Goal: Complete application form: Complete application form

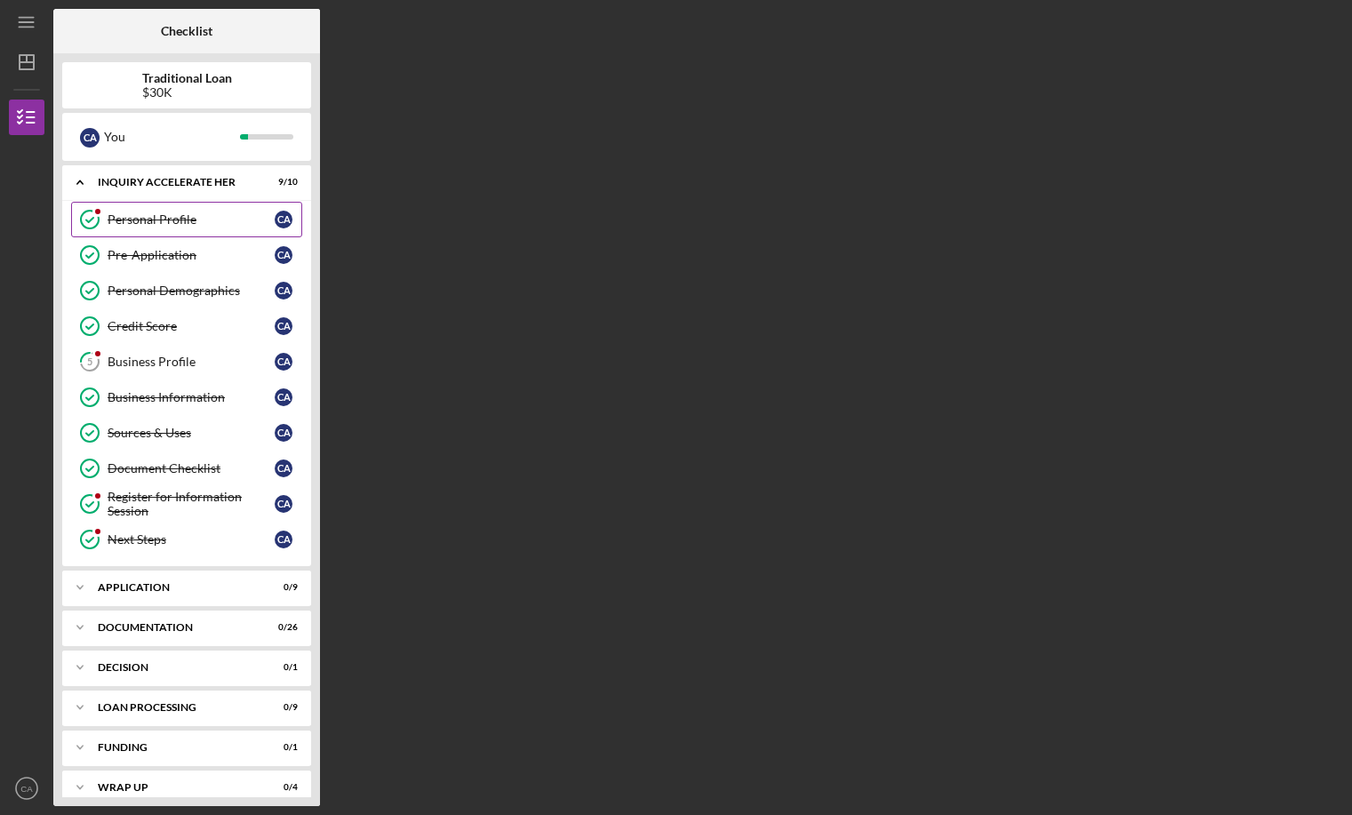
click at [158, 221] on div "Personal Profile" at bounding box center [191, 219] width 167 height 14
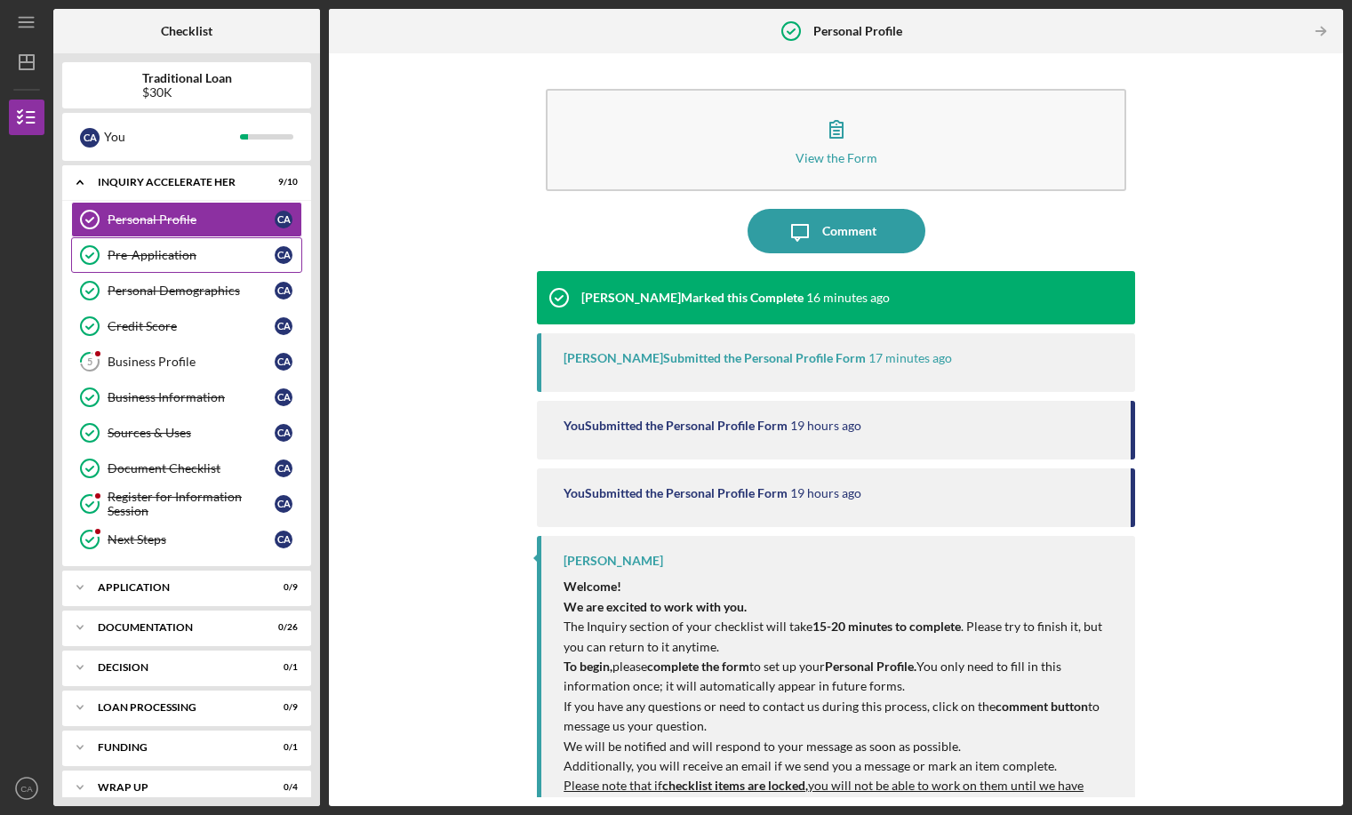
click at [227, 244] on link "Pre-Application Pre-Application C A" at bounding box center [186, 255] width 231 height 36
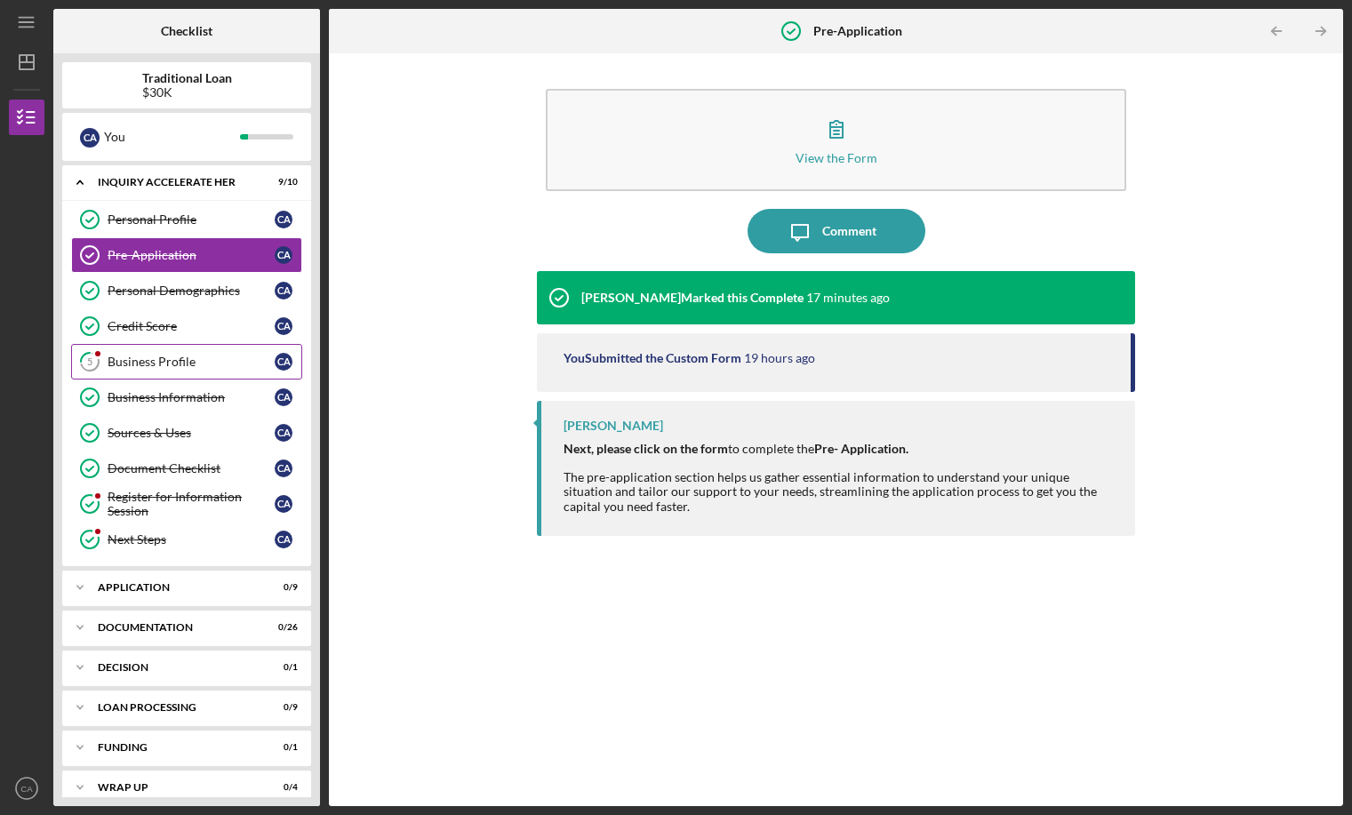
click at [229, 358] on div "Business Profile" at bounding box center [191, 362] width 167 height 14
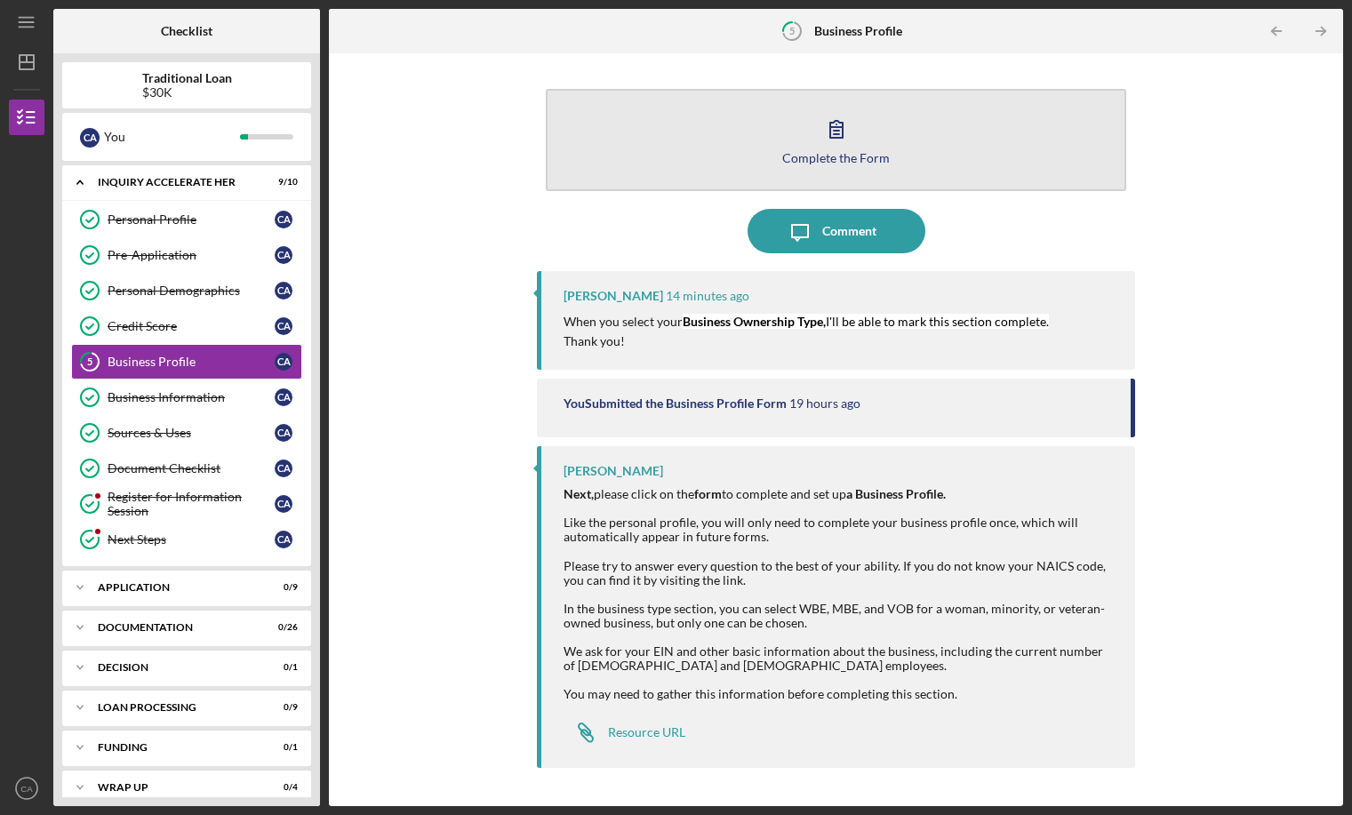
click at [855, 149] on button "Complete the Form Form" at bounding box center [836, 140] width 580 height 102
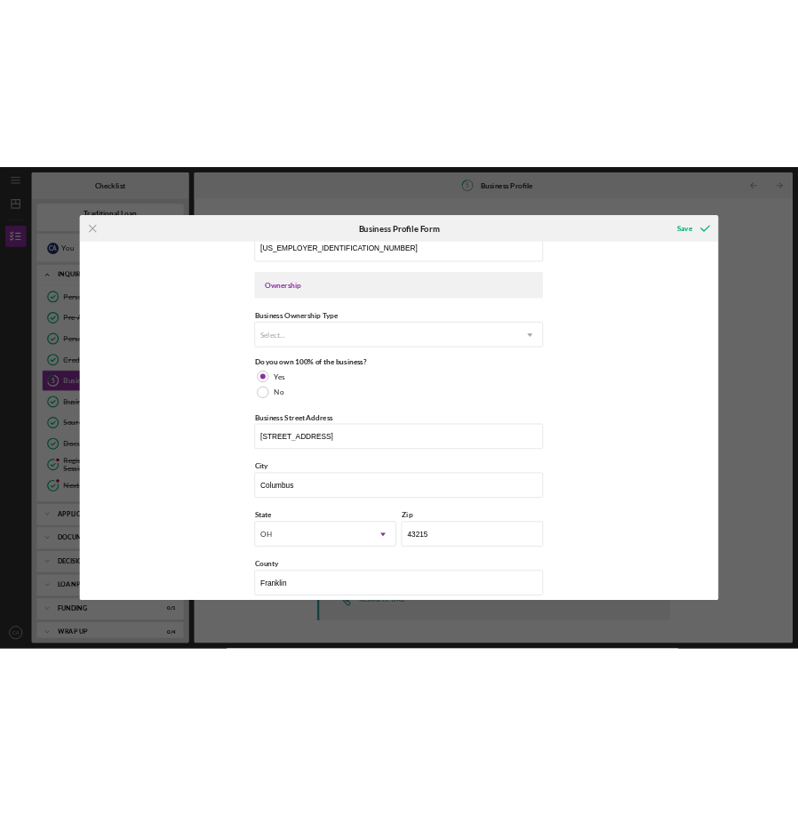
scroll to position [818, 0]
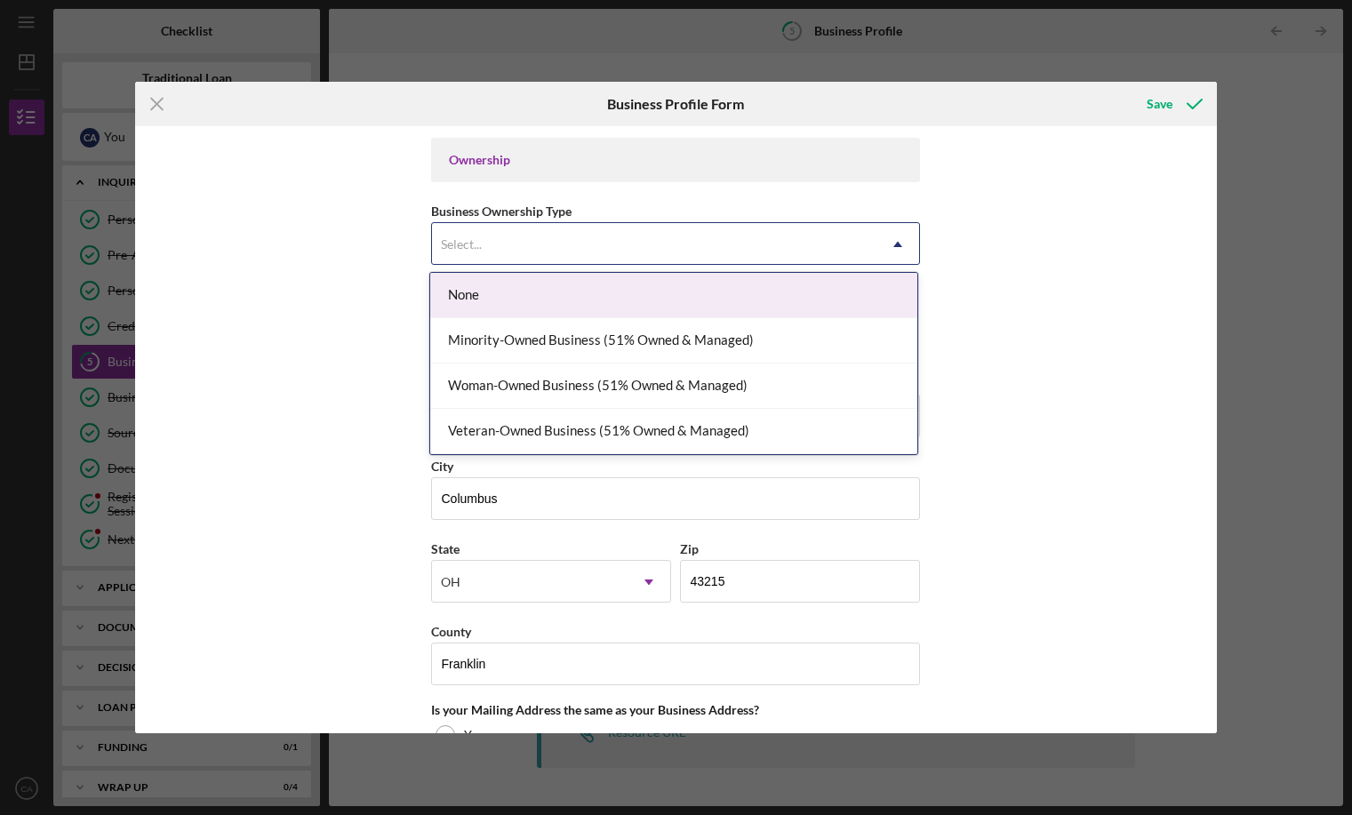
click at [545, 244] on div "Select..." at bounding box center [654, 244] width 444 height 41
click at [549, 295] on div "None" at bounding box center [673, 295] width 487 height 45
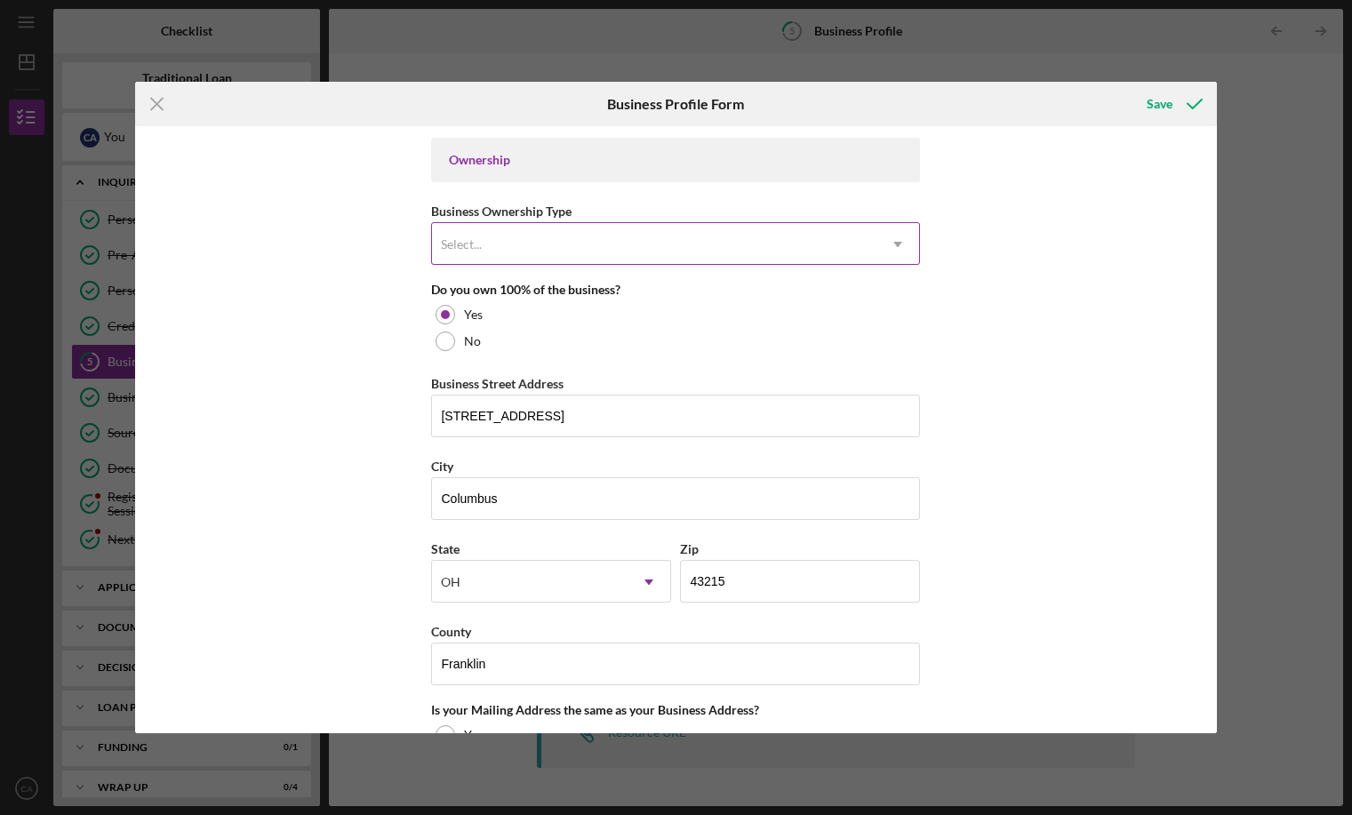
click at [541, 241] on div "Select..." at bounding box center [654, 244] width 444 height 41
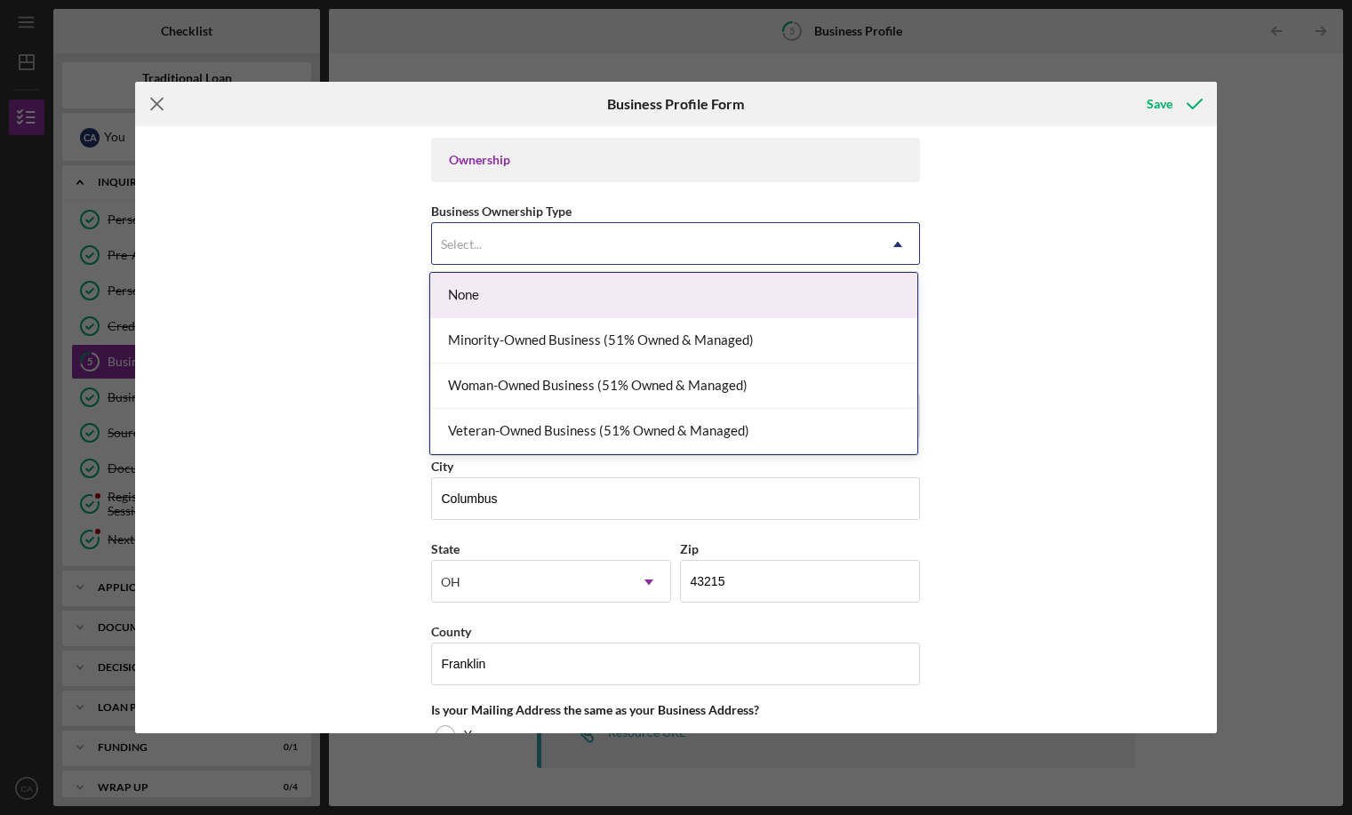
click at [169, 110] on icon "Icon/Menu Close" at bounding box center [157, 104] width 44 height 44
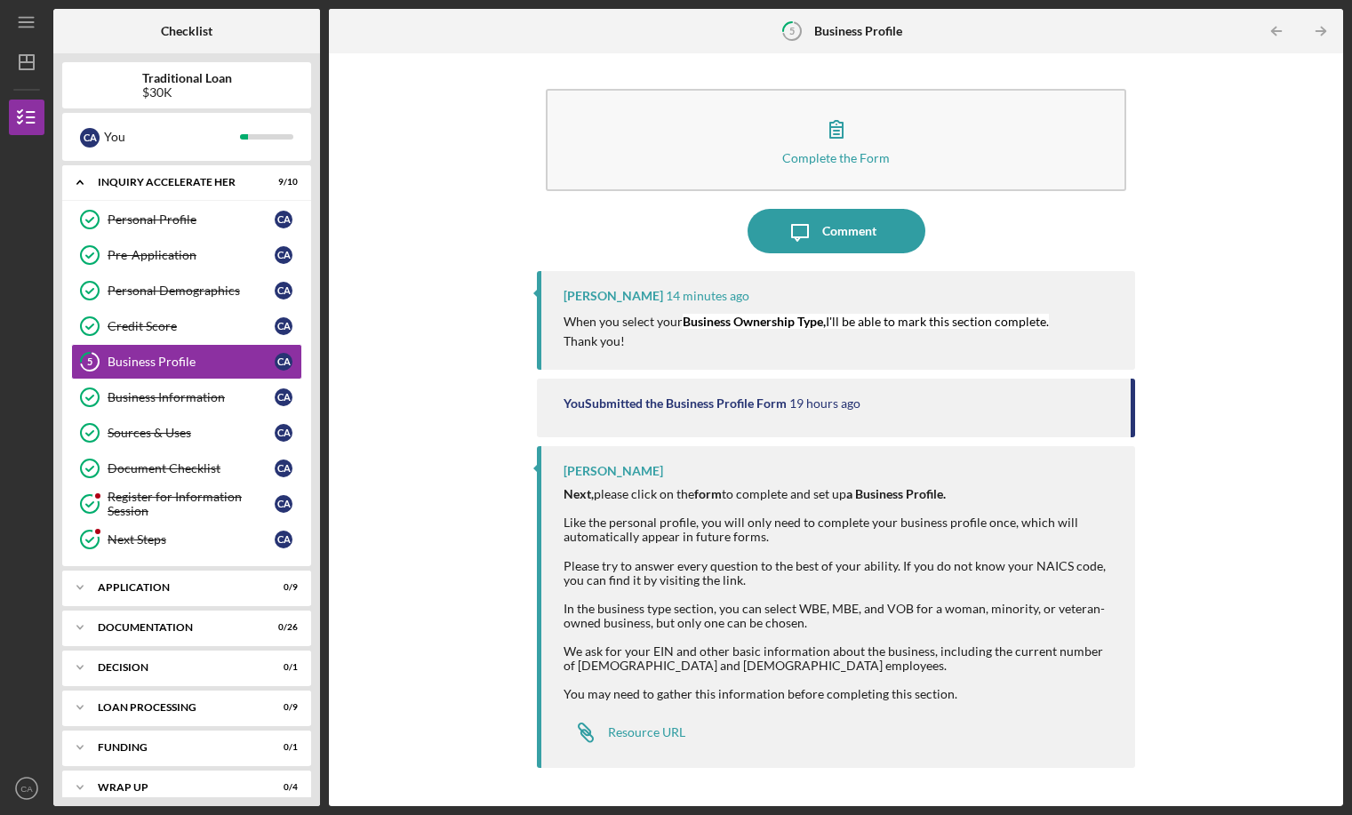
click at [704, 396] on div "You Submitted the Business Profile Form" at bounding box center [674, 403] width 223 height 14
click at [788, 235] on icon "Icon/Message" at bounding box center [800, 231] width 44 height 44
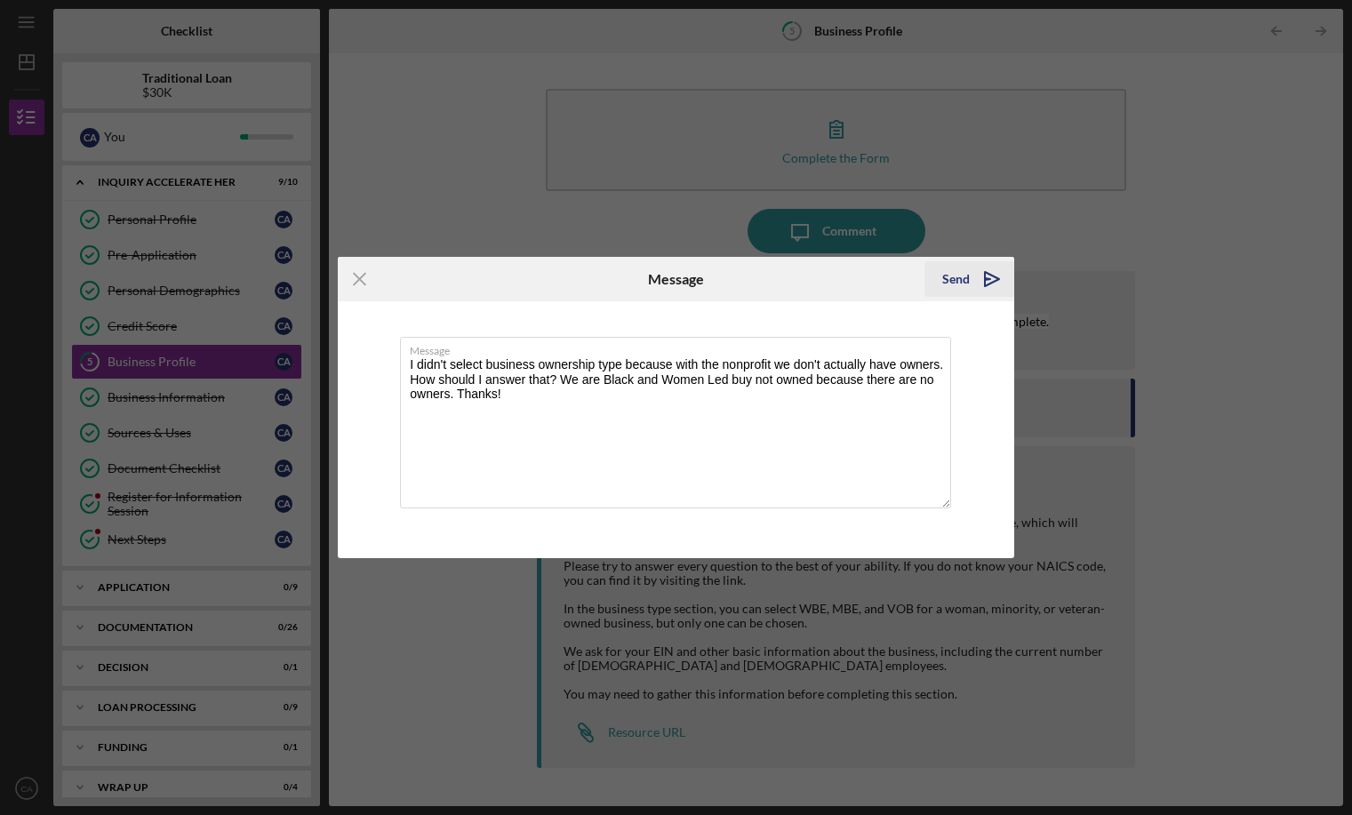
type textarea "I didn't select business ownership type because with the nonprofit we don't act…"
click at [969, 282] on icon "Icon/icon-invite-send" at bounding box center [991, 279] width 44 height 44
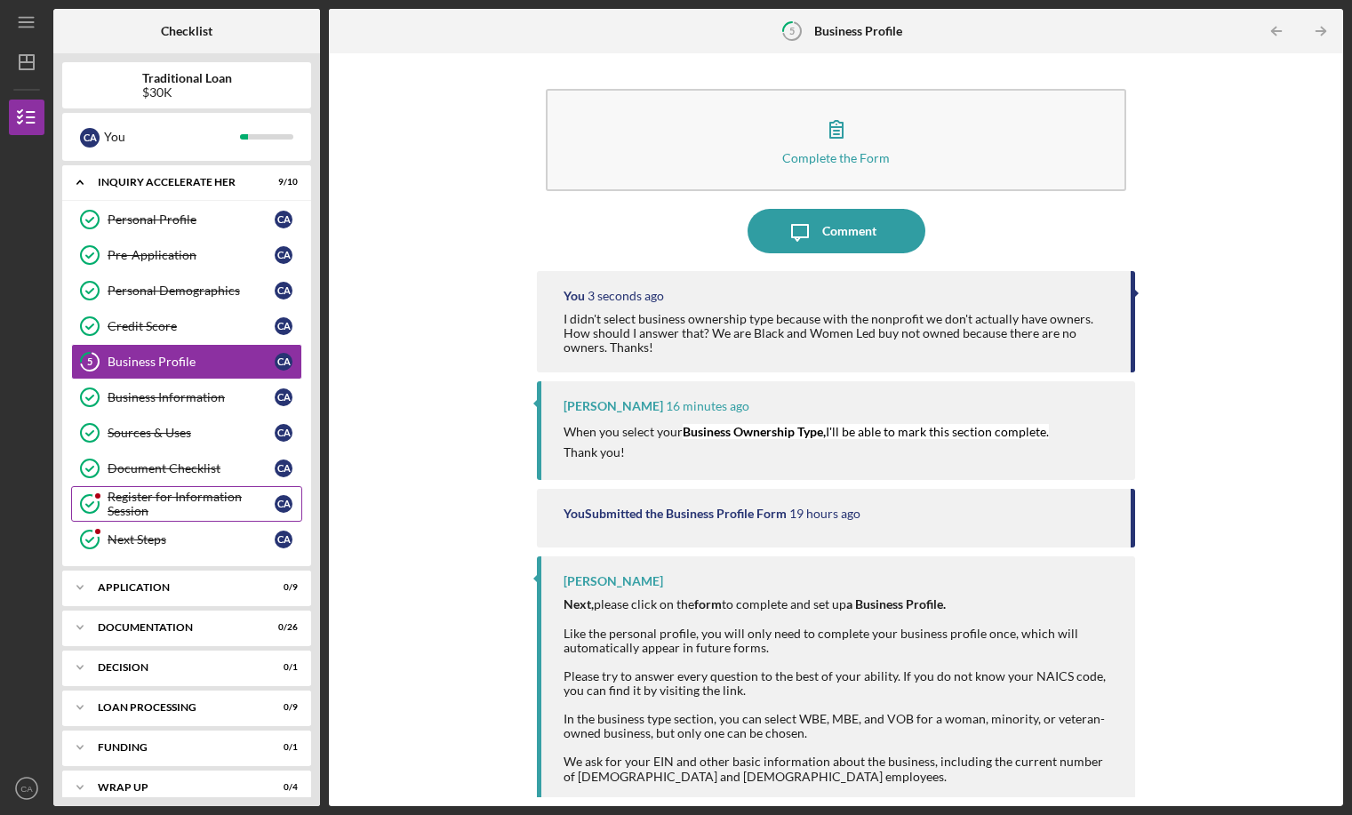
click at [193, 513] on div "Register for Information Session" at bounding box center [191, 504] width 167 height 28
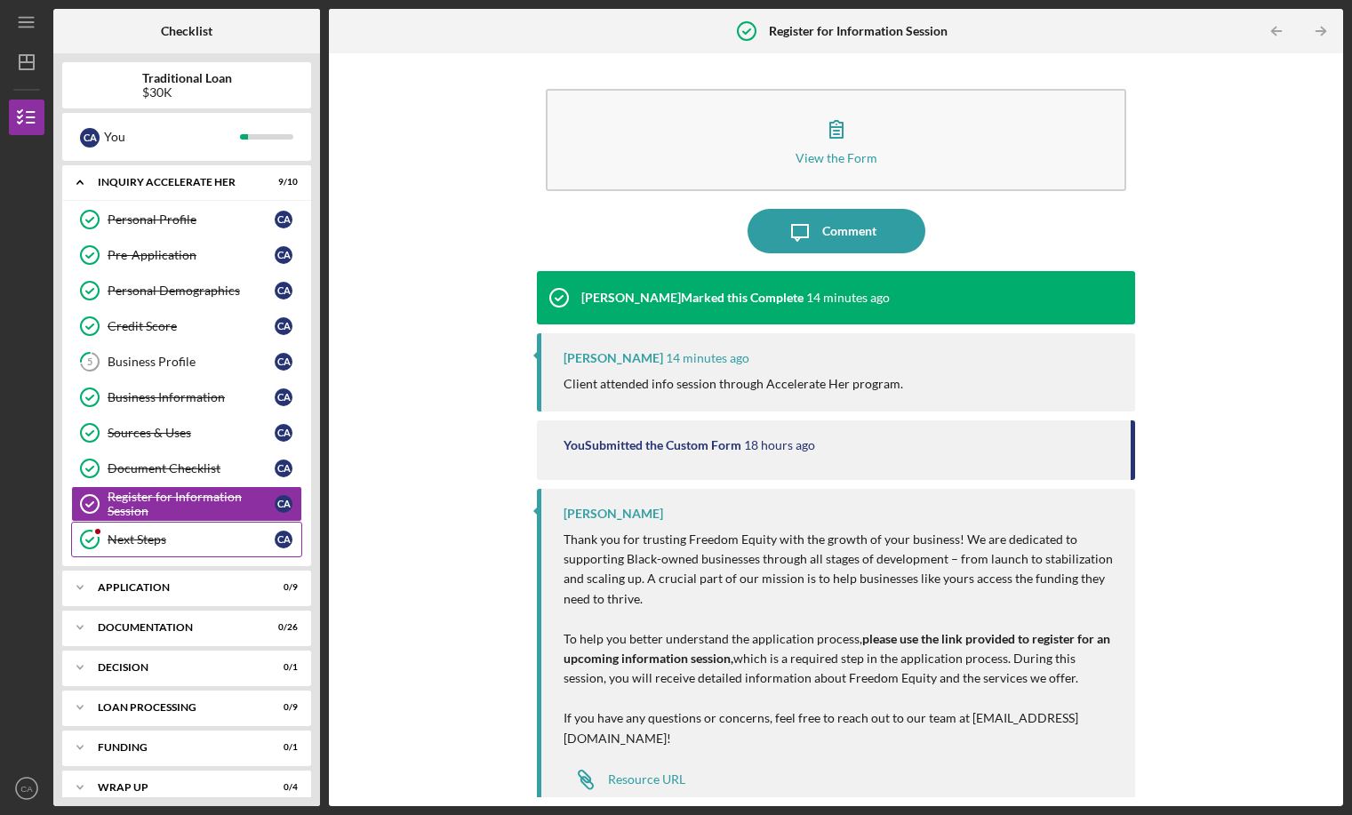
click at [192, 539] on div "Next Steps" at bounding box center [191, 539] width 167 height 14
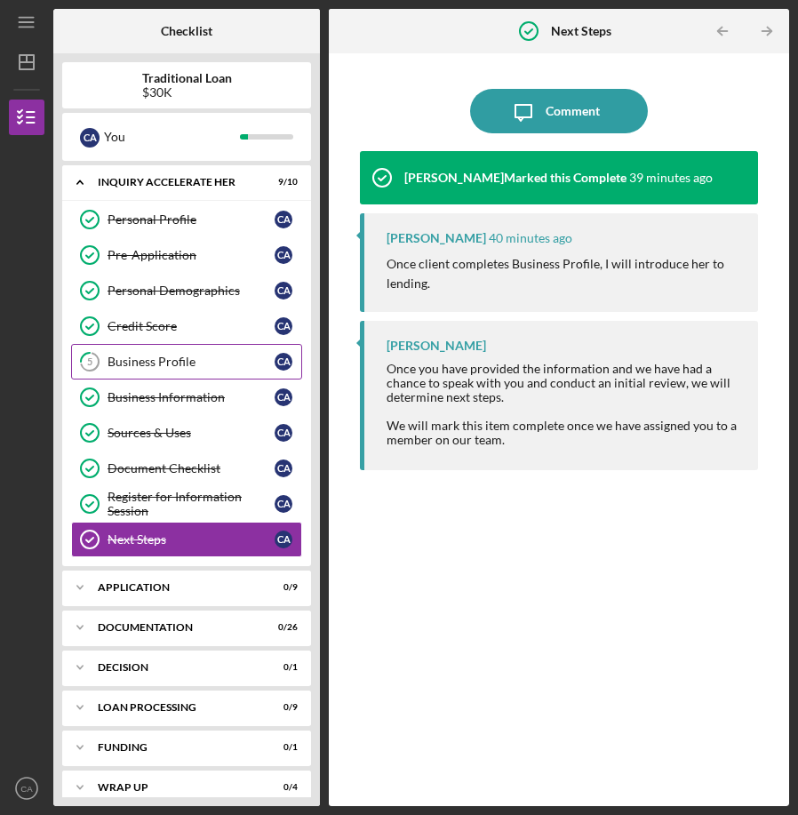
click at [235, 371] on link "5 Business Profile C A" at bounding box center [186, 362] width 231 height 36
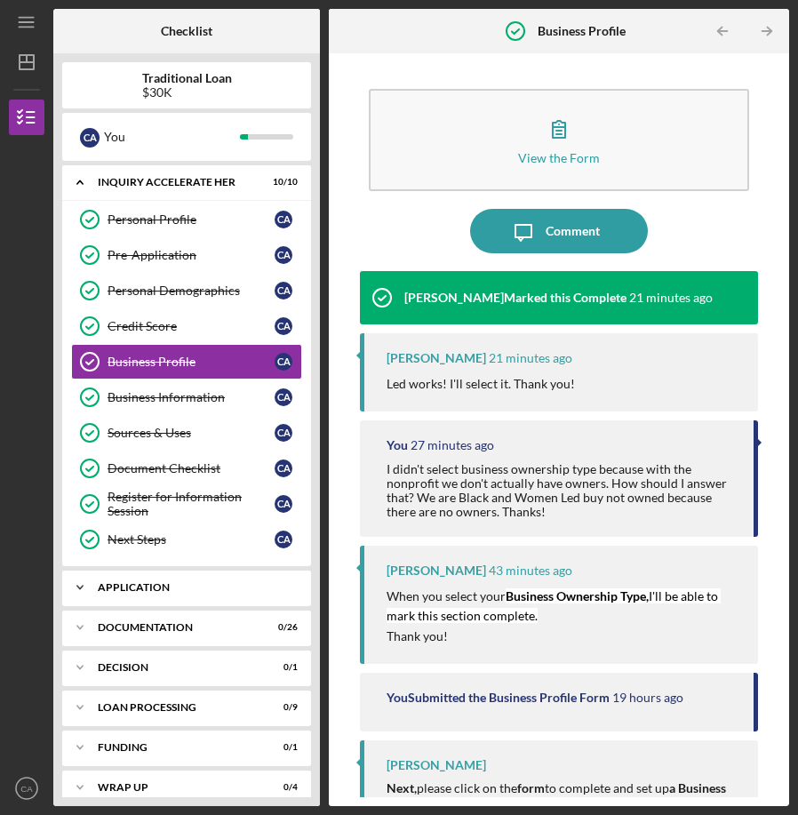
click at [224, 602] on div "Icon/Expander Application 0 / 9" at bounding box center [186, 588] width 249 height 36
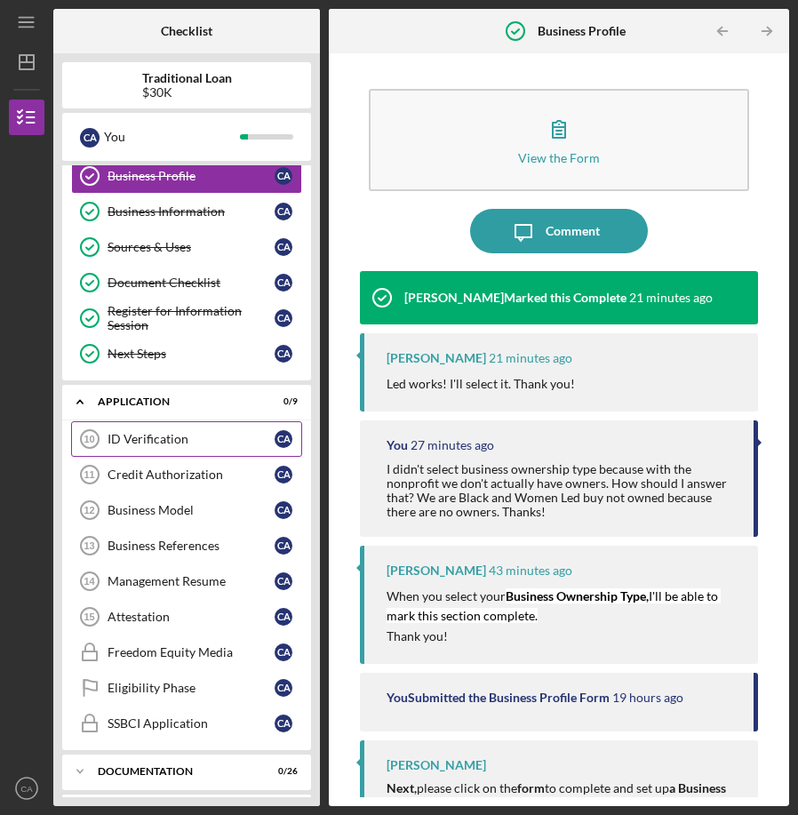
scroll to position [347, 0]
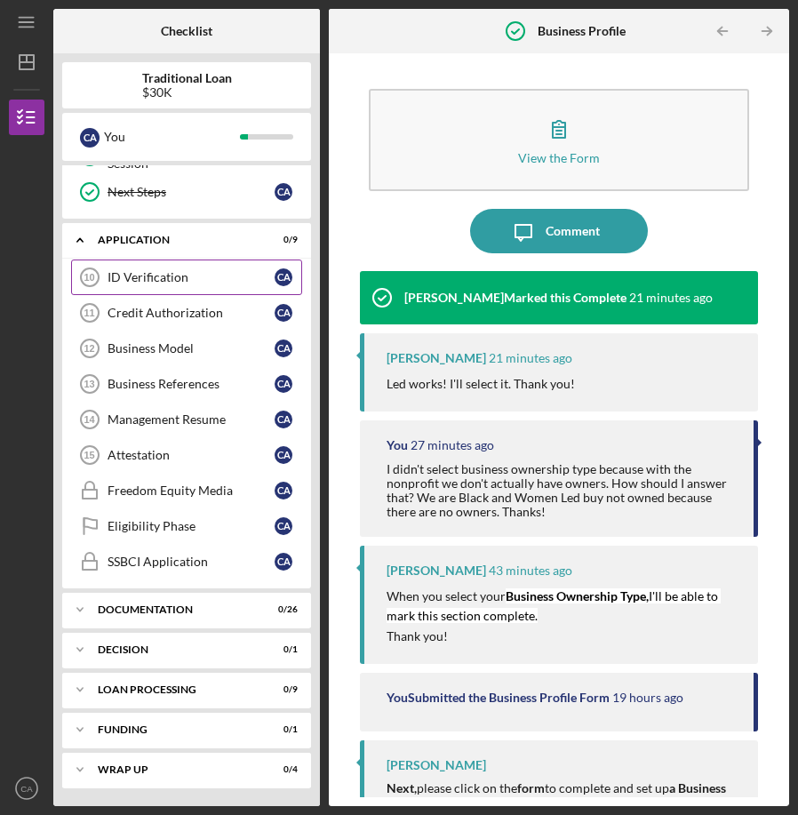
click at [214, 266] on link "ID Verification 10 ID Verification C A" at bounding box center [186, 277] width 231 height 36
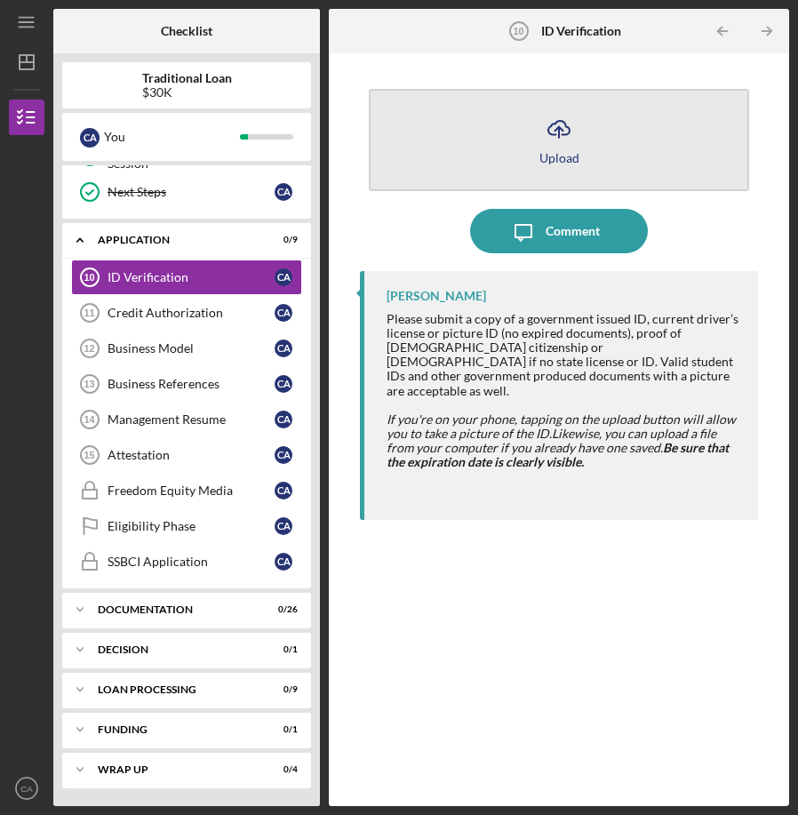
click at [567, 178] on button "Icon/Upload Upload" at bounding box center [559, 140] width 380 height 102
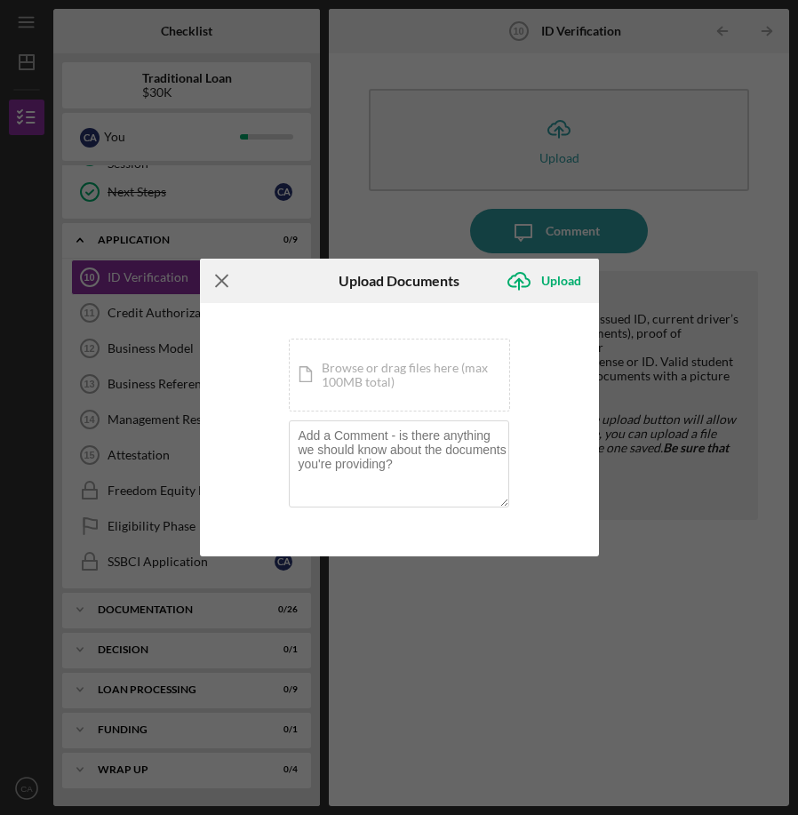
click at [228, 281] on icon "Icon/Menu Close" at bounding box center [222, 281] width 44 height 44
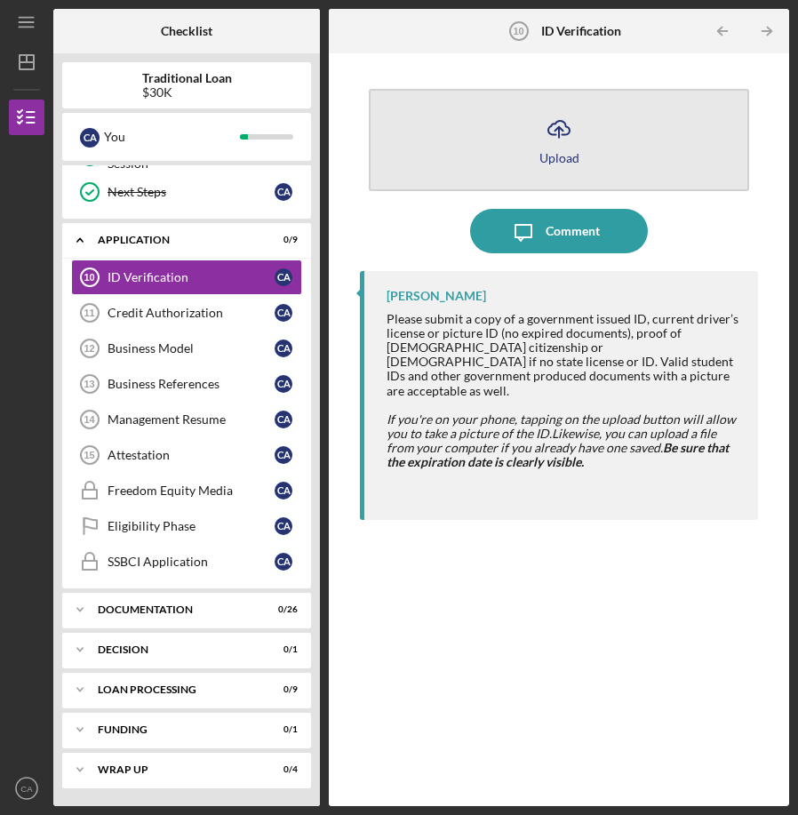
click at [484, 145] on button "Icon/Upload Upload" at bounding box center [559, 140] width 380 height 102
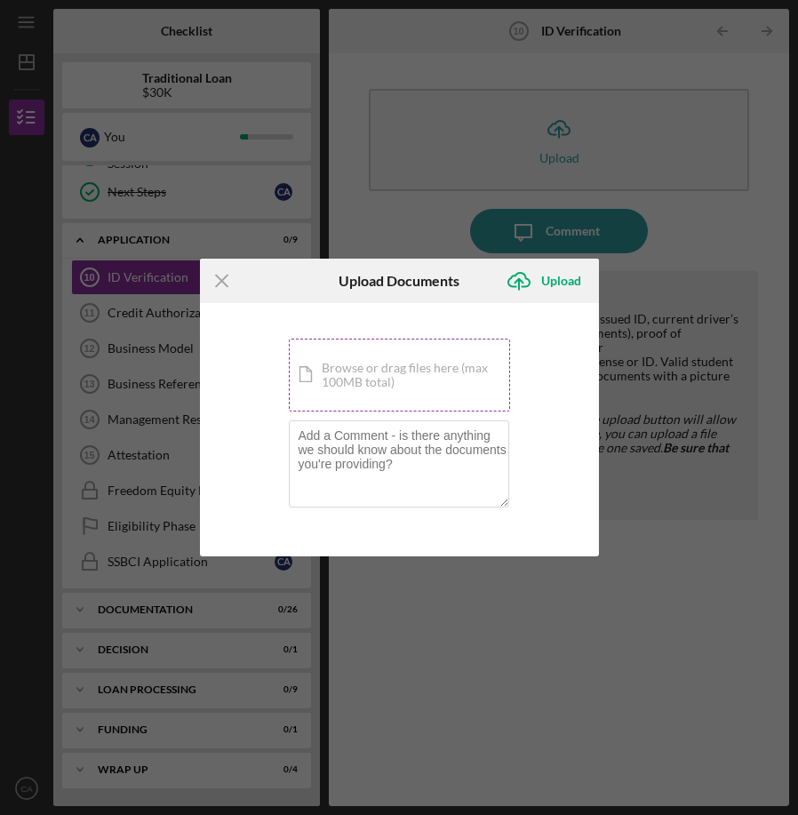
click at [393, 373] on div "Icon/Document Browse or drag files here (max 100MB total) Tap to choose files o…" at bounding box center [399, 375] width 221 height 73
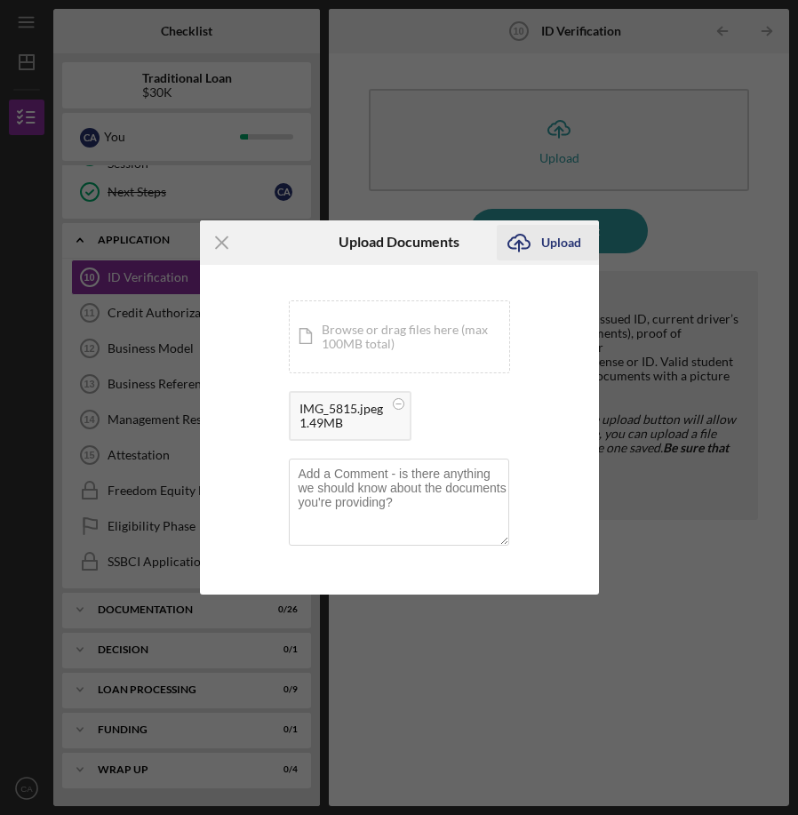
click at [557, 247] on div "Upload" at bounding box center [561, 243] width 40 height 36
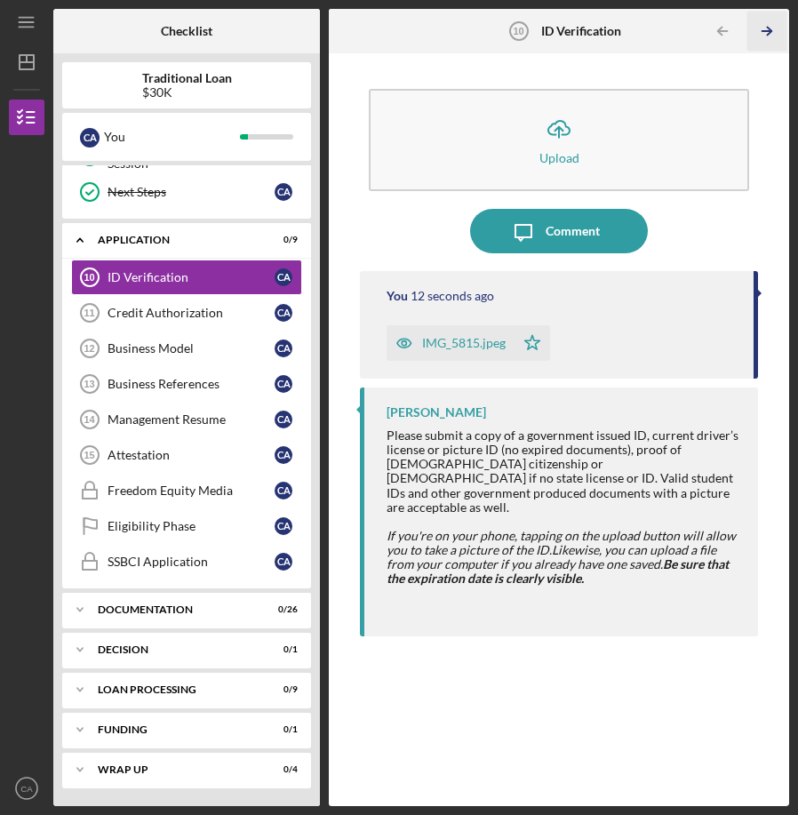
click at [758, 28] on icon "Icon/Table Pagination Arrow" at bounding box center [767, 32] width 40 height 40
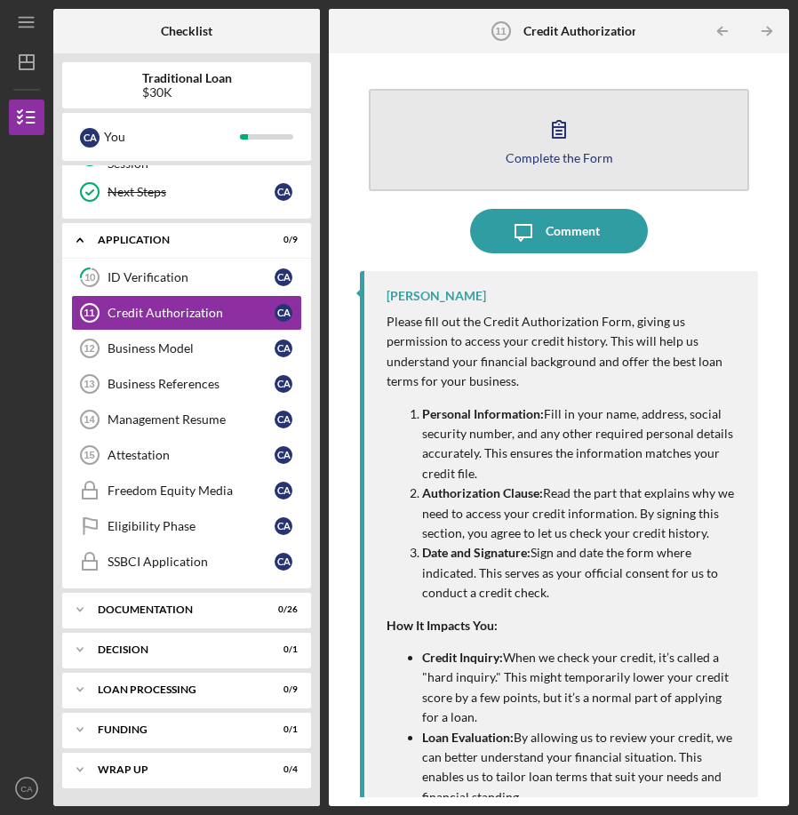
click at [592, 166] on button "Complete the Form Form" at bounding box center [559, 140] width 380 height 102
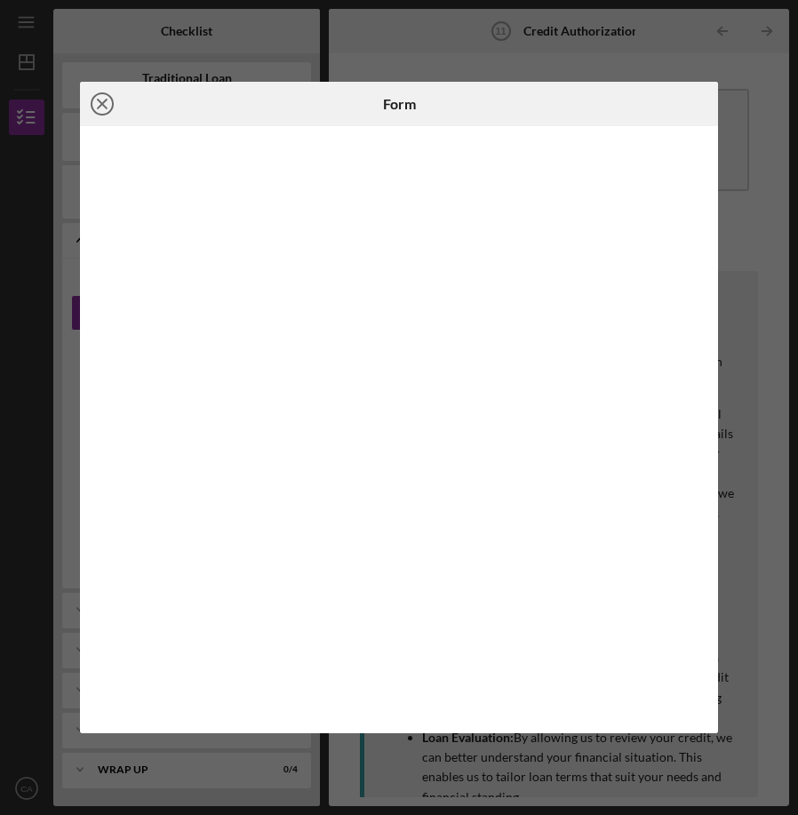
click at [107, 105] on icon "Icon/Close" at bounding box center [102, 104] width 44 height 44
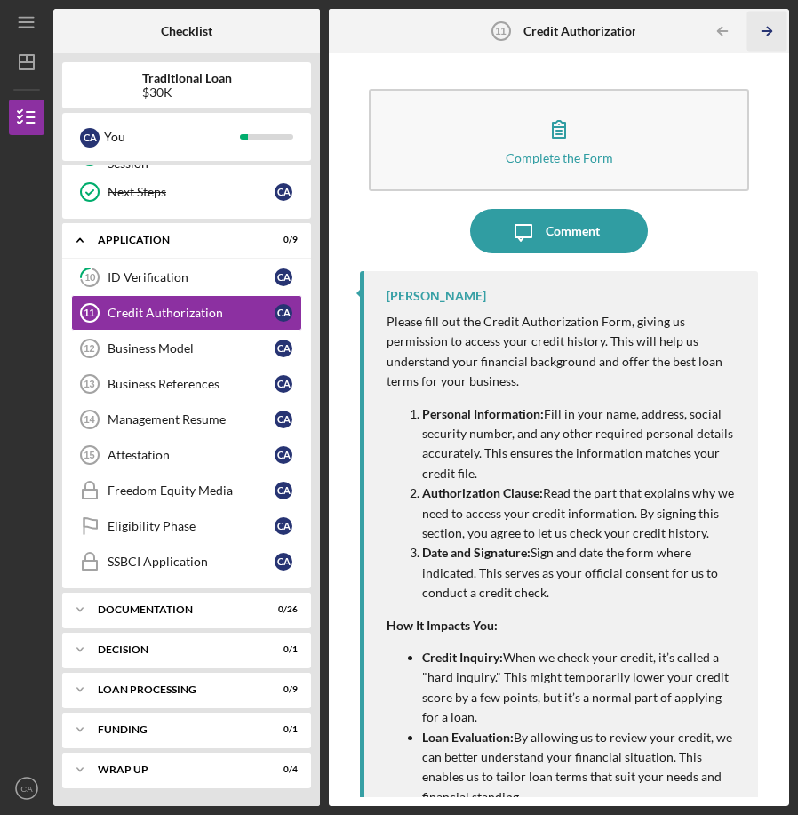
click at [758, 29] on icon "Icon/Table Pagination Arrow" at bounding box center [767, 32] width 40 height 40
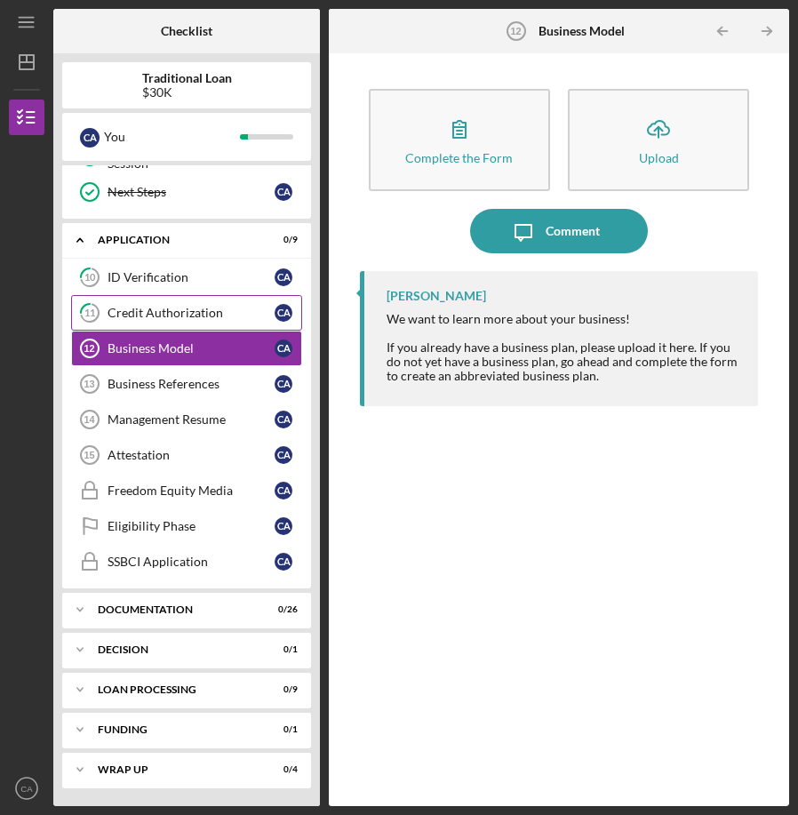
click at [235, 313] on div "Credit Authorization" at bounding box center [191, 313] width 167 height 14
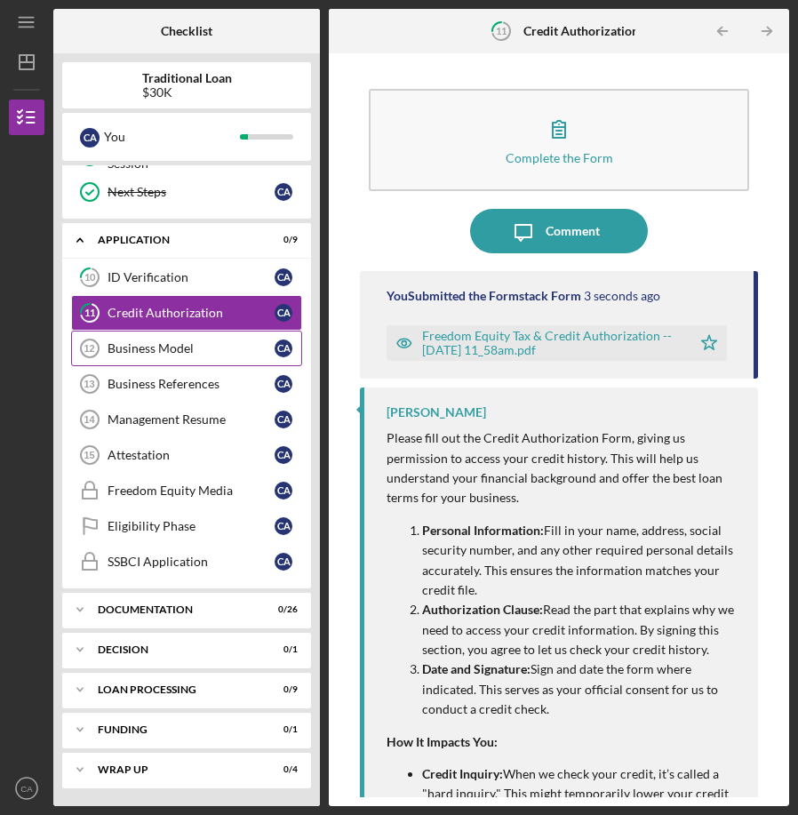
click at [243, 346] on div "Business Model" at bounding box center [191, 348] width 167 height 14
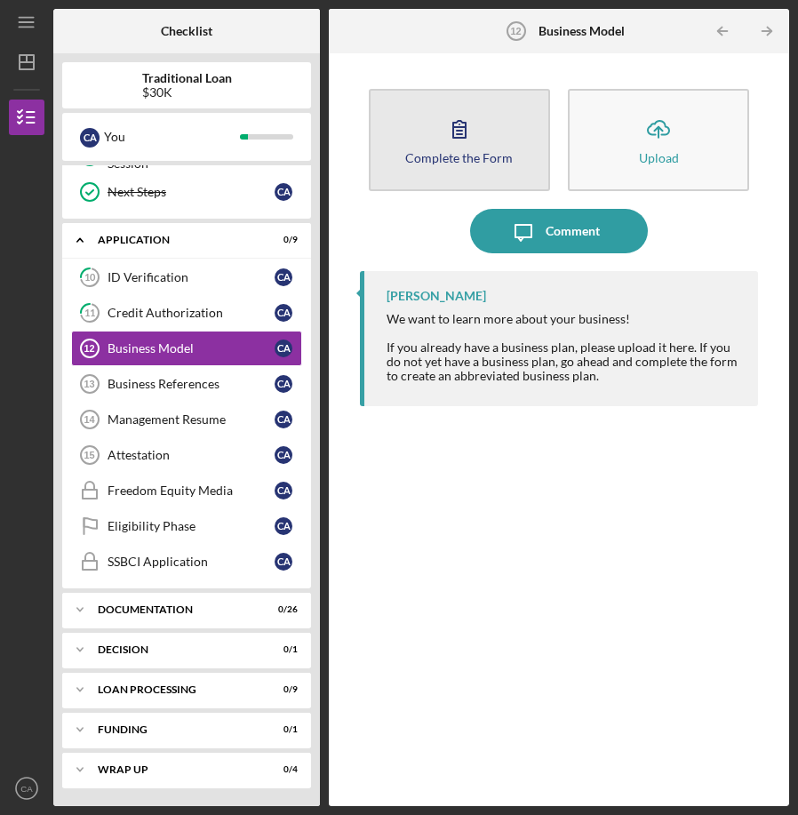
click at [498, 175] on button "Complete the Form Form" at bounding box center [459, 140] width 181 height 102
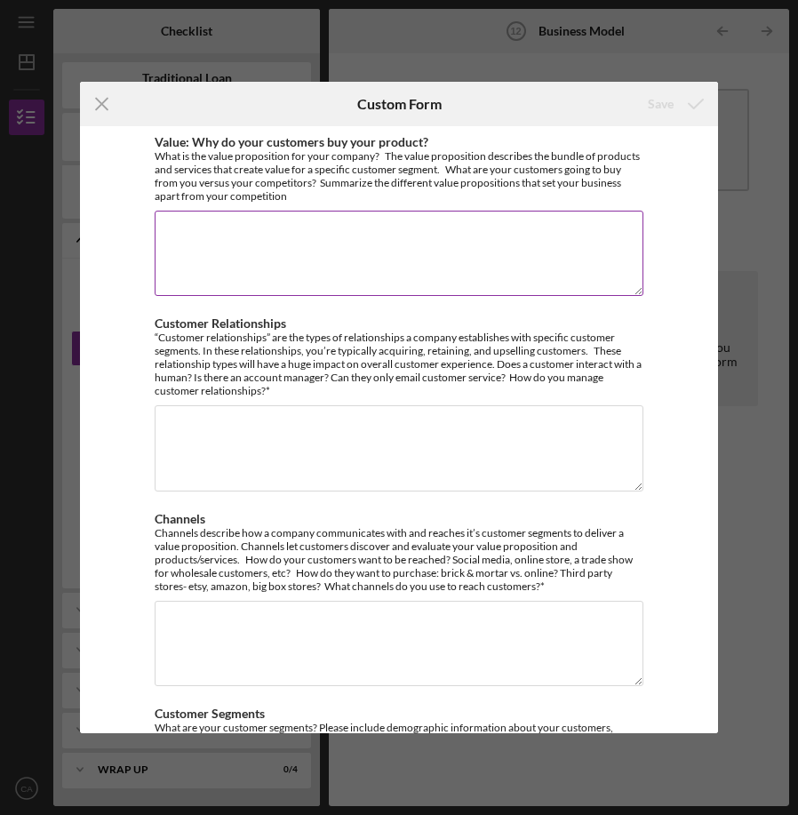
click at [472, 244] on textarea "Value: Why do your customers buy your product?" at bounding box center [399, 253] width 489 height 85
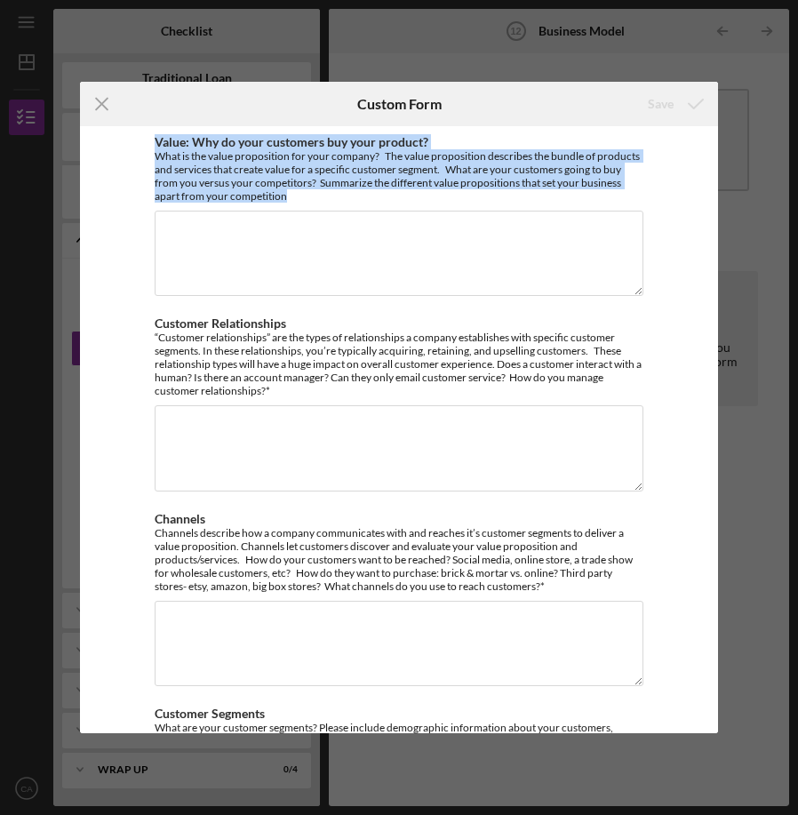
drag, startPoint x: 294, startPoint y: 202, endPoint x: 148, endPoint y: 145, distance: 157.3
click at [144, 143] on div "Value: Why do your customers buy your product? What is the value proposition fo…" at bounding box center [399, 430] width 638 height 608
copy div "Value: Why do your customers buy your product? What is the value proposition fo…"
click at [211, 187] on div "What is the value proposition for your company? The value proposition describes…" at bounding box center [399, 175] width 489 height 53
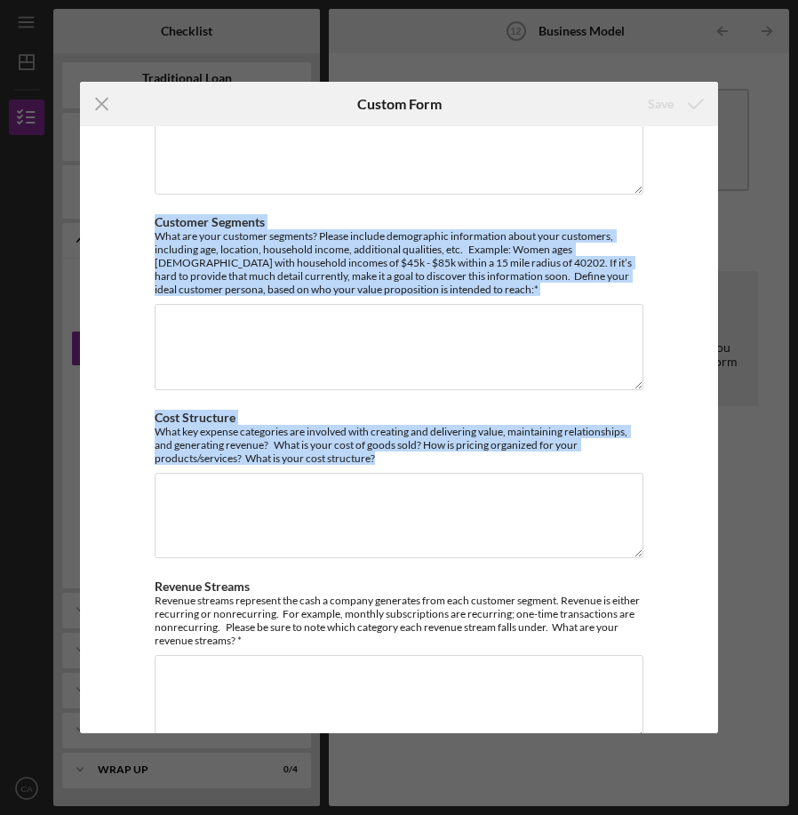
scroll to position [525, 0]
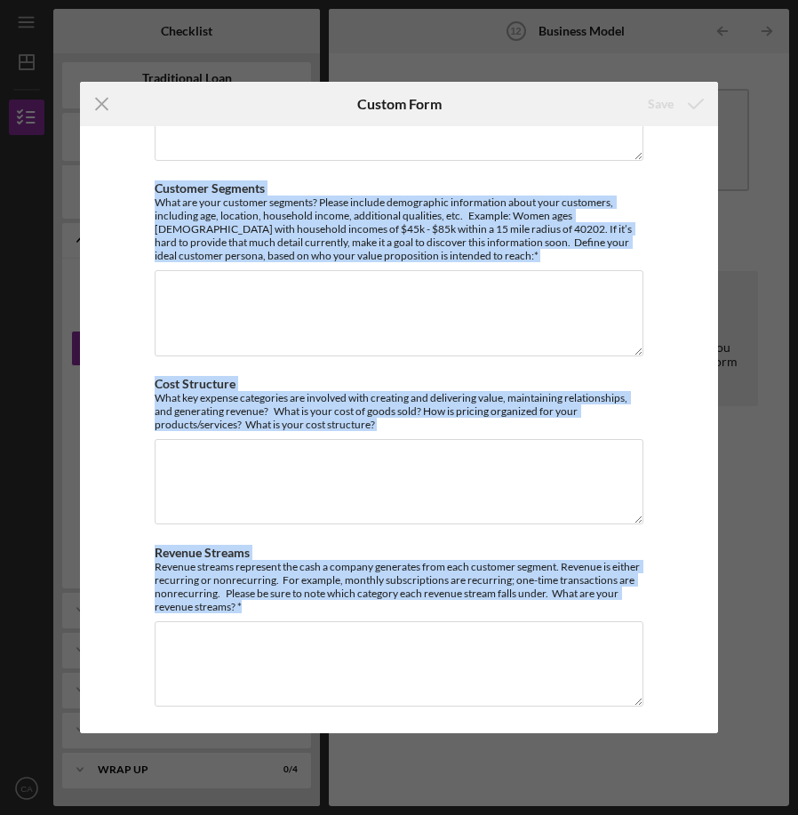
drag, startPoint x: 145, startPoint y: 137, endPoint x: 232, endPoint y: 731, distance: 600.8
click at [232, 731] on div "Value: Why do your customers buy your product? What is the value proposition fo…" at bounding box center [399, 430] width 638 height 608
copy div "Lorem: Ips do sita consectet adi elit seddoei? Temp in utl etdol magnaaliqua en…"
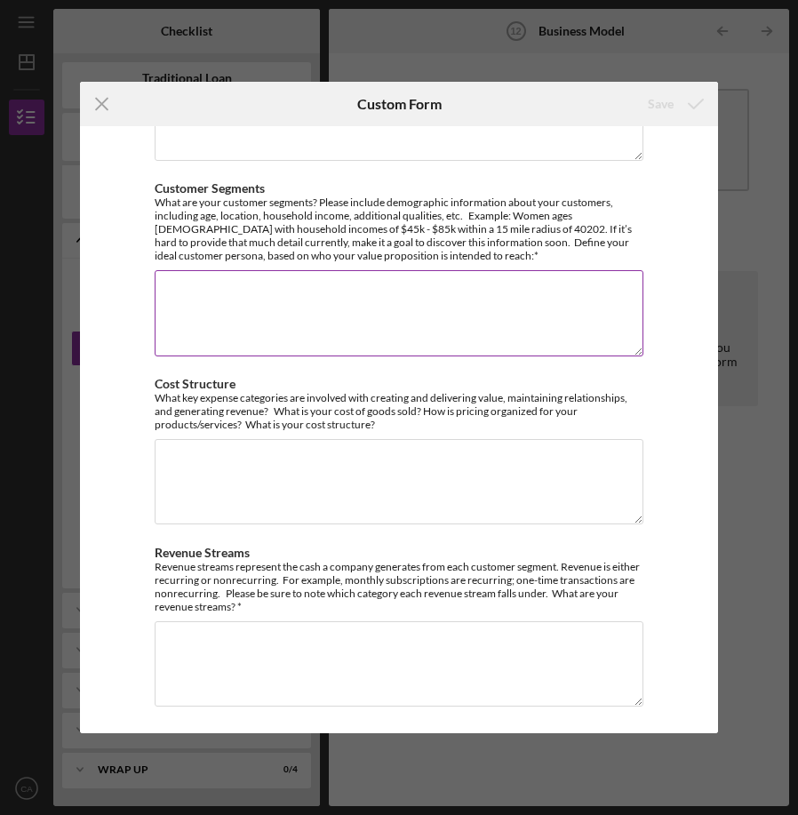
click at [475, 202] on div "What are your customer segments? Please include demographic information about y…" at bounding box center [399, 228] width 489 height 67
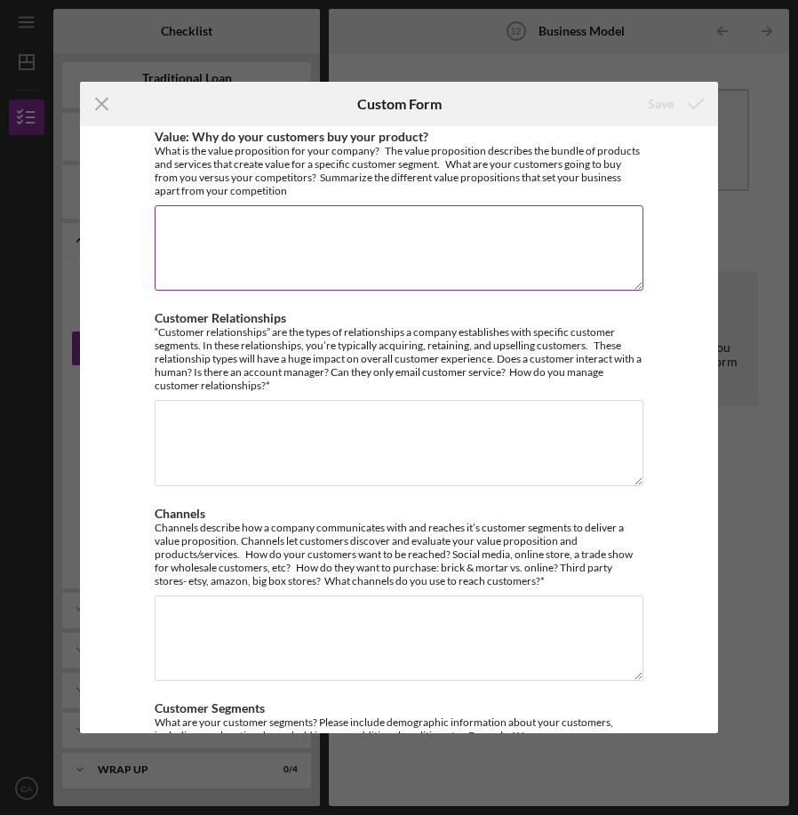
scroll to position [0, 0]
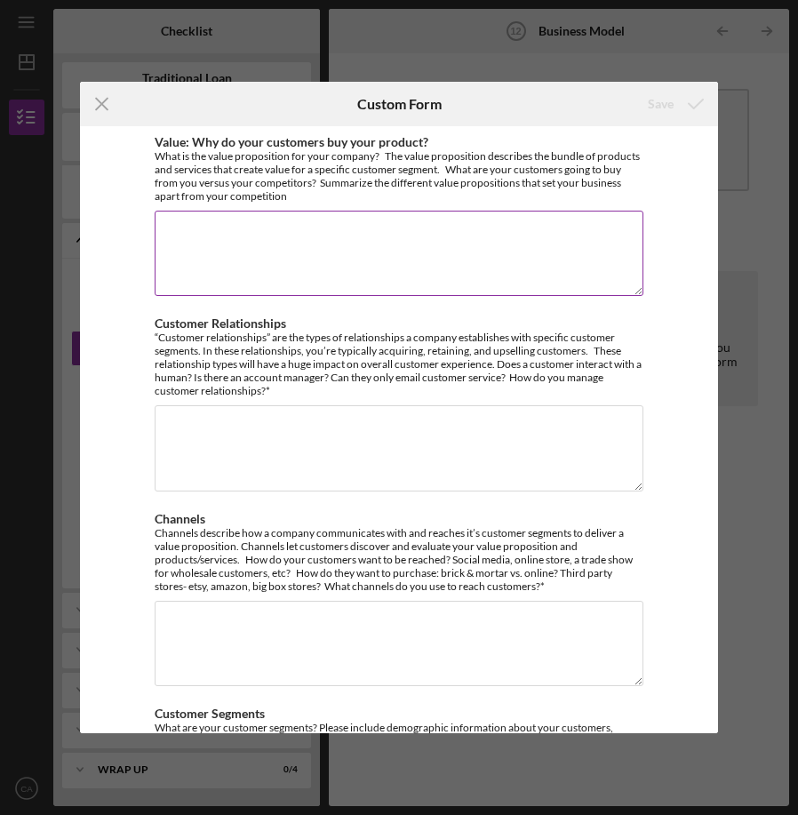
click at [388, 233] on textarea "Value: Why do your customers buy your product?" at bounding box center [399, 253] width 489 height 85
paste textarea "Loremipsu dolors Amet Conse adipisc el seddoei tempori, utlaboreet dolorema, al…"
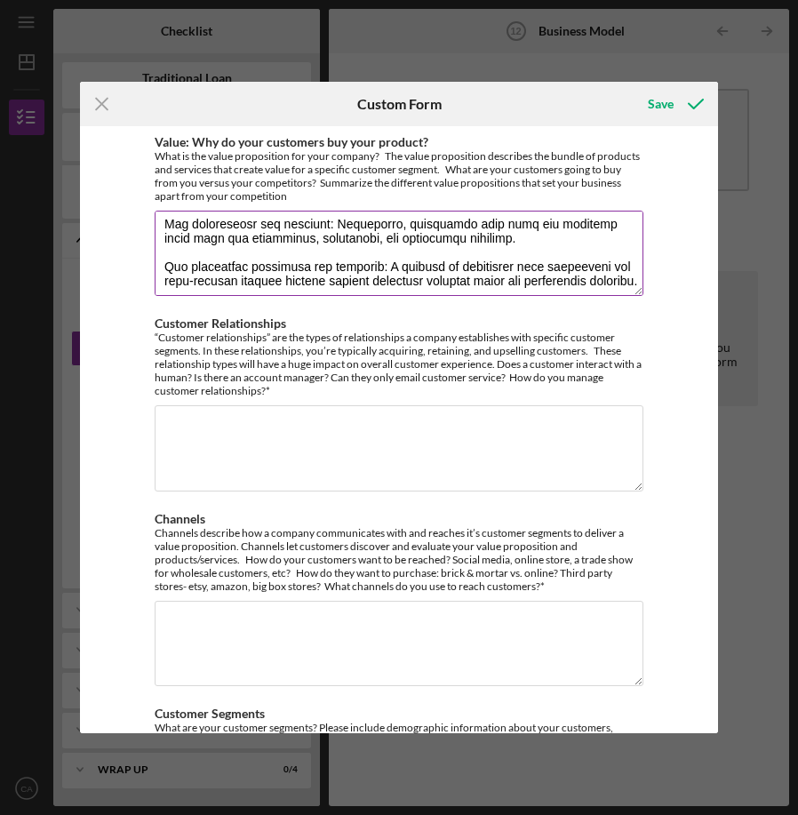
click at [389, 239] on textarea "Value: Why do your customers buy your product?" at bounding box center [399, 253] width 489 height 85
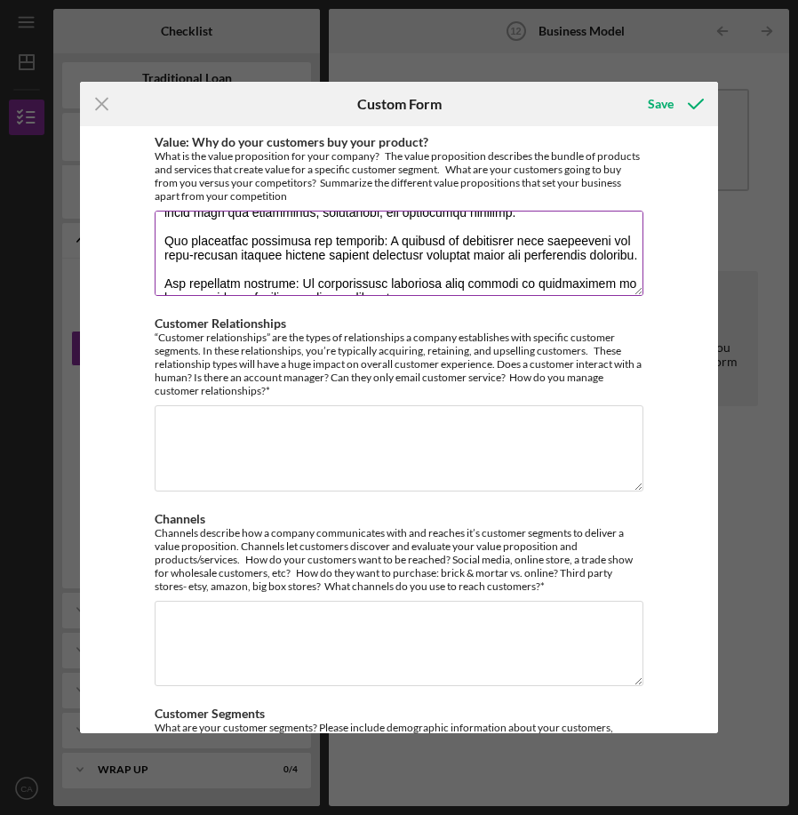
scroll to position [170, 0]
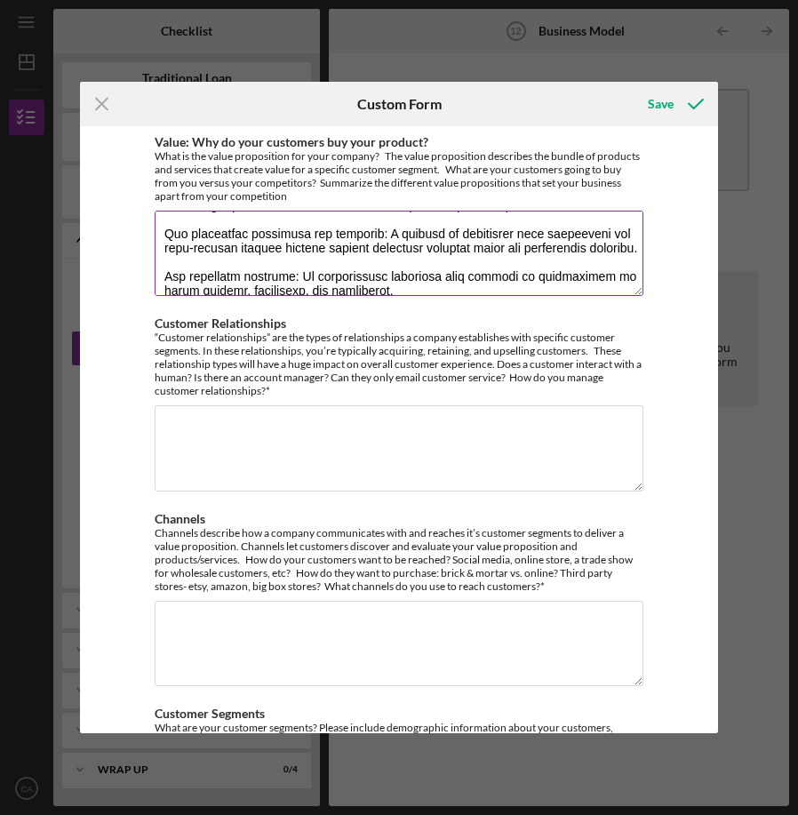
drag, startPoint x: 341, startPoint y: 246, endPoint x: 435, endPoint y: 254, distance: 93.6
click at [435, 254] on textarea "Value: Why do your customers buy your product?" at bounding box center [399, 253] width 489 height 85
drag, startPoint x: 380, startPoint y: 240, endPoint x: 470, endPoint y: 262, distance: 92.5
click at [472, 262] on textarea "Value: Why do your customers buy your product?" at bounding box center [399, 253] width 489 height 85
click at [470, 262] on textarea "Value: Why do your customers buy your product?" at bounding box center [399, 253] width 489 height 85
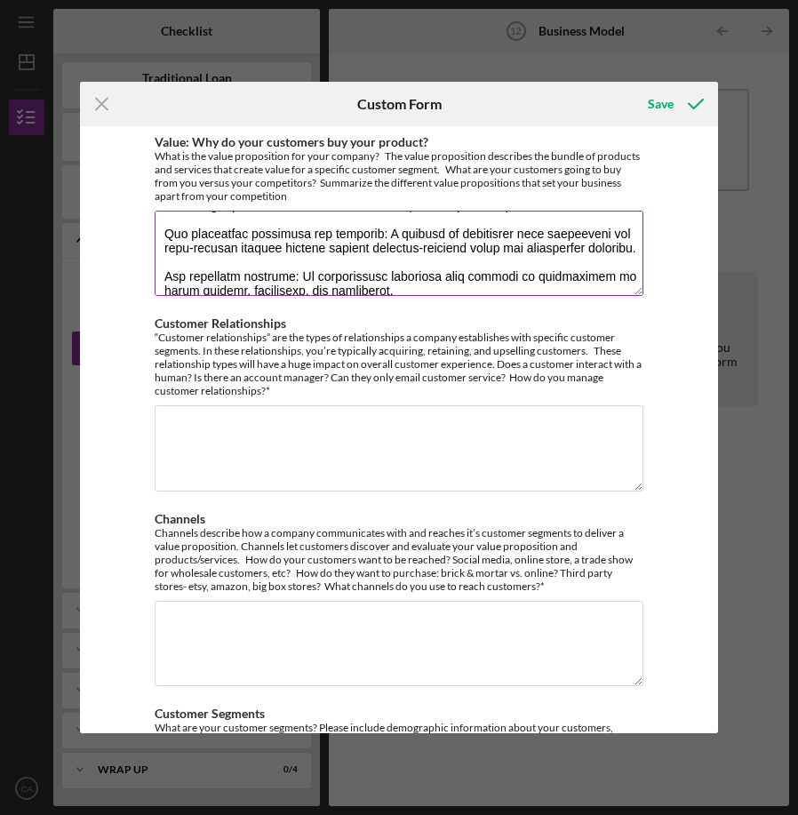
drag, startPoint x: 378, startPoint y: 234, endPoint x: 610, endPoint y: 238, distance: 232.0
click at [615, 243] on textarea "Value: Why do your customers buy your product?" at bounding box center [399, 253] width 489 height 85
click at [299, 279] on textarea "Value: Why do your customers buy your product?" at bounding box center [399, 253] width 489 height 85
paste textarea "partner in addressing food insecurity and diet-related chronic disease through …"
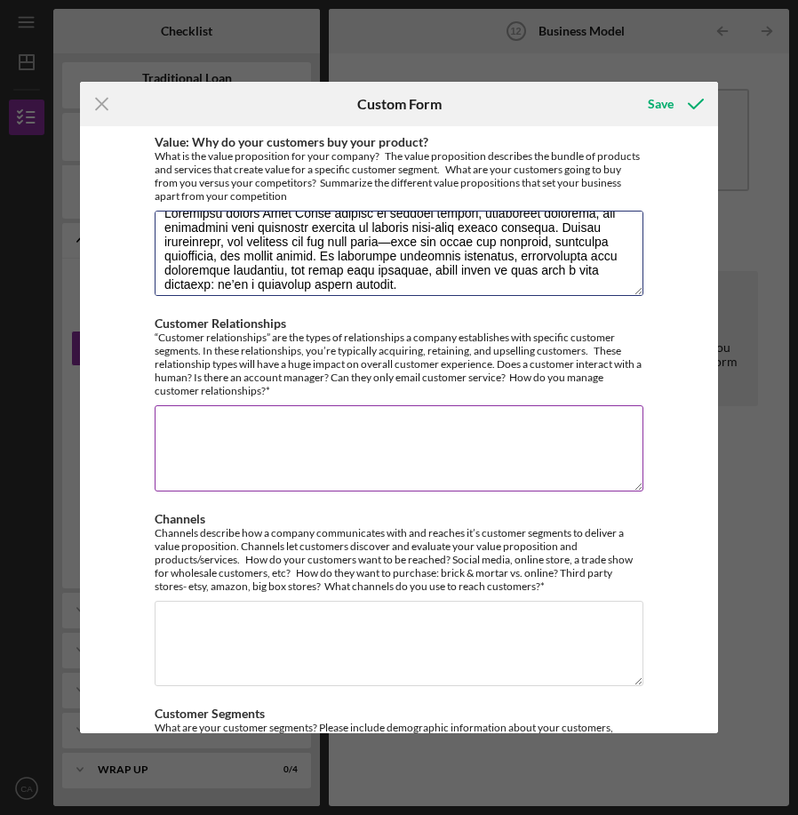
scroll to position [271, 0]
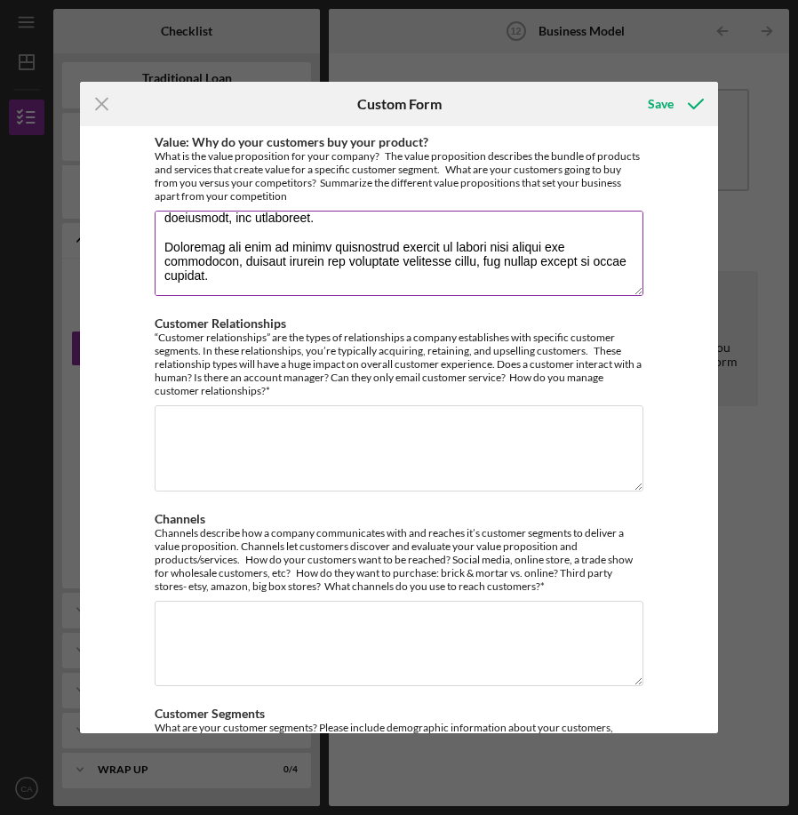
drag, startPoint x: 619, startPoint y: 240, endPoint x: 218, endPoint y: 237, distance: 401.7
click at [218, 237] on textarea "Value: Why do your customers buy your product?" at bounding box center [399, 253] width 489 height 85
click at [218, 238] on textarea "Value: Why do your customers buy your product?" at bounding box center [399, 253] width 489 height 85
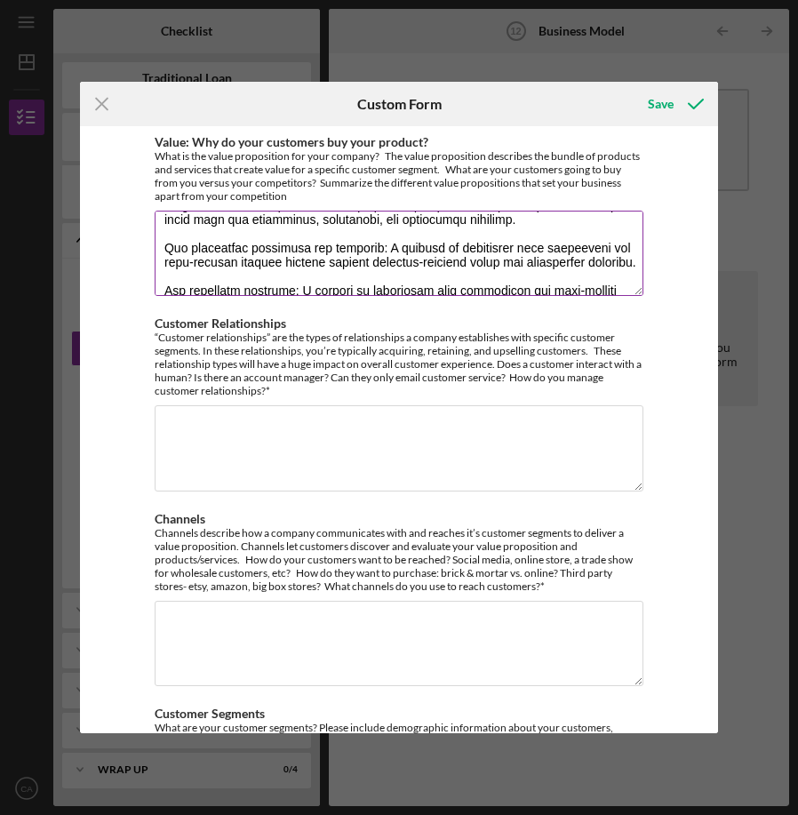
scroll to position [165, 0]
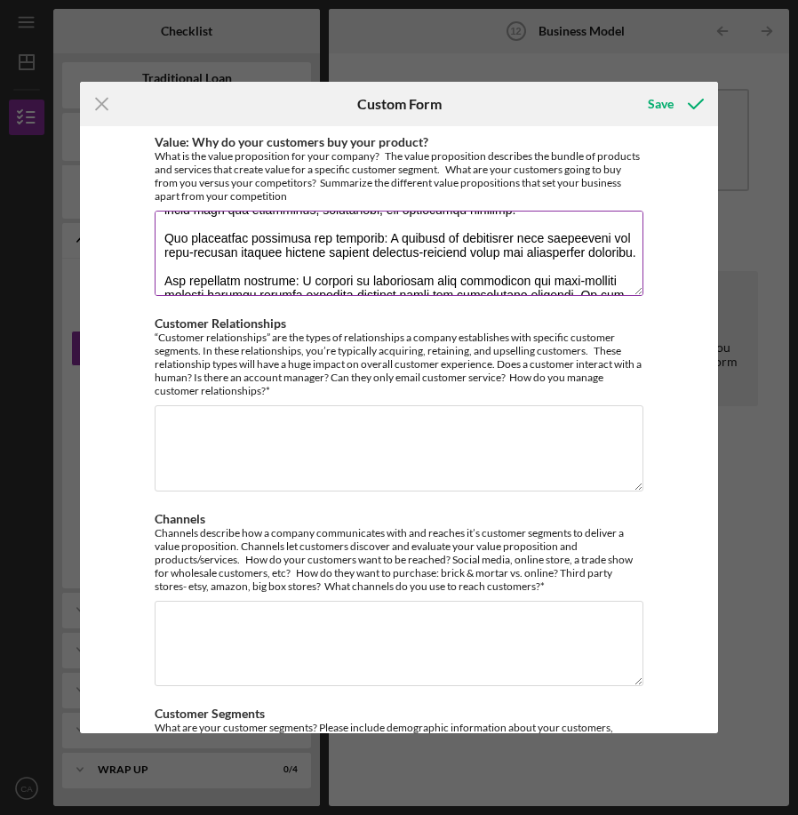
drag, startPoint x: 159, startPoint y: 233, endPoint x: 607, endPoint y: 261, distance: 448.8
click at [608, 263] on textarea "Value: Why do your customers buy your product?" at bounding box center [399, 253] width 489 height 85
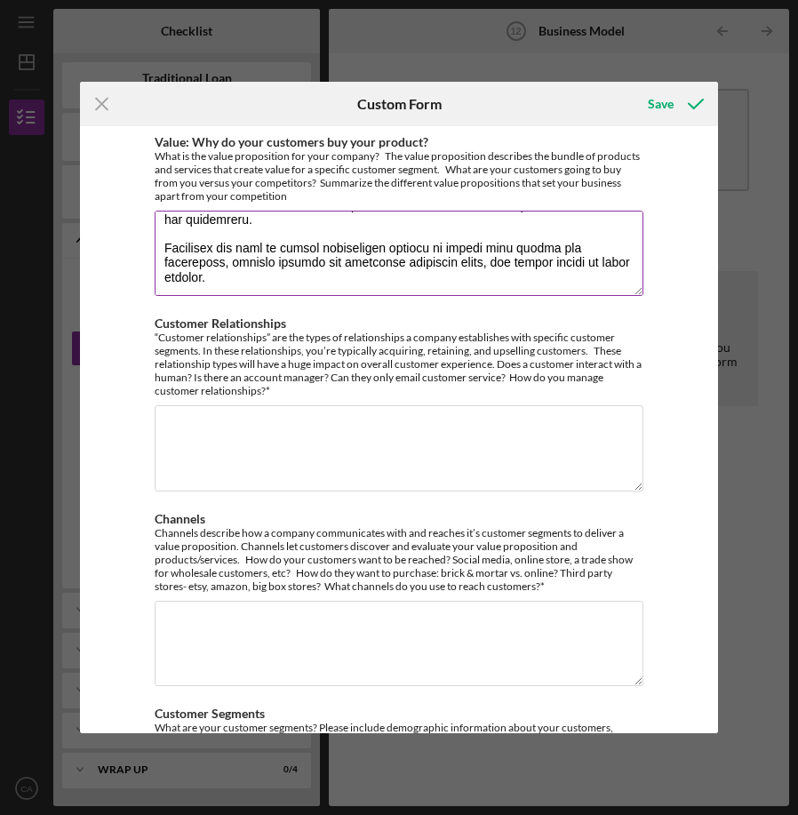
scroll to position [228, 0]
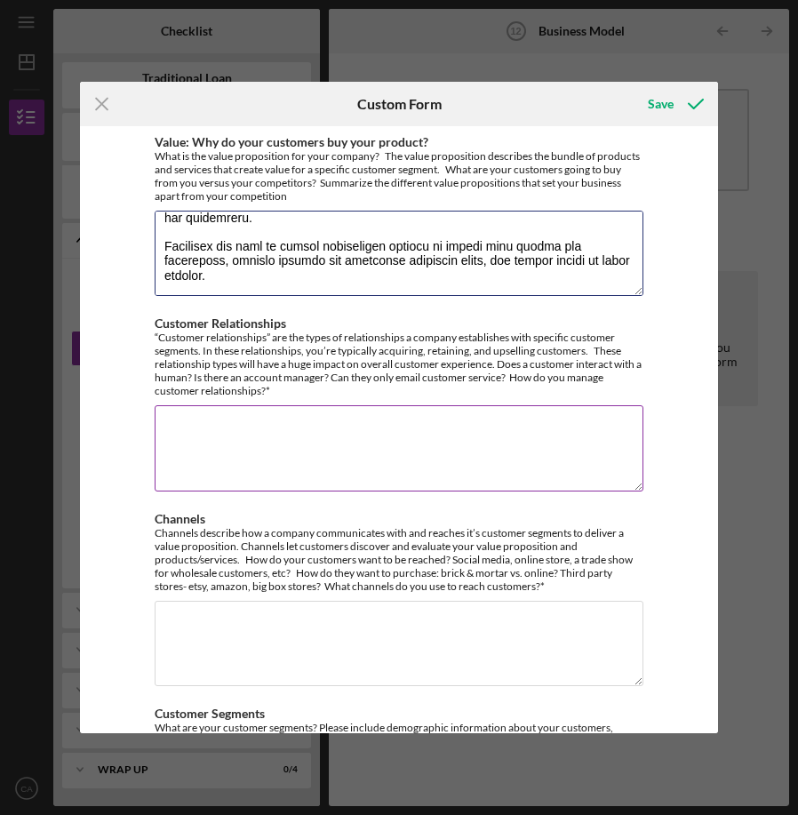
type textarea "Loremipsu dolors Amet Conse adipisc el seddoei tempori, utlaboreet dolorema, al…"
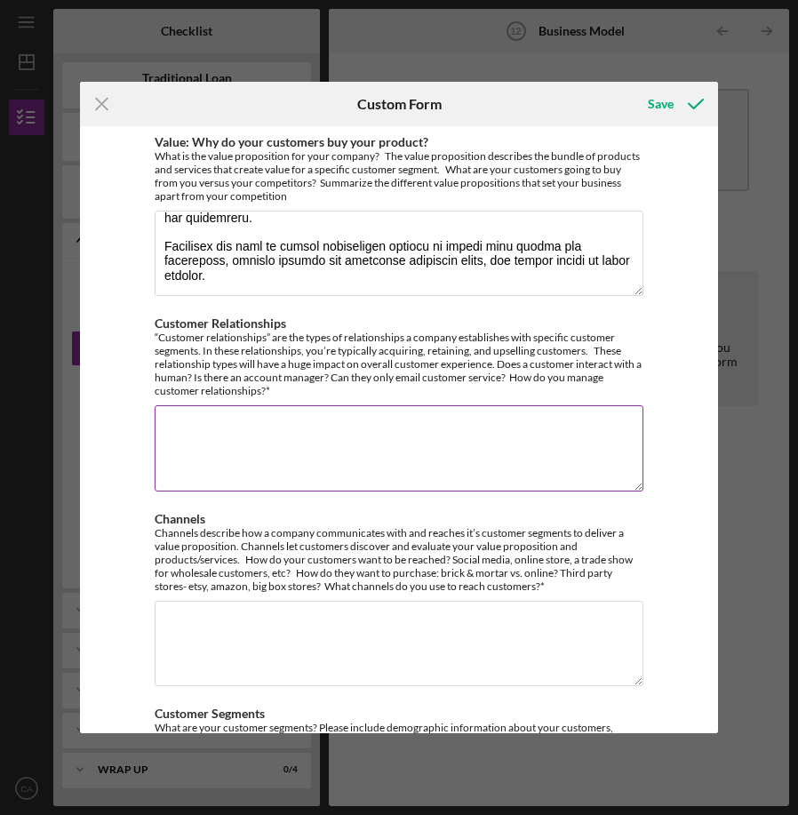
click at [510, 318] on div "Customer Relationships “Customer relationships” are the types of relationships …" at bounding box center [399, 356] width 489 height 81
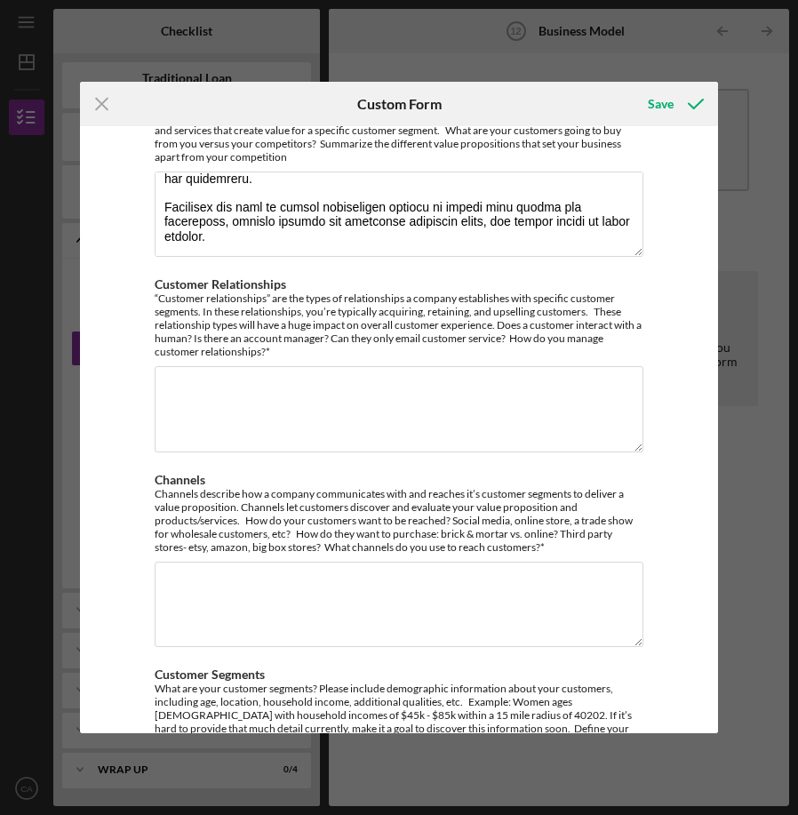
scroll to position [46, 0]
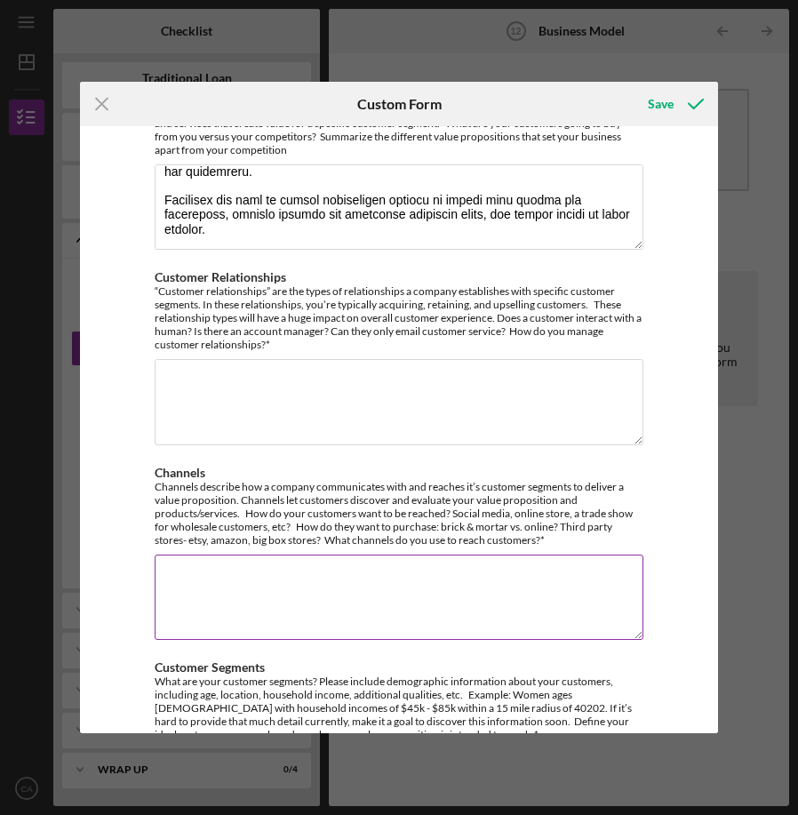
click at [272, 583] on textarea "Channels" at bounding box center [399, 596] width 489 height 85
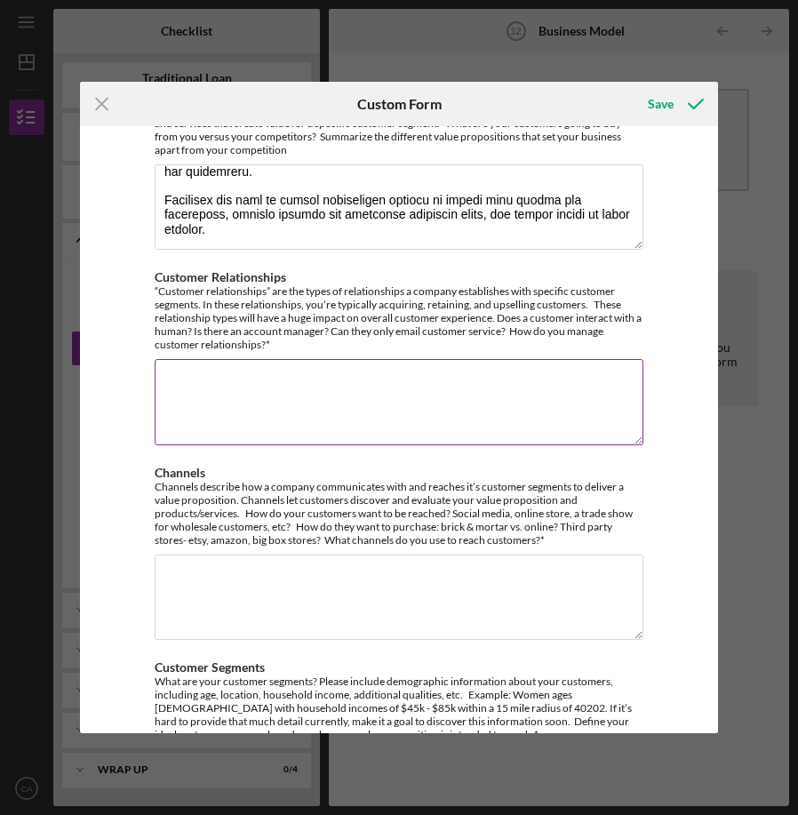
click at [263, 387] on textarea "Customer Relationships" at bounding box center [399, 401] width 489 height 85
paste textarea "Food Leads builds relationships through high-touch engagement and trust-buildin…"
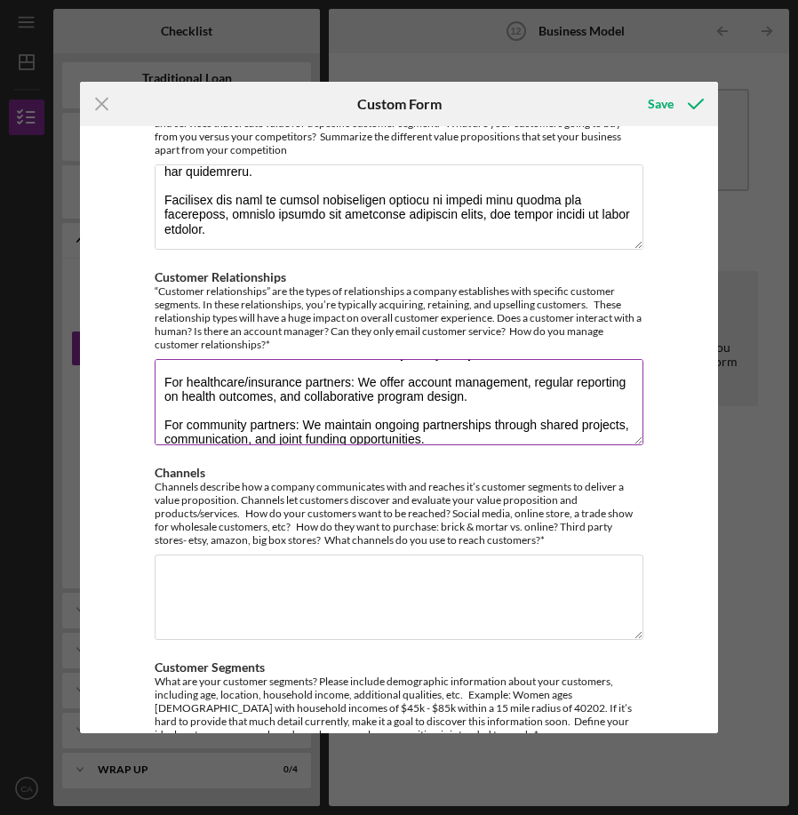
scroll to position [73, 0]
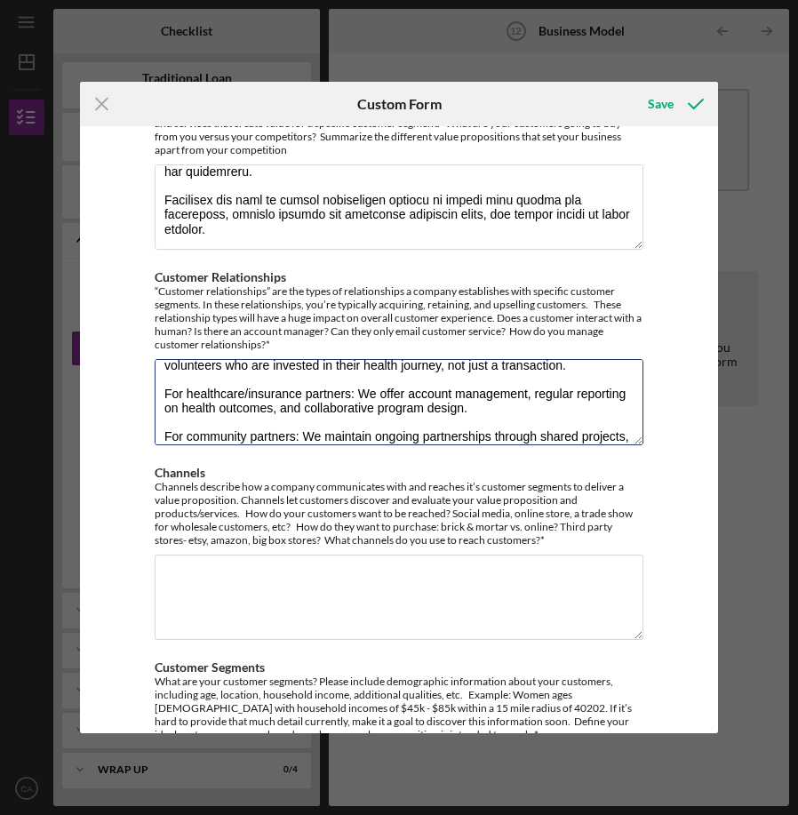
drag, startPoint x: 487, startPoint y: 404, endPoint x: 144, endPoint y: 389, distance: 343.3
click at [144, 391] on div "Value: Why do your customers buy your product? What is the value proposition fo…" at bounding box center [399, 430] width 638 height 608
click at [515, 397] on textarea "Food Leads builds relationships through high-touch engagement and trust-buildin…" at bounding box center [399, 401] width 489 height 85
click at [475, 403] on textarea "Food Leads builds relationships through high-touch engagement and trust-buildin…" at bounding box center [399, 401] width 489 height 85
drag, startPoint x: 475, startPoint y: 403, endPoint x: 157, endPoint y: 387, distance: 318.5
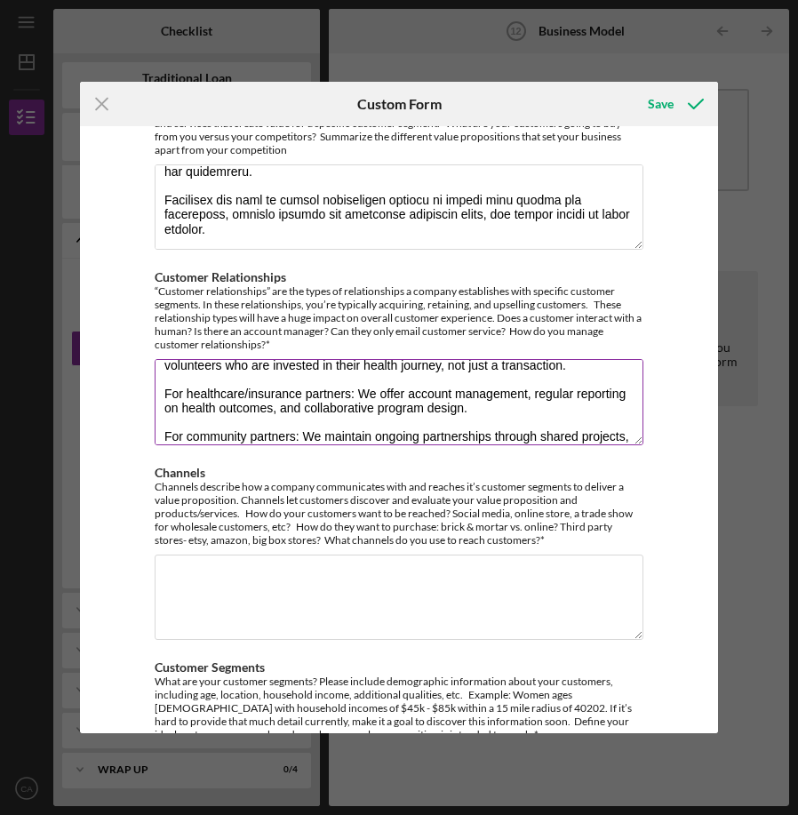
click at [157, 388] on textarea "Food Leads builds relationships through high-touch engagement and trust-buildin…" at bounding box center [399, 401] width 489 height 85
click at [227, 392] on textarea "Food Leads builds relationships through high-touch engagement and trust-buildin…" at bounding box center [399, 401] width 489 height 85
drag, startPoint x: 489, startPoint y: 411, endPoint x: 405, endPoint y: 391, distance: 85.8
click at [404, 391] on textarea "Food Leads builds relationships through high-touch engagement and trust-buildin…" at bounding box center [399, 401] width 489 height 85
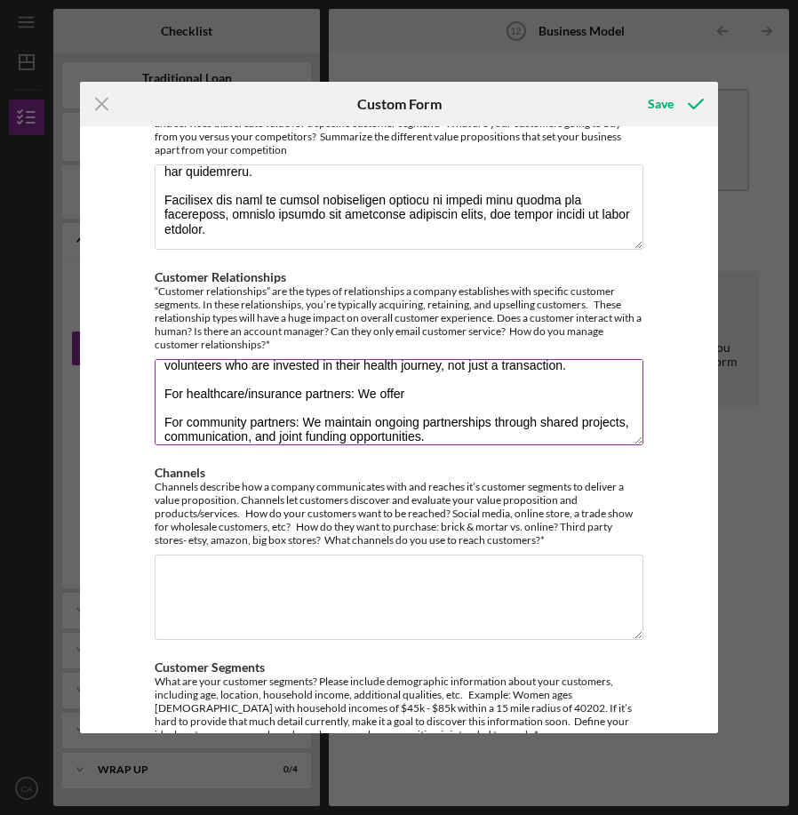
drag, startPoint x: 414, startPoint y: 393, endPoint x: 268, endPoint y: 393, distance: 145.7
click at [268, 393] on textarea "Food Leads builds relationships through high-touch engagement and trust-buildin…" at bounding box center [399, 401] width 489 height 85
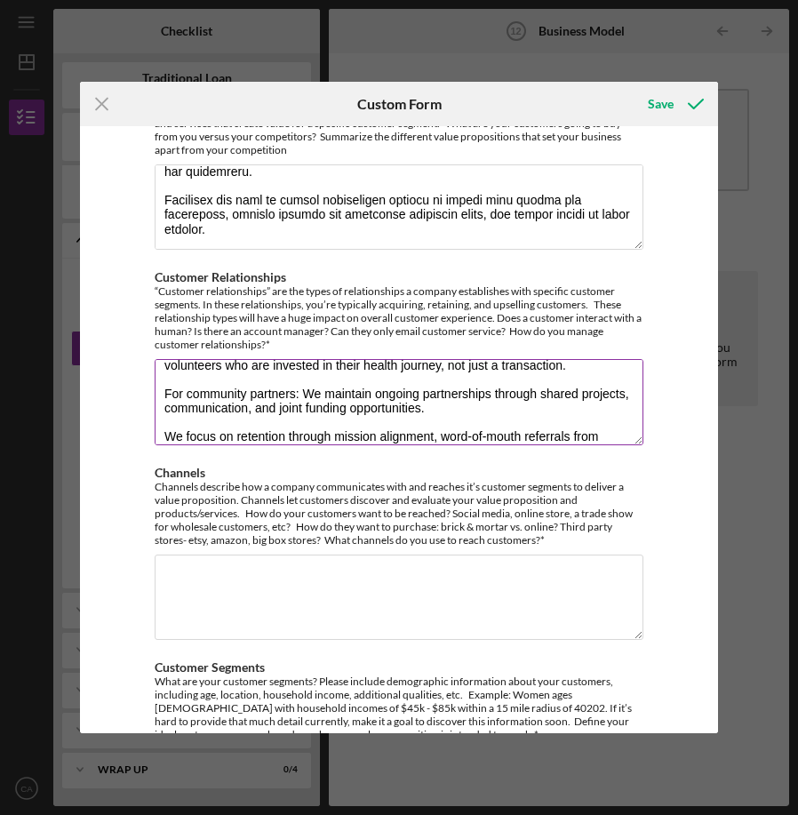
scroll to position [59, 0]
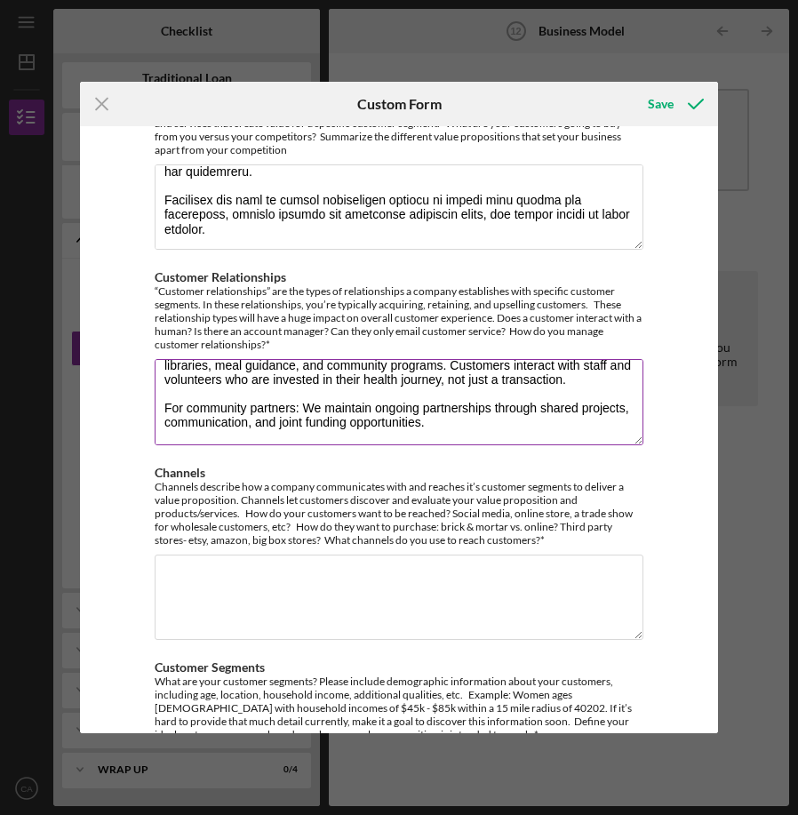
click at [540, 410] on textarea "Food Leads builds relationships through high-touch engagement and trust-buildin…" at bounding box center [399, 401] width 489 height 85
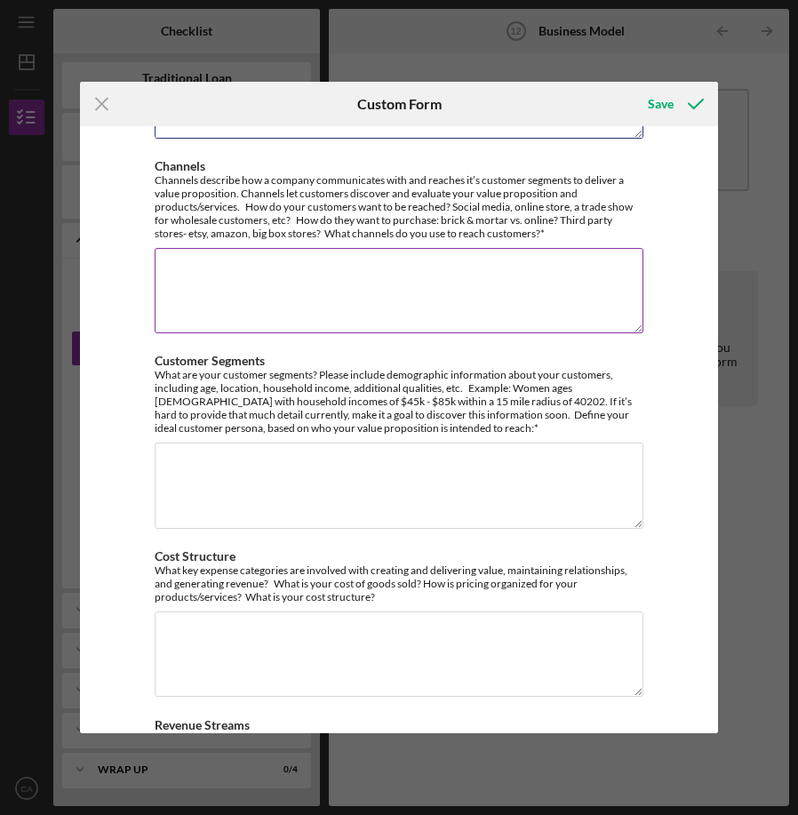
scroll to position [362, 0]
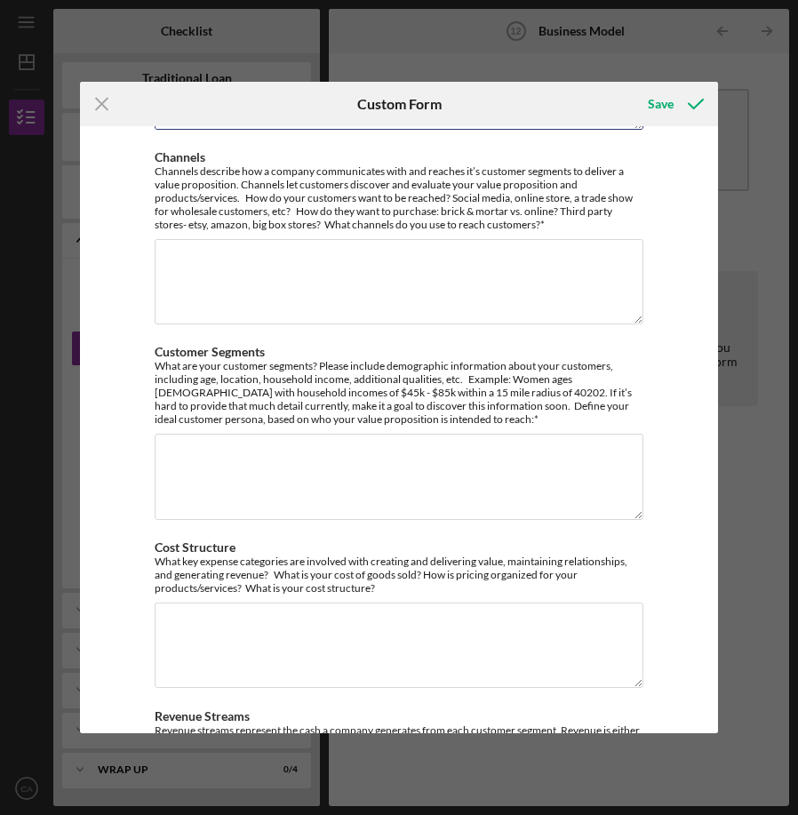
type textarea "Food Leads builds relationships through high-touch engagement and trust-buildin…"
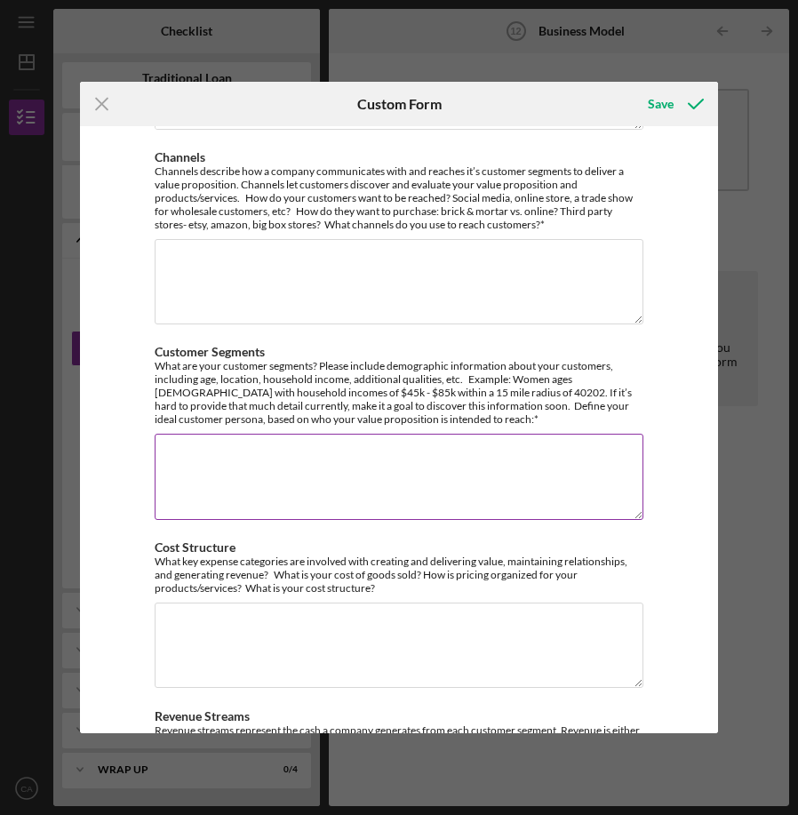
click at [187, 482] on textarea "Customer Segments" at bounding box center [399, 476] width 489 height 85
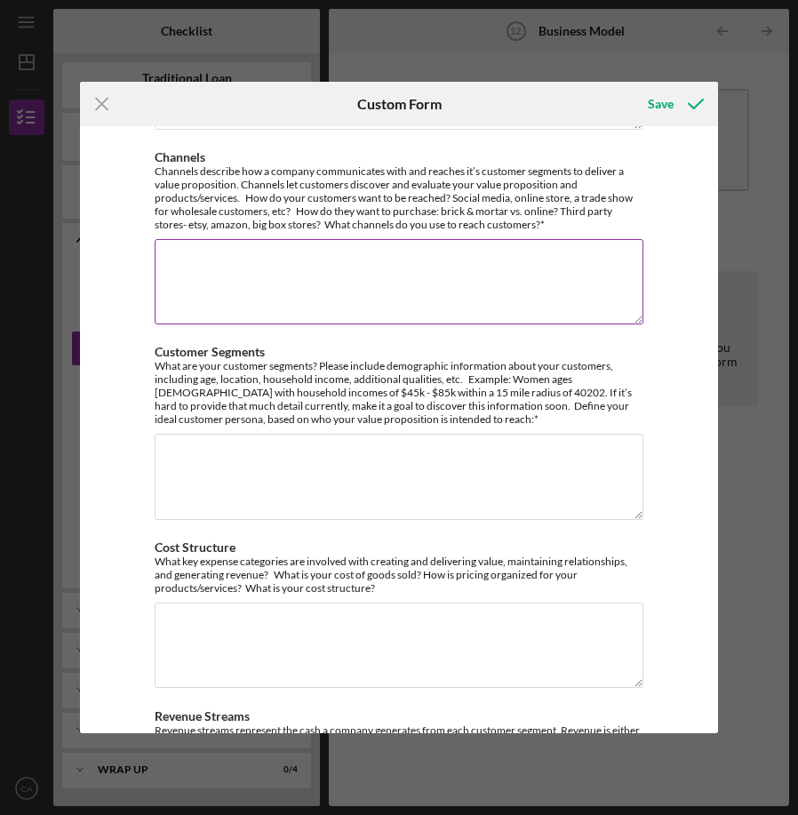
click at [185, 279] on textarea "Channels" at bounding box center [399, 281] width 489 height 85
paste textarea "We reach our customers through a mix of direct service, partnerships, and digit…"
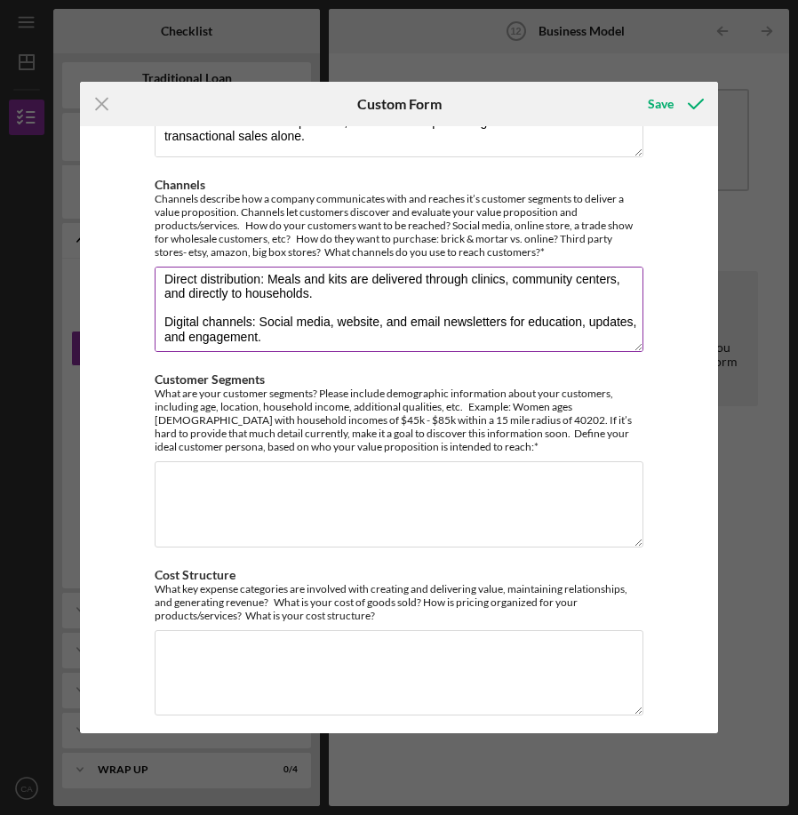
scroll to position [50, 0]
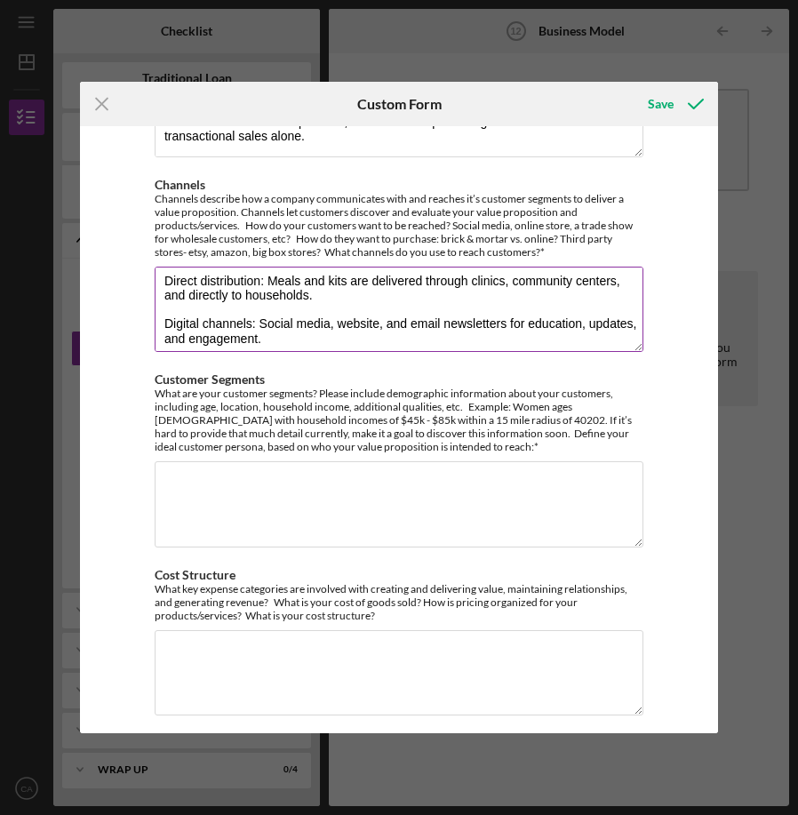
click at [502, 286] on textarea "We reach our customers through a mix of direct service, partnerships, and digit…" at bounding box center [399, 309] width 489 height 85
click at [579, 279] on textarea "We reach our customers through a mix of direct service, partnerships, and digit…" at bounding box center [399, 309] width 489 height 85
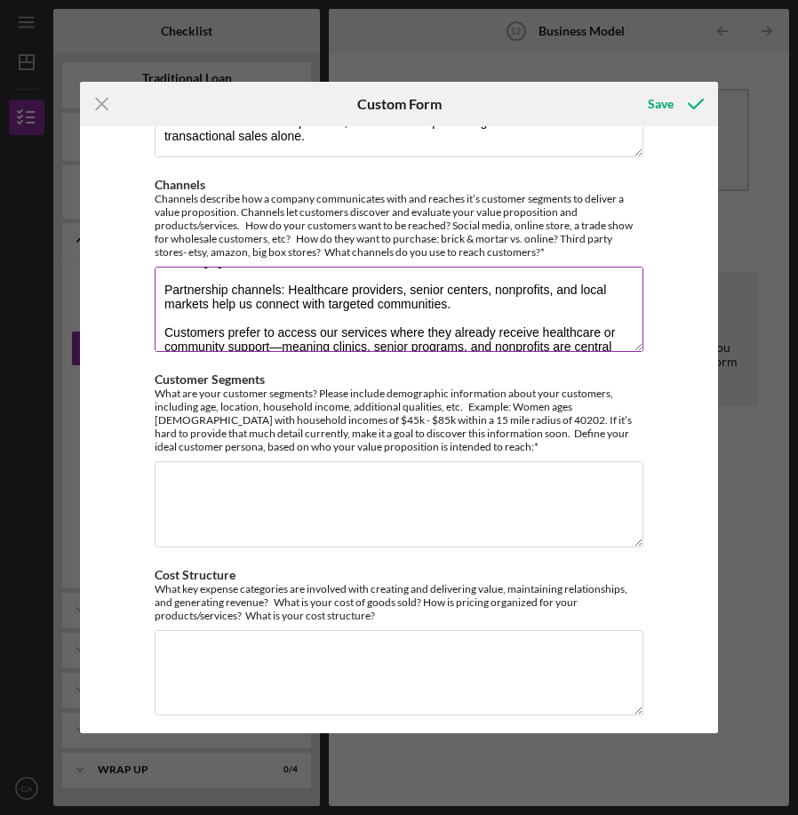
scroll to position [136, 0]
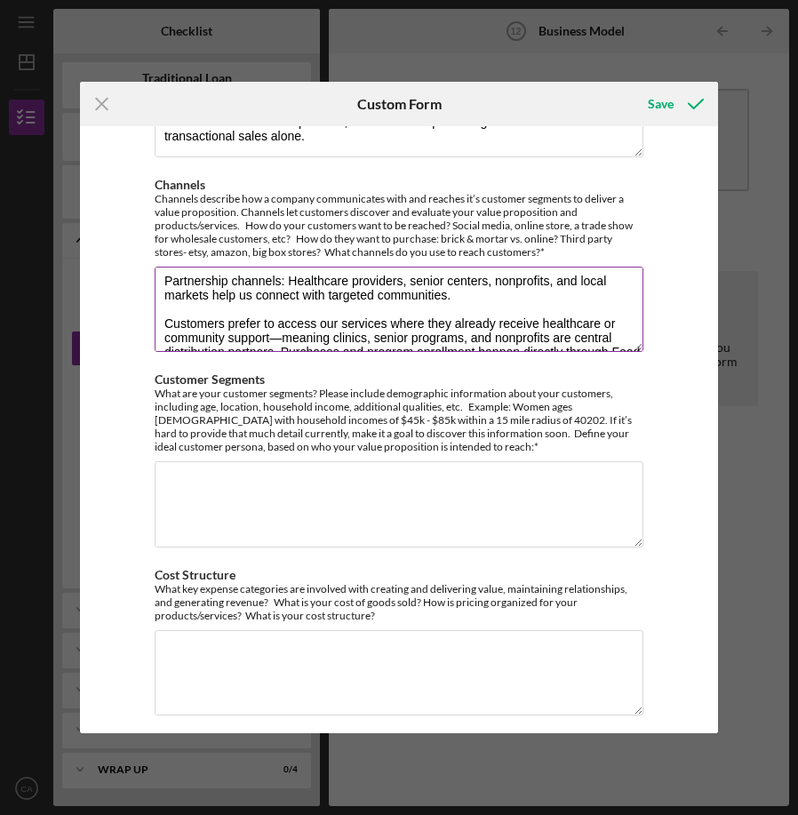
drag, startPoint x: 402, startPoint y: 282, endPoint x: 283, endPoint y: 285, distance: 119.1
click at [283, 286] on textarea "We reach our customers through a mix of direct service, partnerships, and digit…" at bounding box center [399, 309] width 489 height 85
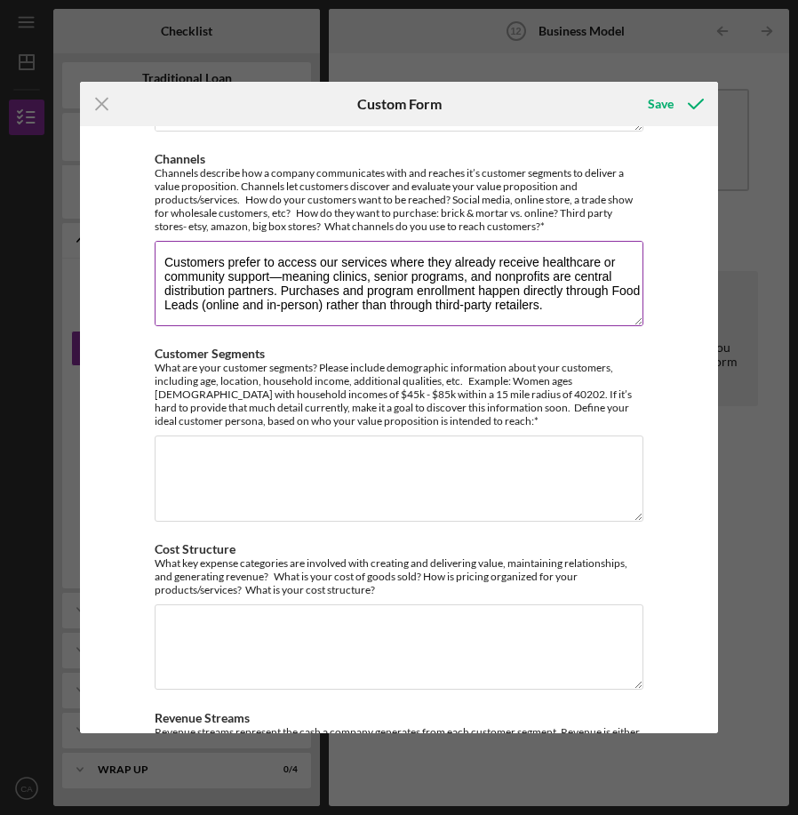
scroll to position [364, 0]
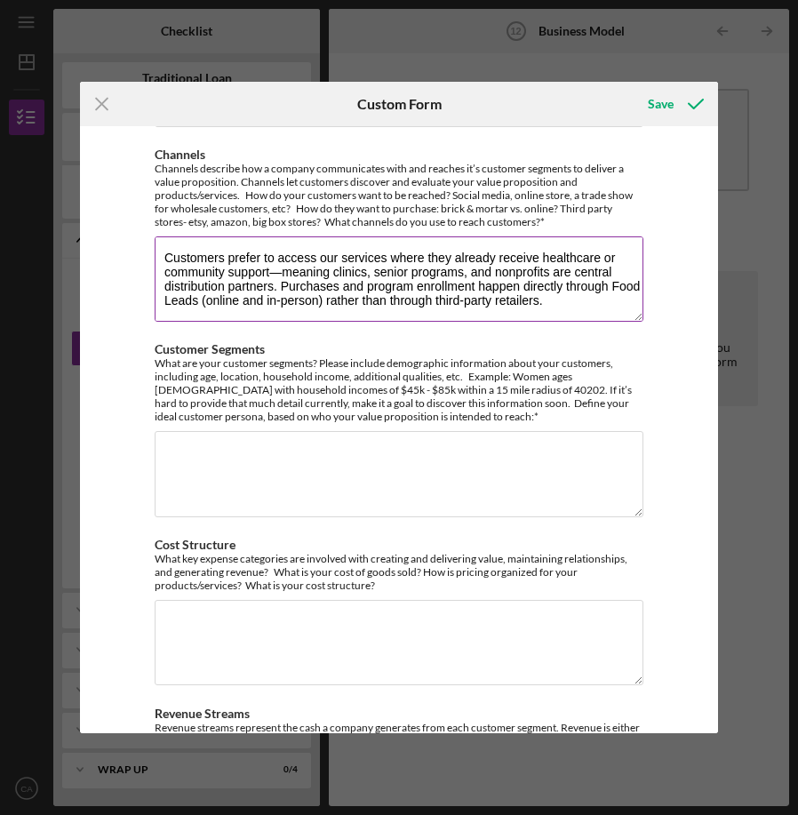
click at [364, 272] on textarea "We reach our customers through a mix of direct service, partnerships, and digit…" at bounding box center [399, 278] width 489 height 85
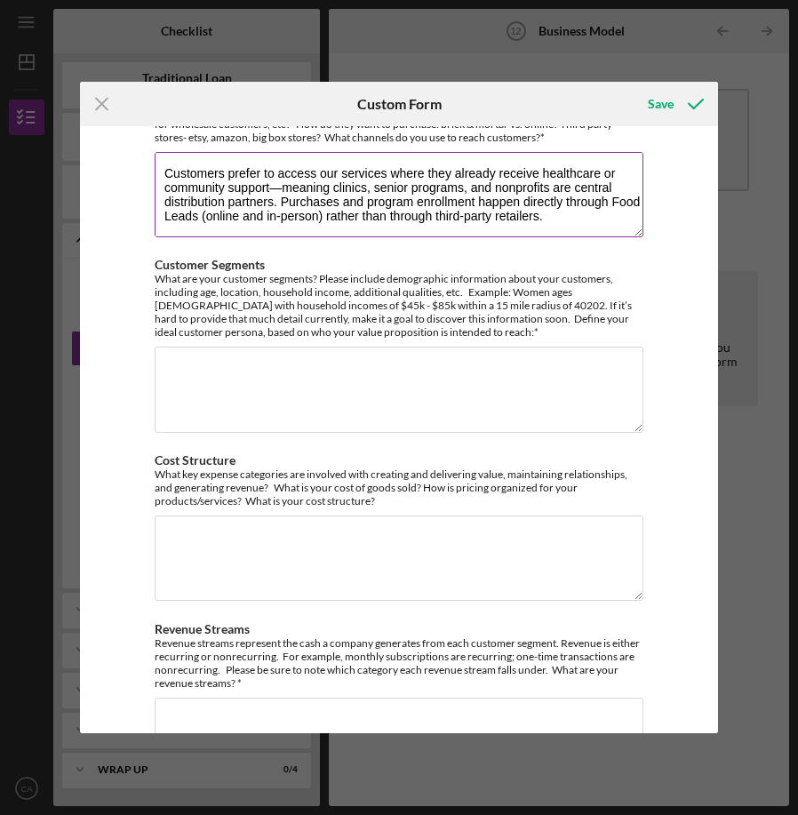
scroll to position [443, 0]
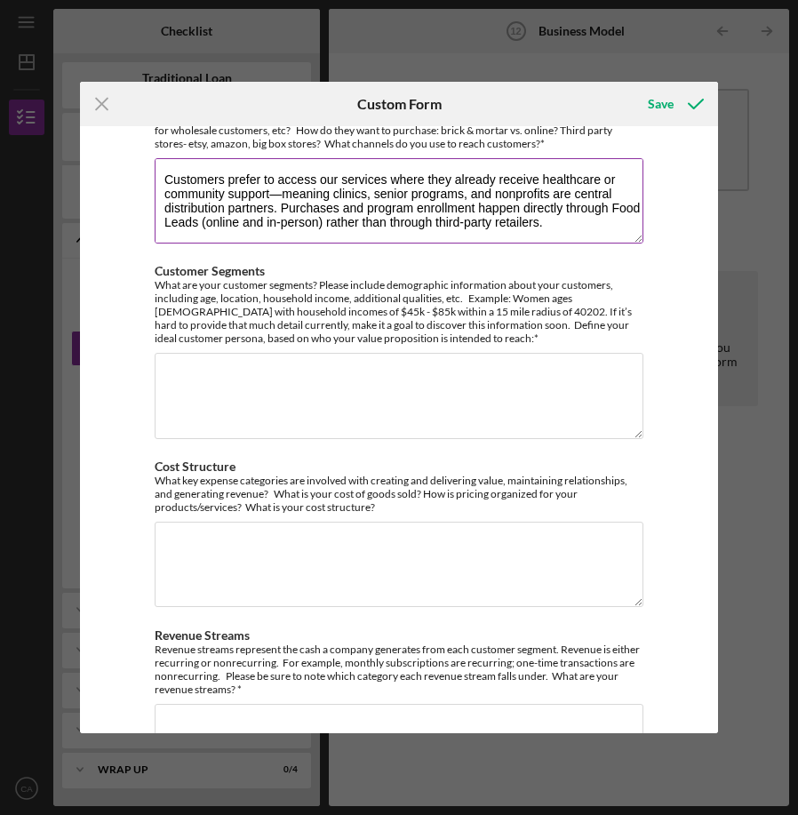
click at [540, 225] on textarea "We reach our customers through a mix of direct service, partnerships, and digit…" at bounding box center [399, 200] width 489 height 85
type textarea "We reach our customers through a mix of direct service, partnerships, and digit…"
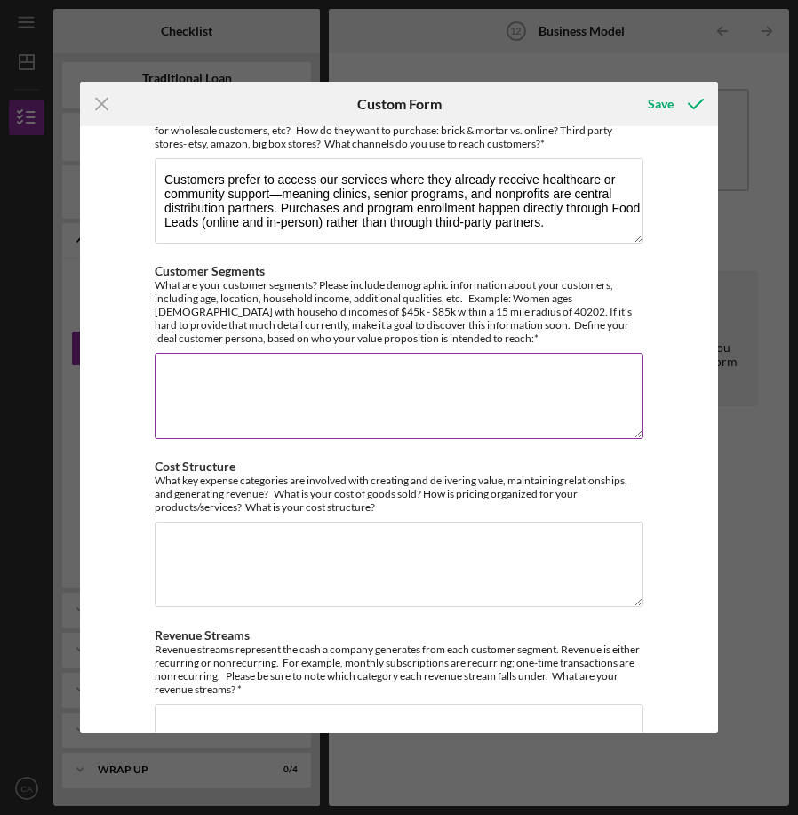
click at [363, 409] on textarea "Customer Segments" at bounding box center [399, 395] width 489 height 85
paste textarea "Our primary customer segments include: Low- to moderate-income individuals and …"
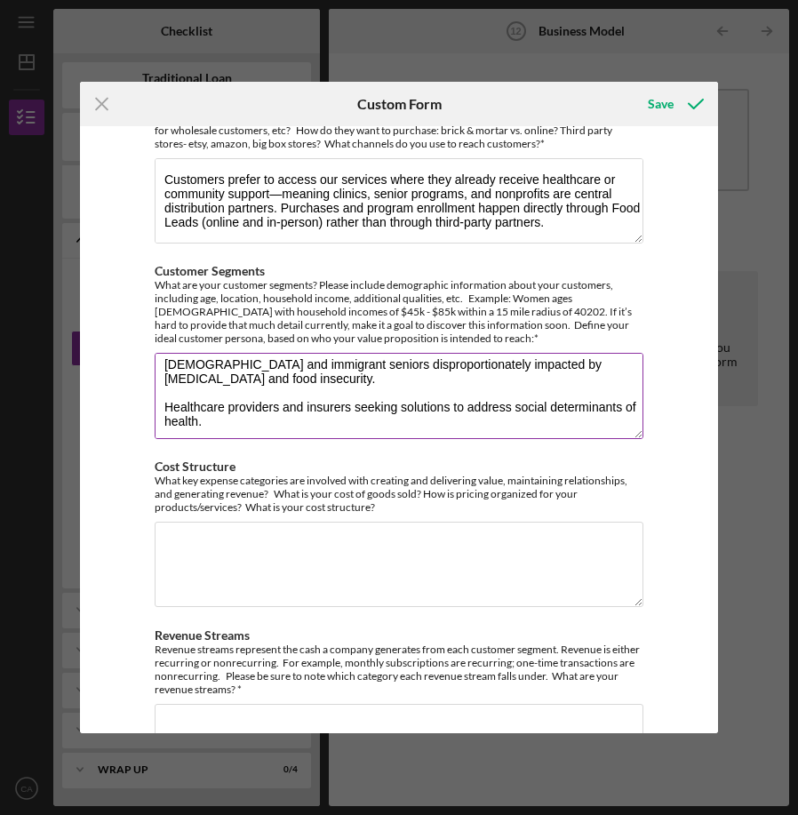
scroll to position [92, 0]
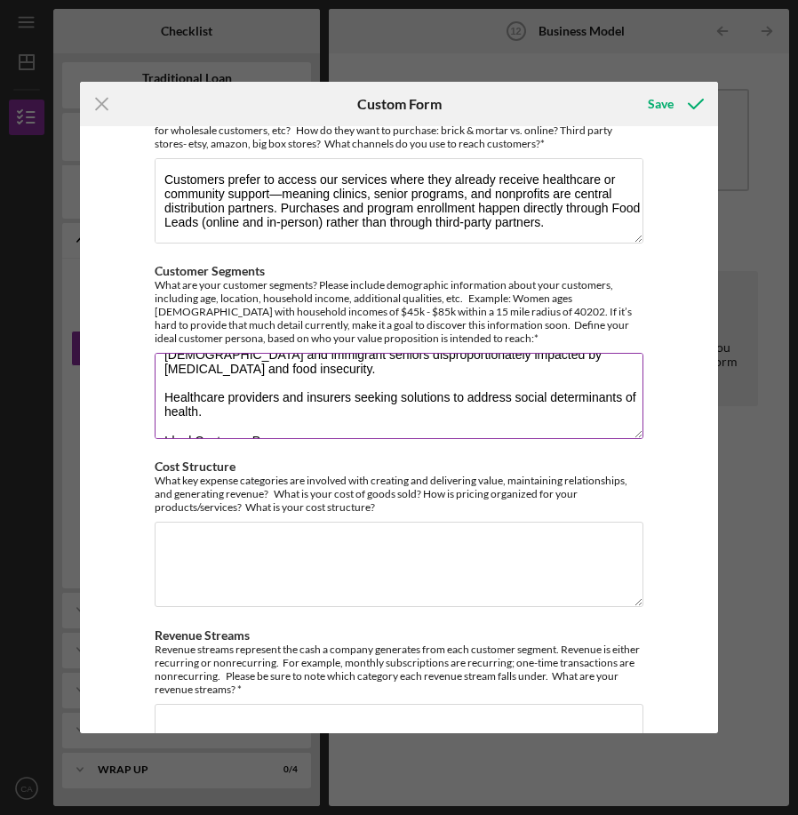
drag, startPoint x: 377, startPoint y: 419, endPoint x: 248, endPoint y: 407, distance: 129.4
click at [247, 408] on textarea "Our primary customer segments include: Low- to moderate-income individuals and …" at bounding box center [399, 395] width 489 height 85
click at [248, 407] on textarea "Our primary customer segments include: Low- to moderate-income individuals and …" at bounding box center [399, 395] width 489 height 85
drag, startPoint x: 225, startPoint y: 397, endPoint x: 174, endPoint y: 394, distance: 50.8
click at [175, 395] on textarea "Our primary customer segments include: Low- to moderate-income individuals and …" at bounding box center [399, 395] width 489 height 85
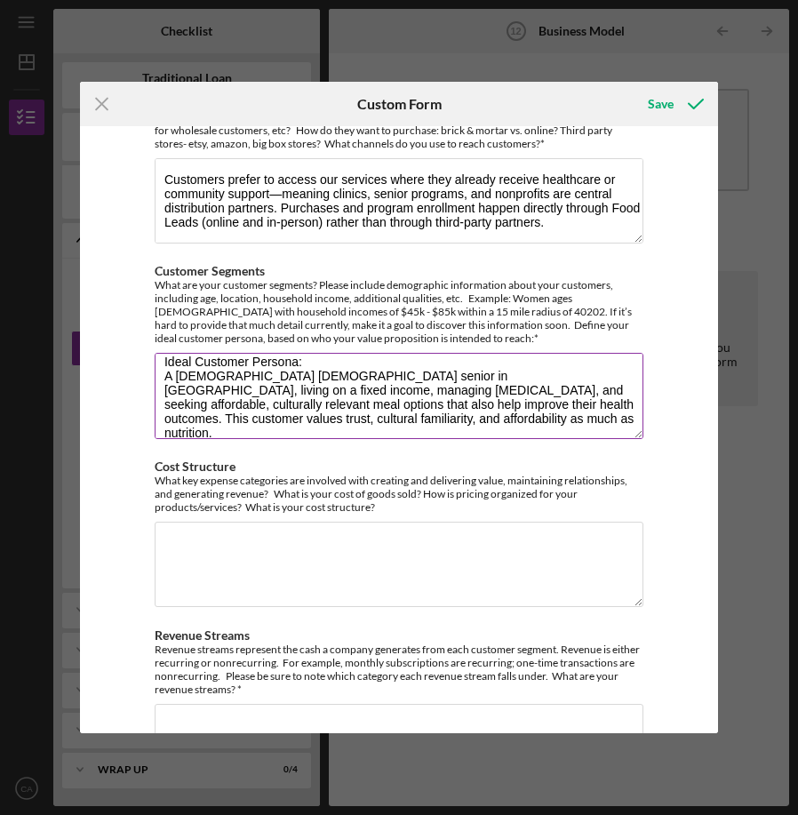
scroll to position [172, 0]
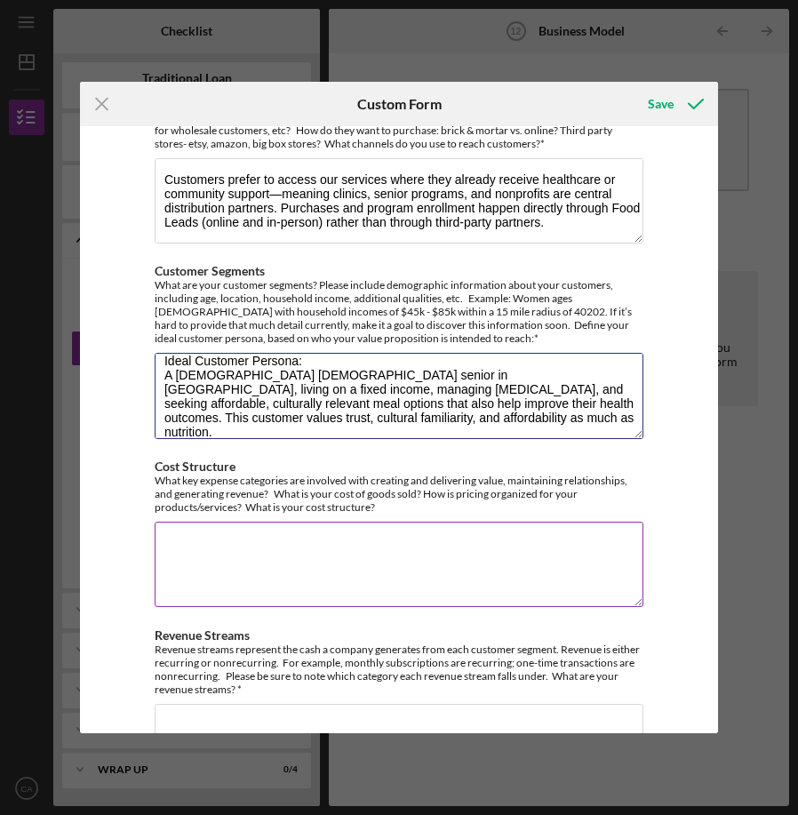
type textarea "Our primary customer segments include: Low- to moderate-income individuals and …"
click at [191, 553] on textarea "Cost Structure" at bounding box center [399, 564] width 489 height 85
paste textarea "Key expense categories include: Food procurement: locally sourced ingredients, …"
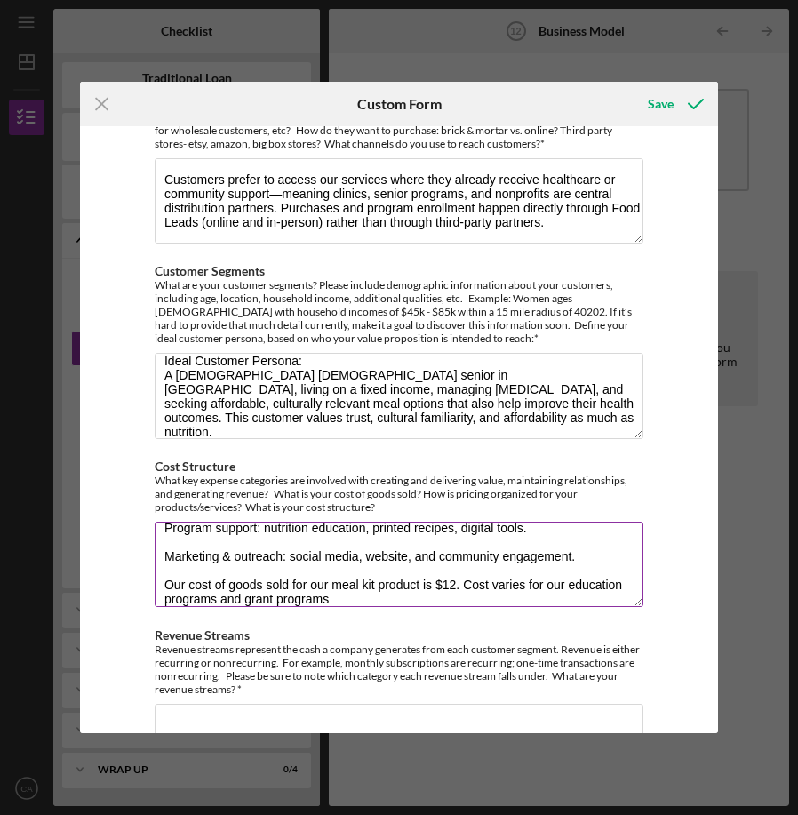
scroll to position [158, 0]
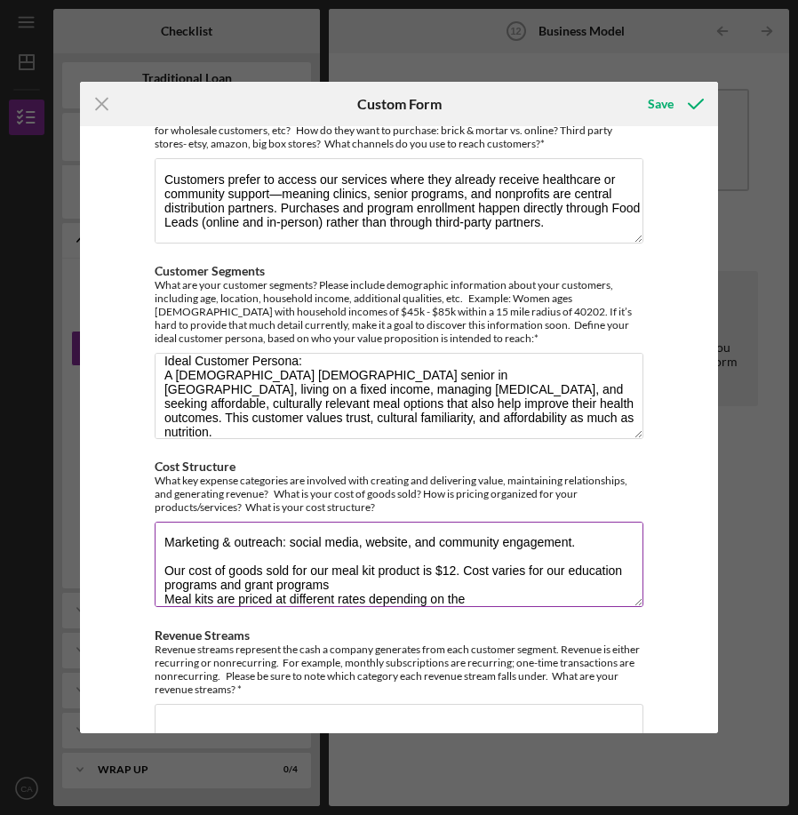
click at [354, 586] on textarea "Key expense categories include: Food procurement: locally sourced ingredients, …" at bounding box center [399, 564] width 489 height 85
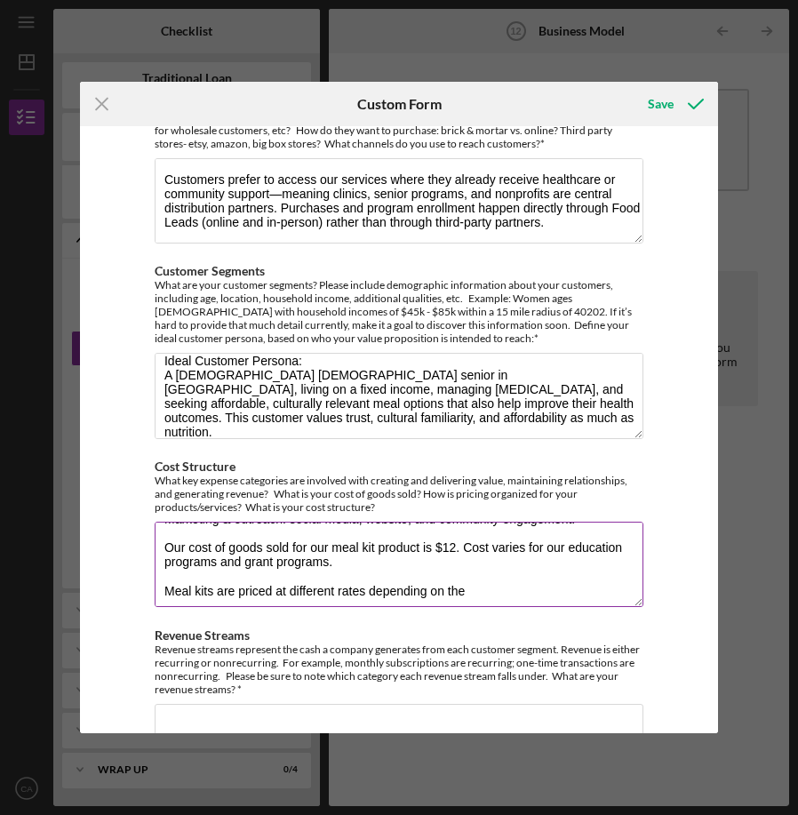
scroll to position [186, 0]
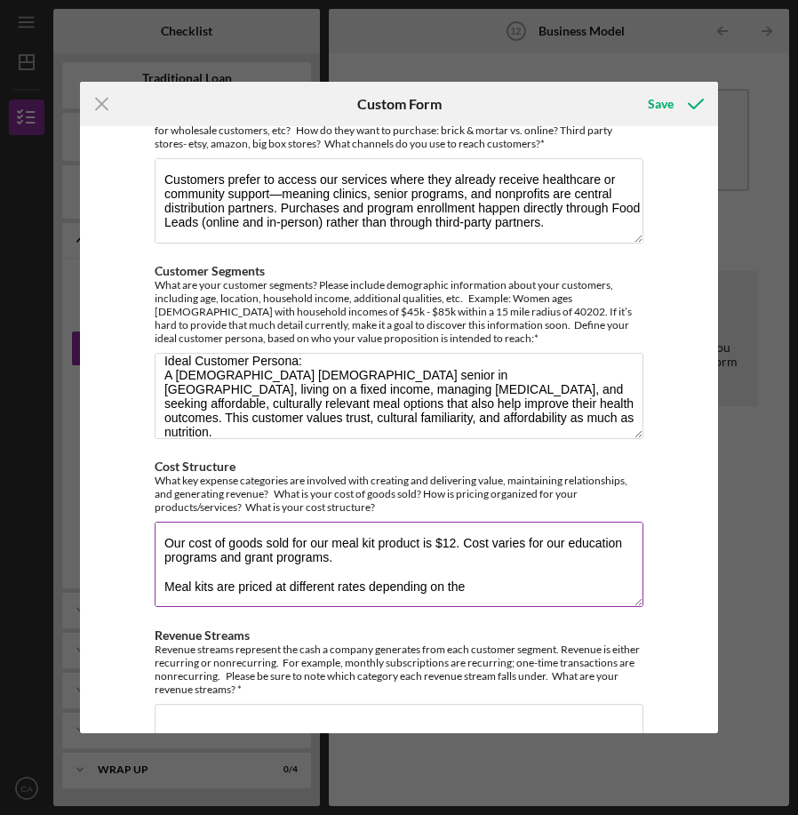
click at [470, 594] on textarea "Key expense categories include: Food procurement: locally sourced ingredients, …" at bounding box center [399, 564] width 489 height 85
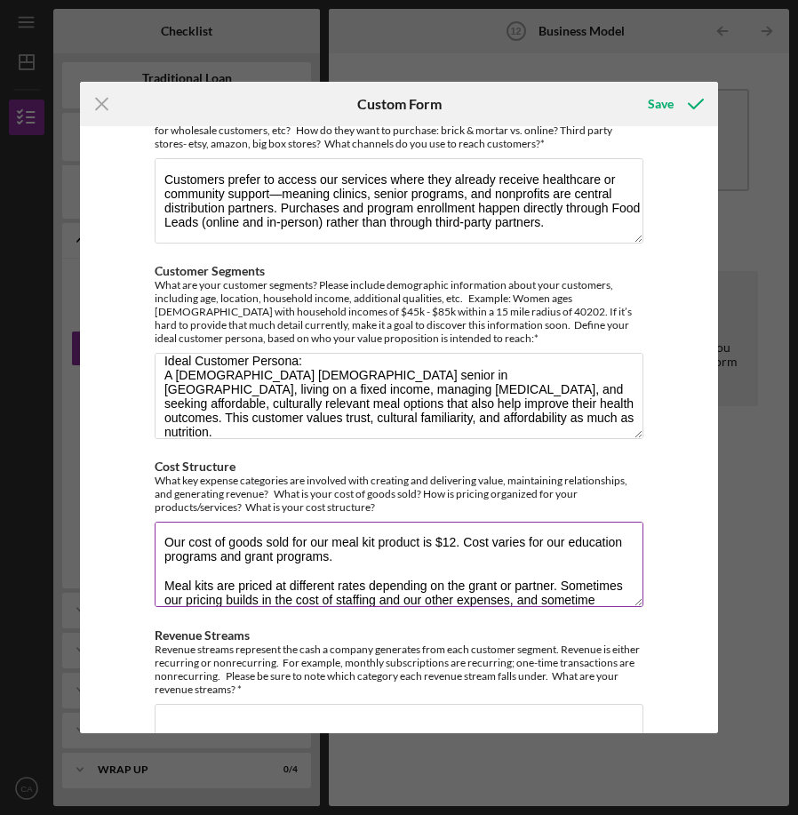
scroll to position [188, 0]
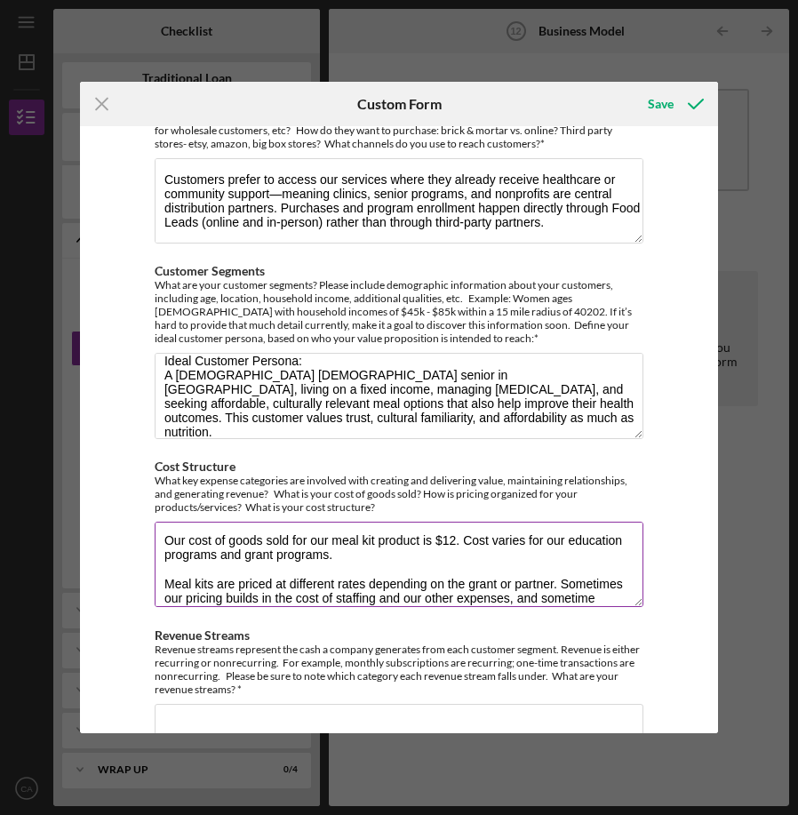
drag, startPoint x: 595, startPoint y: 597, endPoint x: 558, endPoint y: 577, distance: 42.6
click at [558, 577] on textarea "Key expense categories include: Food procurement: locally sourced ingredients, …" at bounding box center [399, 564] width 489 height 85
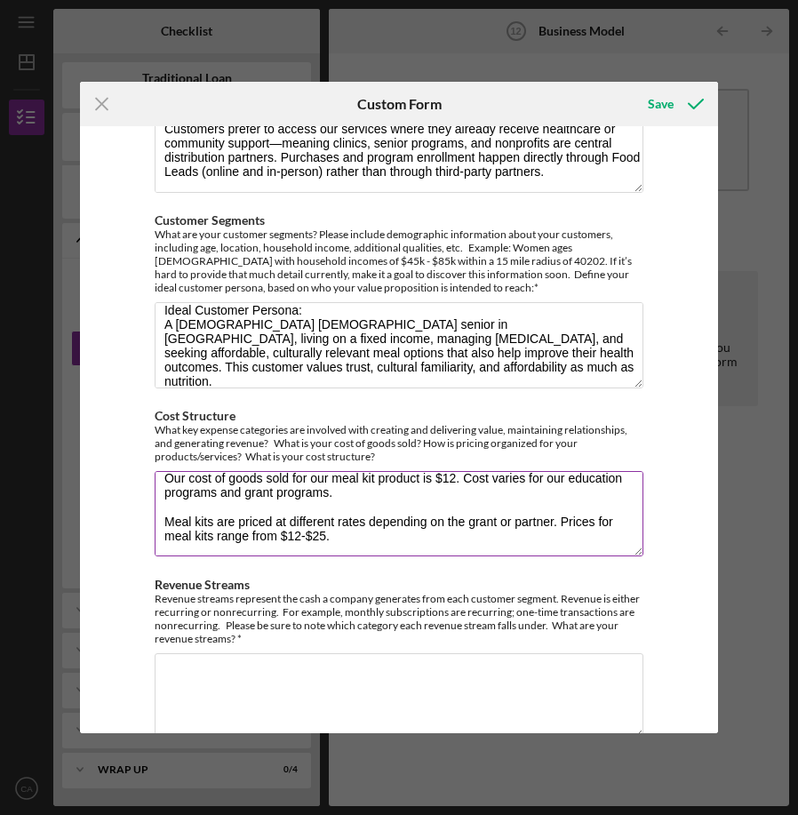
scroll to position [524, 0]
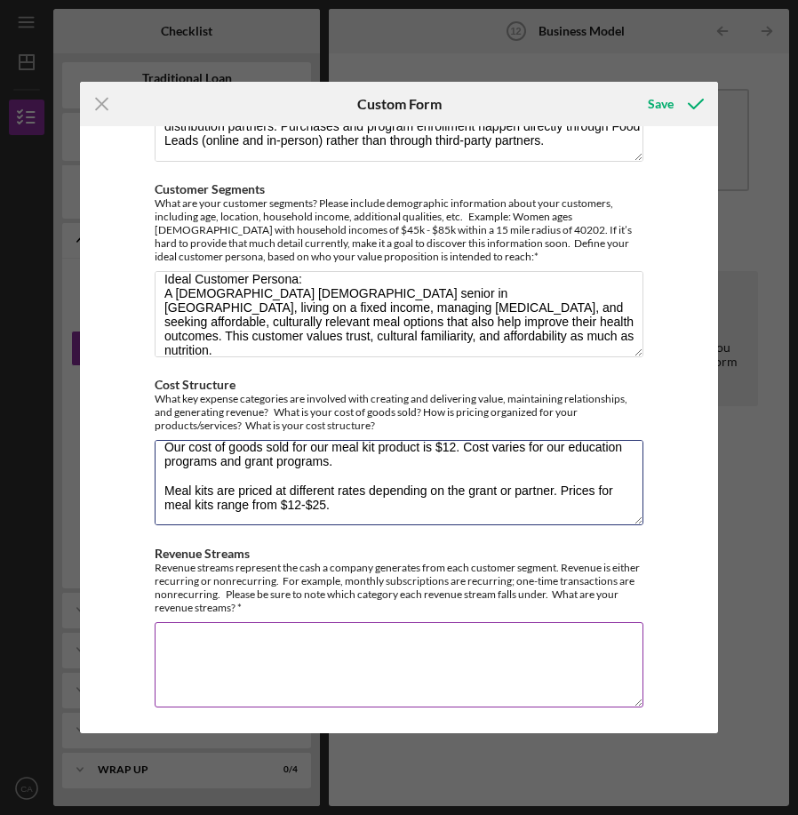
type textarea "Key expense categories include: Food procurement: locally sourced ingredients, …"
click at [494, 642] on textarea "Revenue Streams" at bounding box center [399, 664] width 489 height 85
paste textarea "Food Leads generates both recurring and non-recurring revenue: Recurring: Contr…"
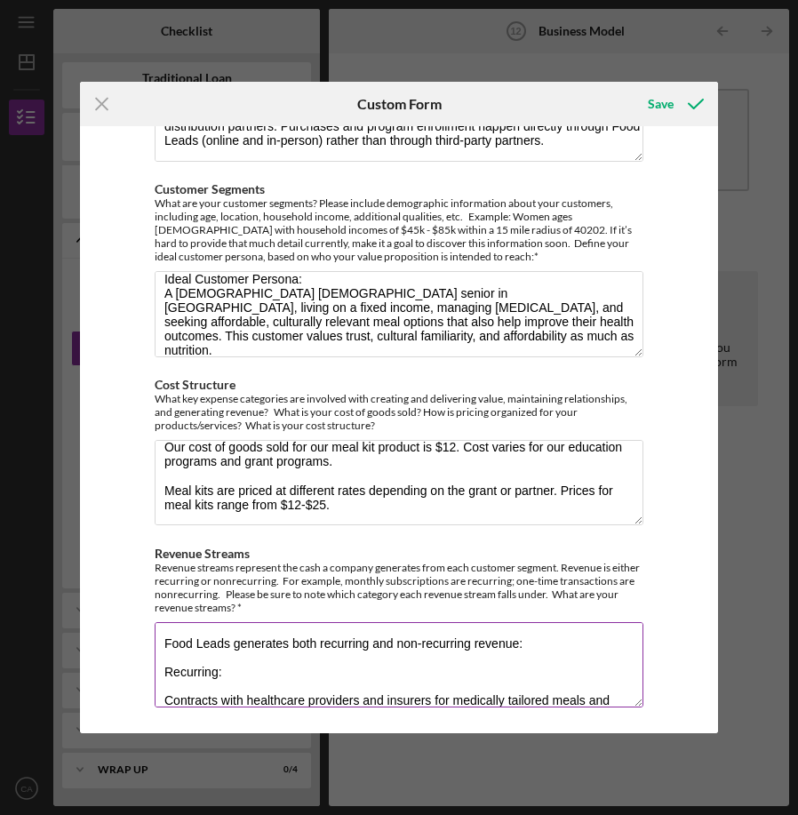
scroll to position [23, 0]
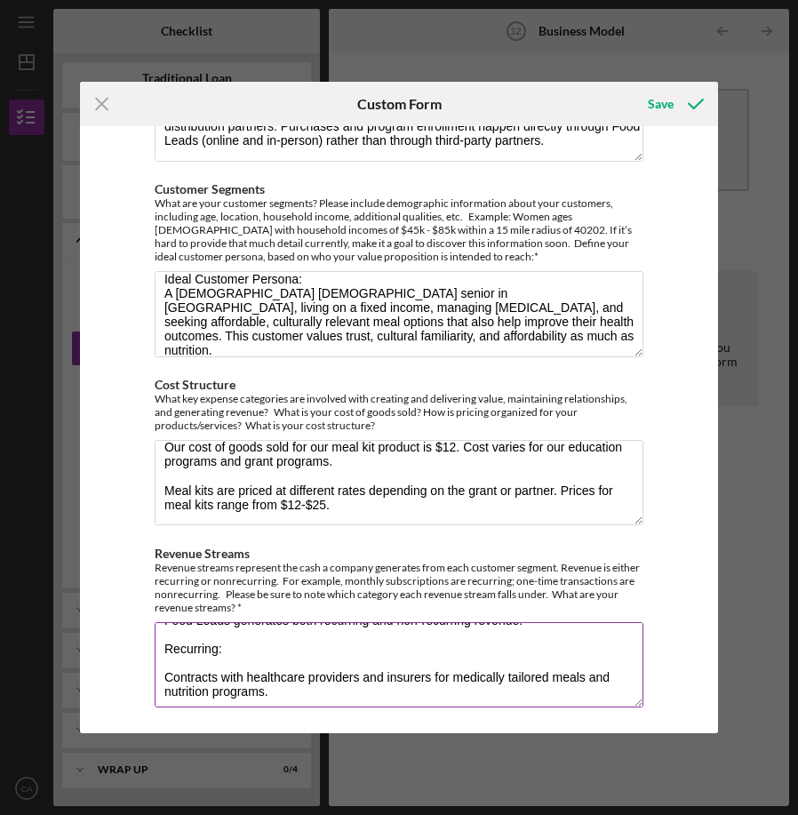
drag, startPoint x: 246, startPoint y: 680, endPoint x: 302, endPoint y: 681, distance: 56.0
click at [302, 681] on textarea "Food Leads generates both recurring and non-recurring revenue: Recurring: Contr…" at bounding box center [399, 664] width 489 height 85
drag, startPoint x: 451, startPoint y: 680, endPoint x: 403, endPoint y: 677, distance: 47.2
click at [403, 678] on textarea "Food Leads generates both recurring and non-recurring revenue: Recurring: Contr…" at bounding box center [399, 664] width 489 height 85
drag, startPoint x: 514, startPoint y: 674, endPoint x: 414, endPoint y: 675, distance: 99.5
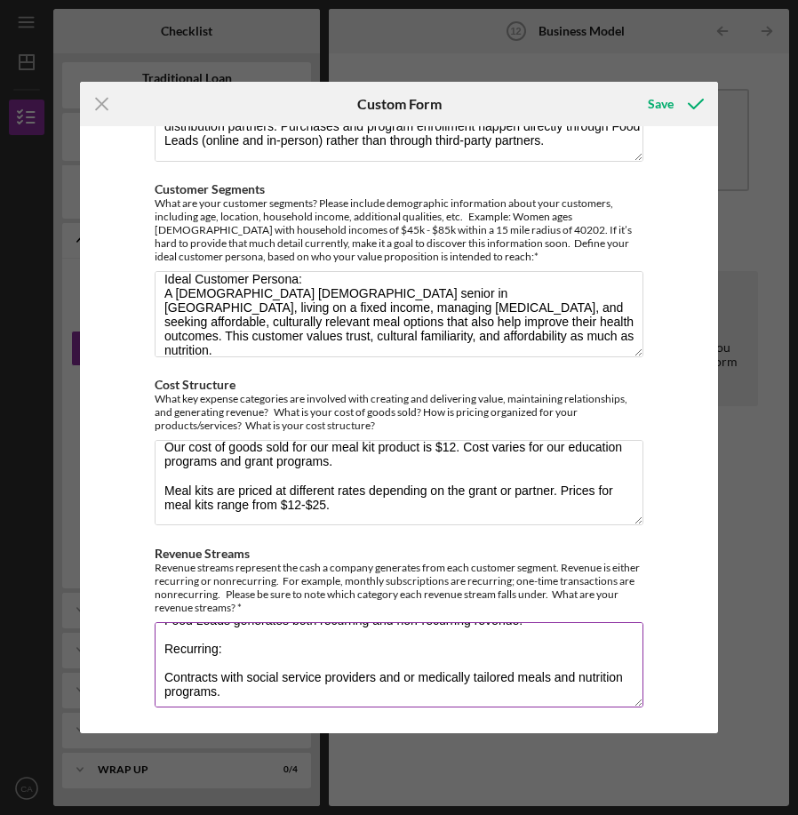
click at [414, 675] on textarea "Food Leads generates both recurring and non-recurring revenue: Recurring: Contr…" at bounding box center [399, 664] width 489 height 85
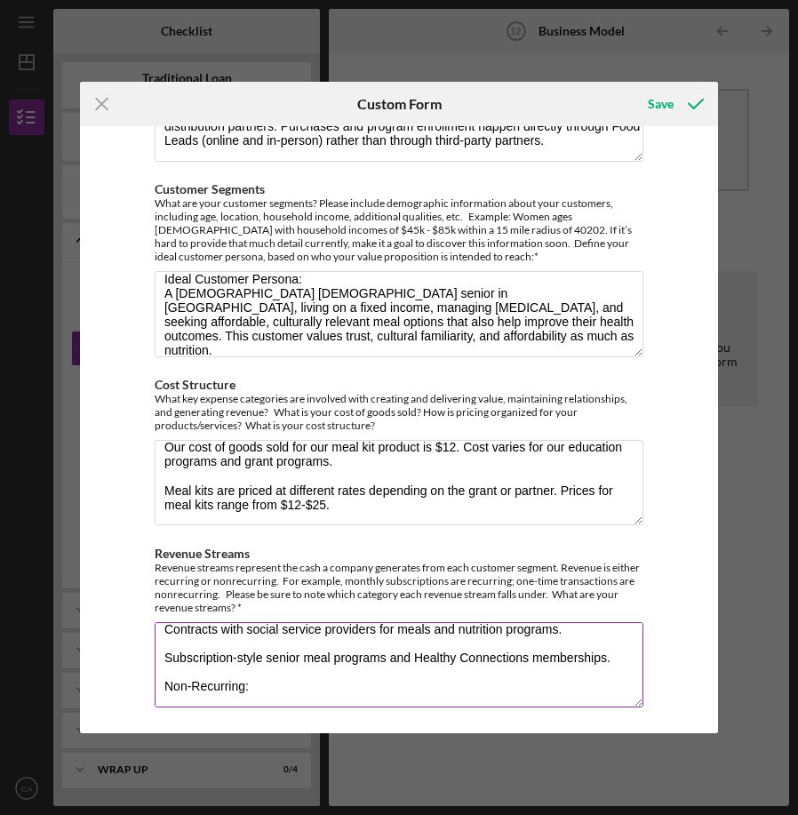
scroll to position [77, 0]
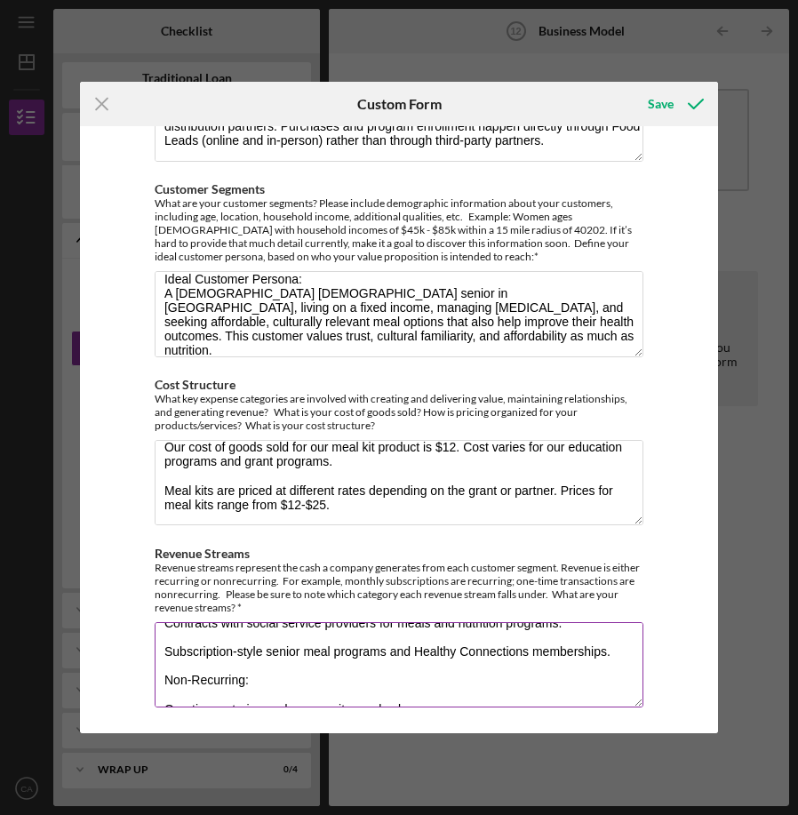
drag, startPoint x: 618, startPoint y: 650, endPoint x: 163, endPoint y: 650, distance: 455.9
click at [163, 651] on textarea "Food Leads generates both recurring and non-recurring revenue: Recurring: Contr…" at bounding box center [399, 664] width 489 height 85
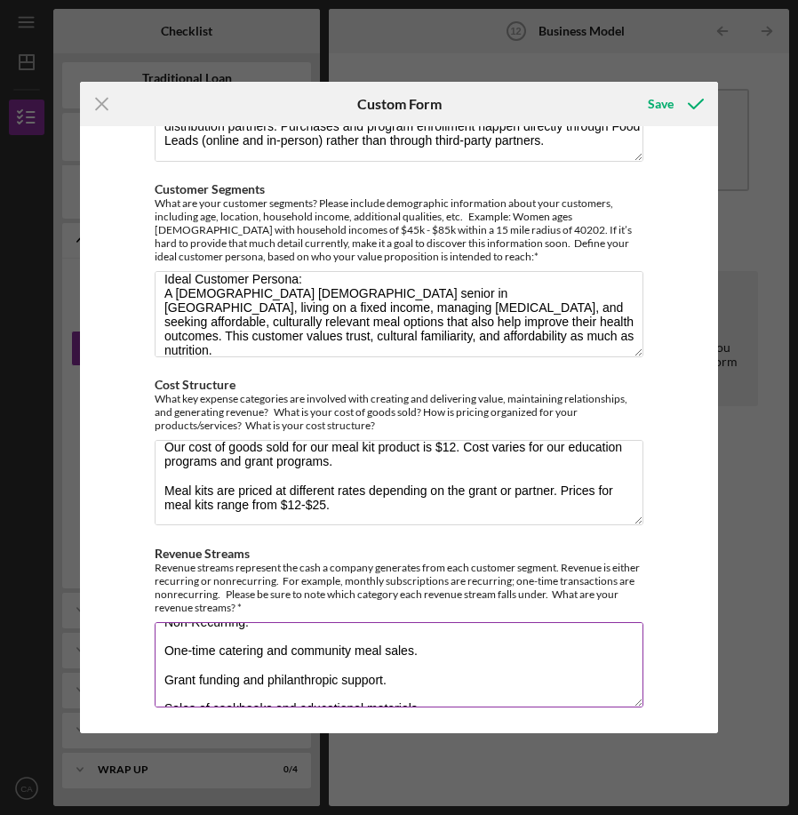
scroll to position [112, 0]
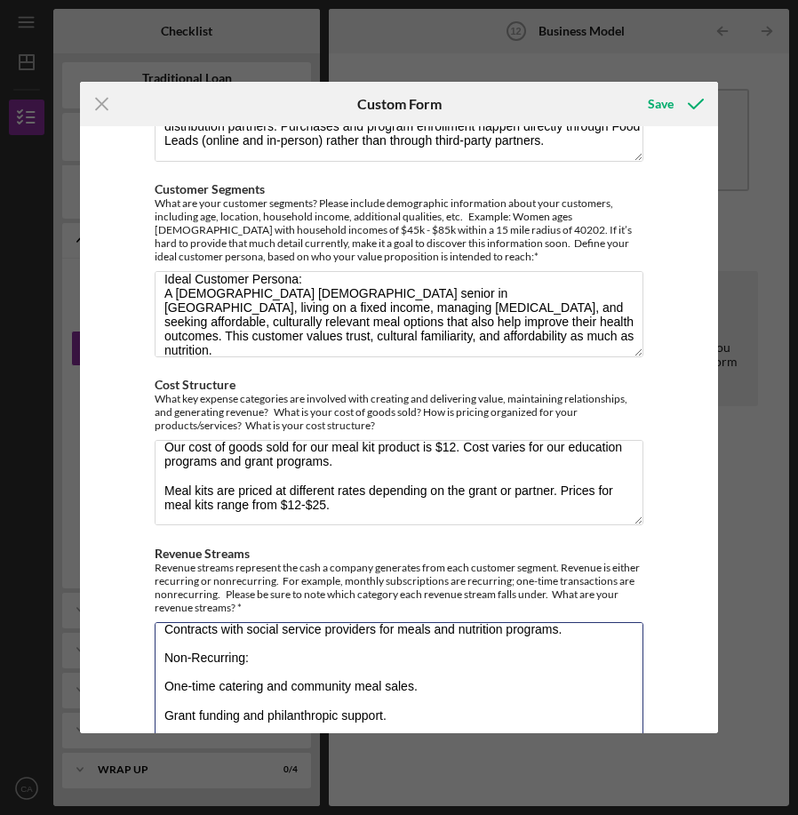
drag, startPoint x: 639, startPoint y: 701, endPoint x: 637, endPoint y: 800, distance: 98.7
click at [639, 801] on div "Icon/Menu Close Custom Form Save Value: Why do your customers buy your product?…" at bounding box center [399, 407] width 798 height 815
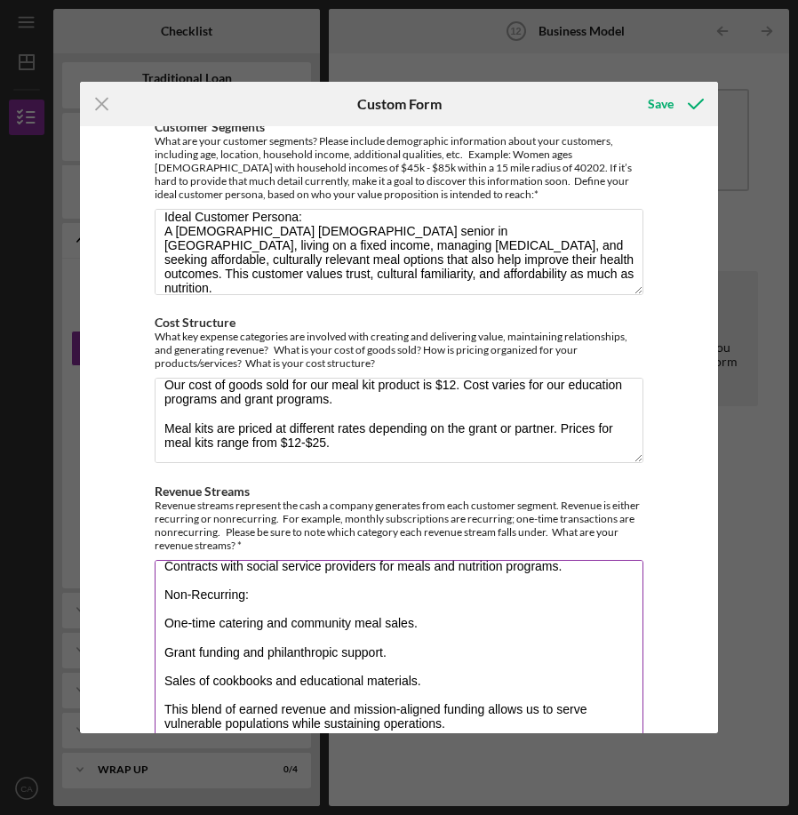
scroll to position [624, 0]
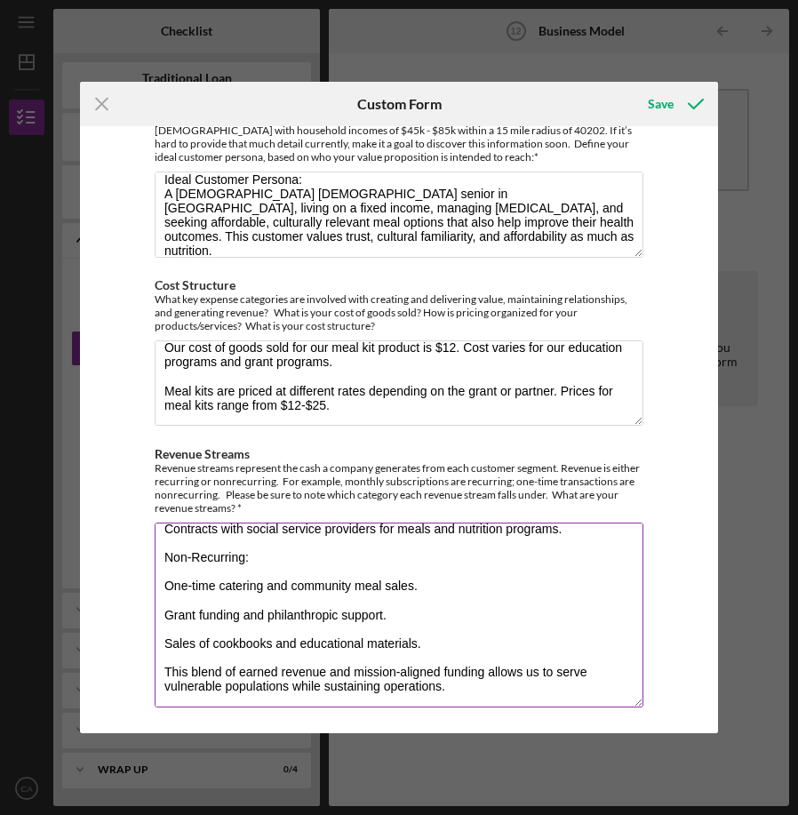
click at [531, 651] on textarea "Food Leads generates both recurring and non-recurring revenue: Recurring: Contr…" at bounding box center [399, 615] width 489 height 185
type textarea "Food Leads generates both recurring and non-recurring revenue: Recurring: Contr…"
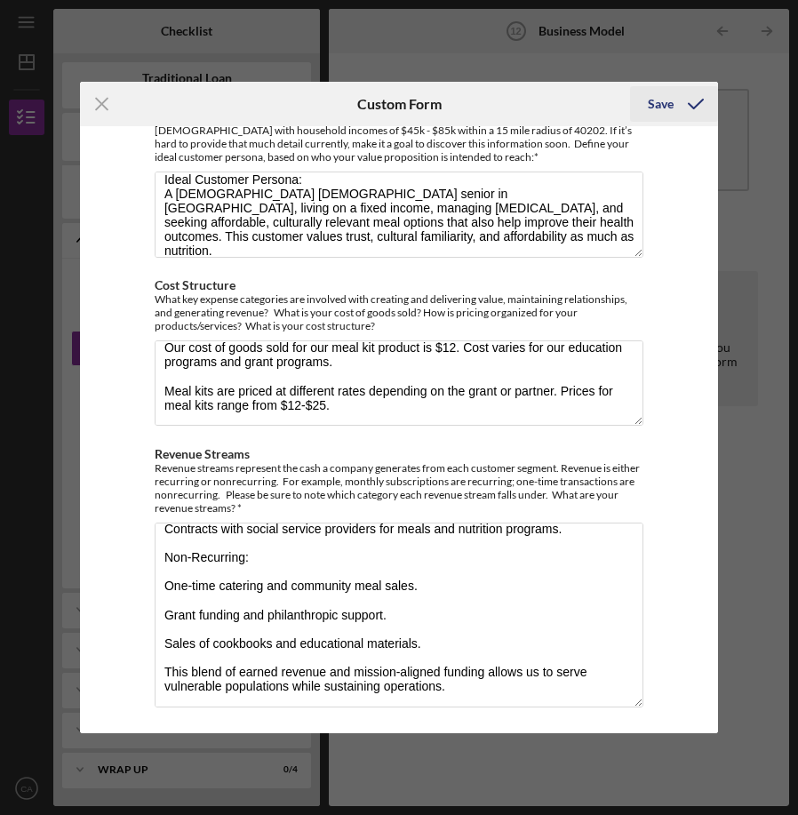
click at [657, 111] on div "Save" at bounding box center [661, 104] width 26 height 36
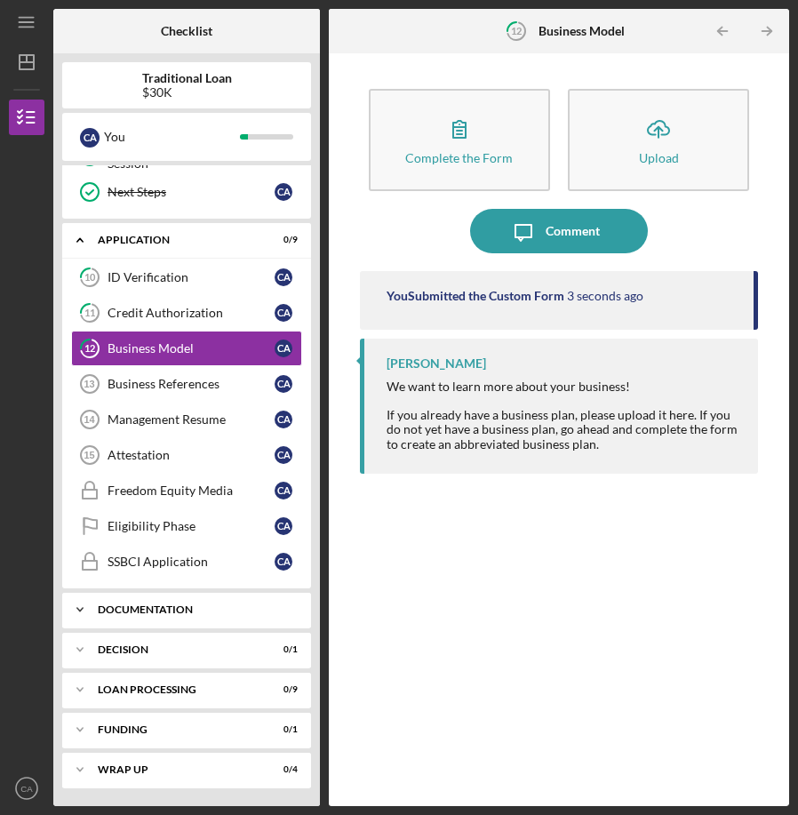
click at [255, 613] on div "Documentation" at bounding box center [193, 609] width 191 height 11
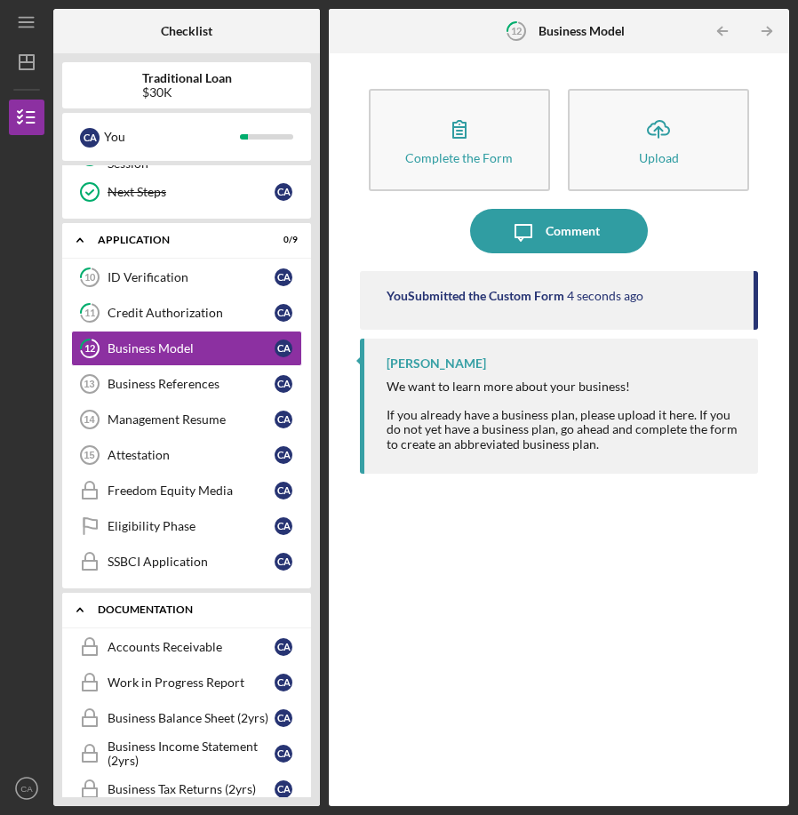
click at [255, 613] on div "Documentation" at bounding box center [193, 609] width 191 height 11
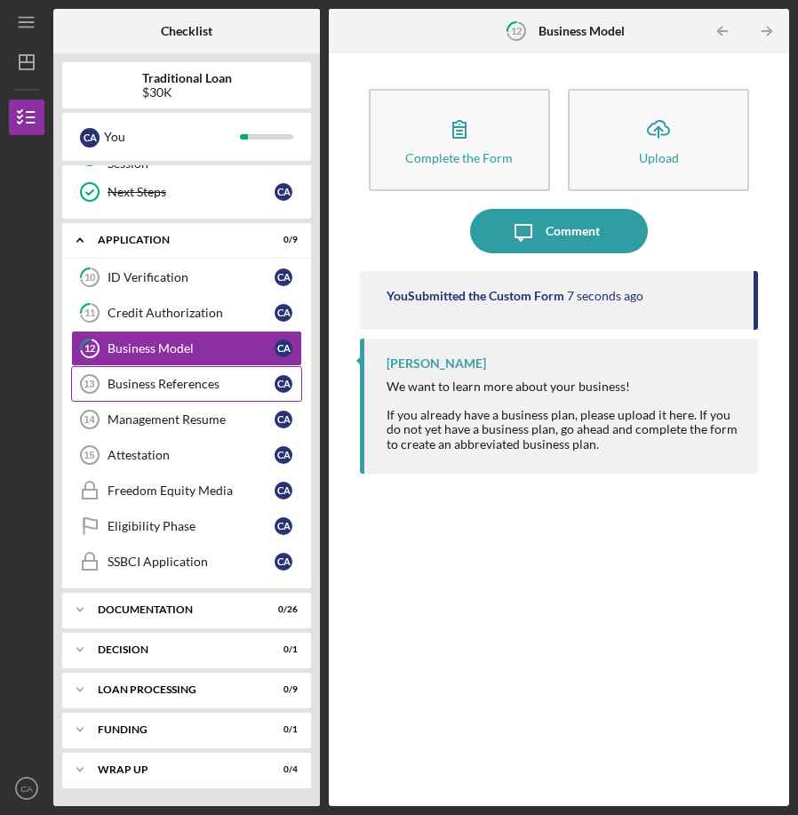
click at [227, 390] on div "Business References" at bounding box center [191, 384] width 167 height 14
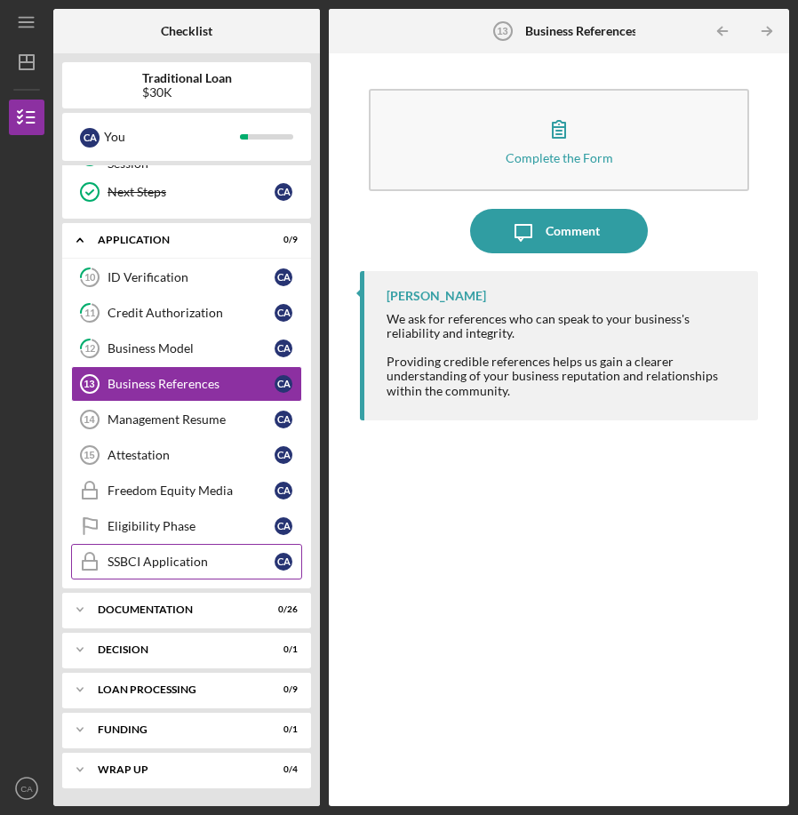
click at [251, 572] on link "SSBCI Application SSBCI Application C A" at bounding box center [186, 562] width 231 height 36
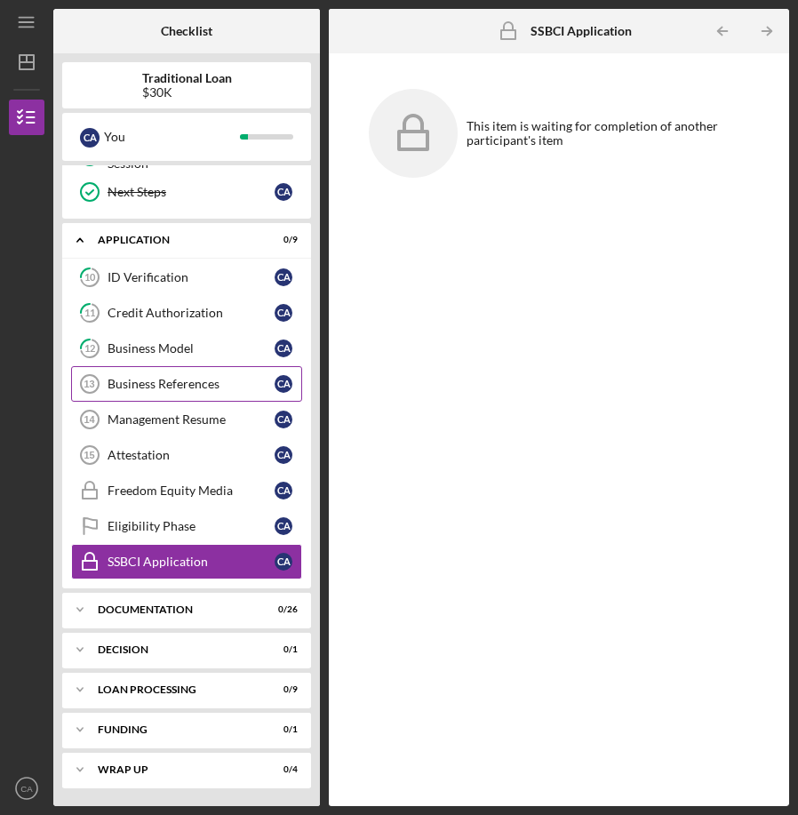
click at [218, 381] on div "Business References" at bounding box center [191, 384] width 167 height 14
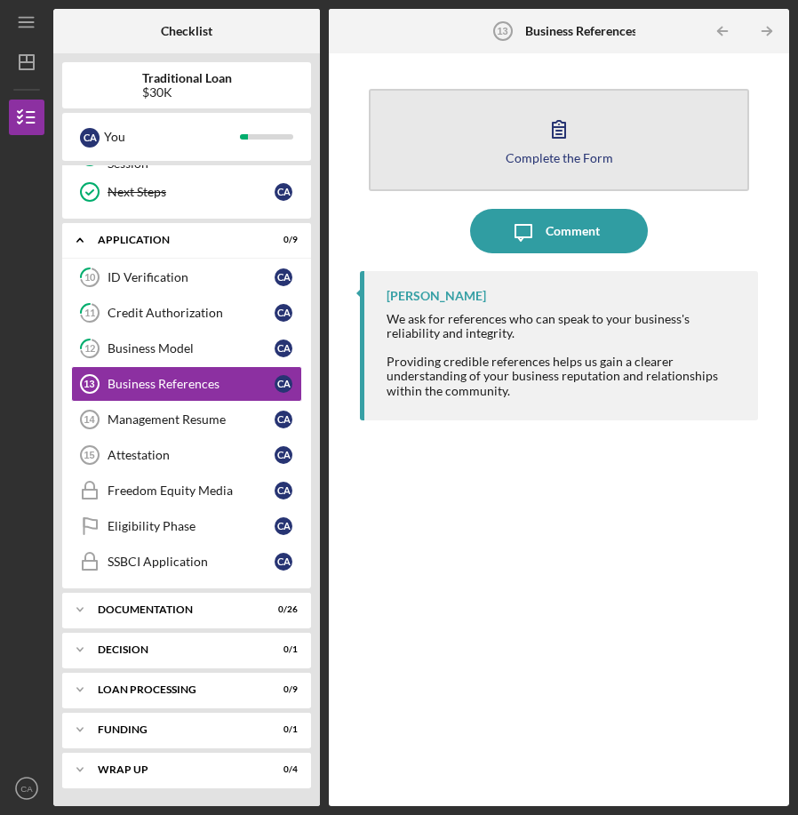
click at [567, 126] on icon "button" at bounding box center [559, 129] width 44 height 44
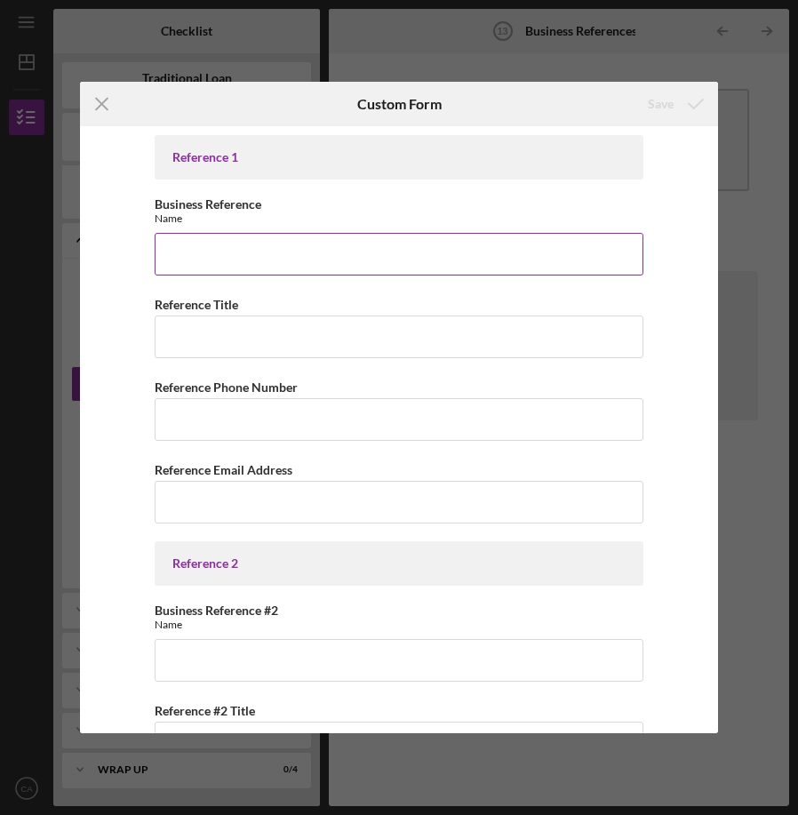
click at [471, 257] on input "Business Reference" at bounding box center [399, 254] width 489 height 43
type input "[PERSON_NAME]"
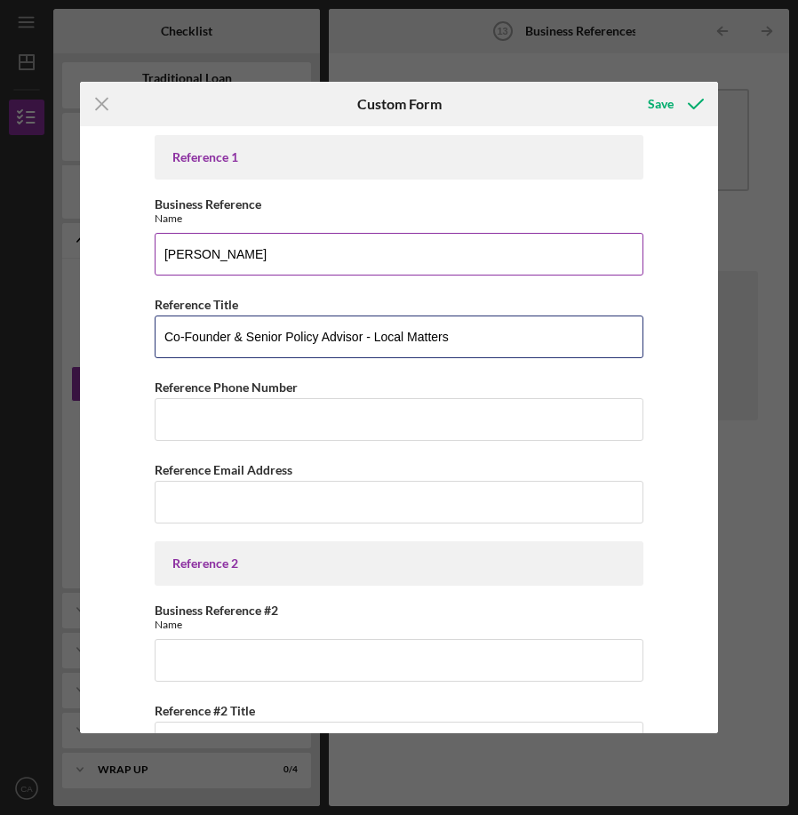
type input "Co-Founder & Senior Policy Advisor - Local Matters"
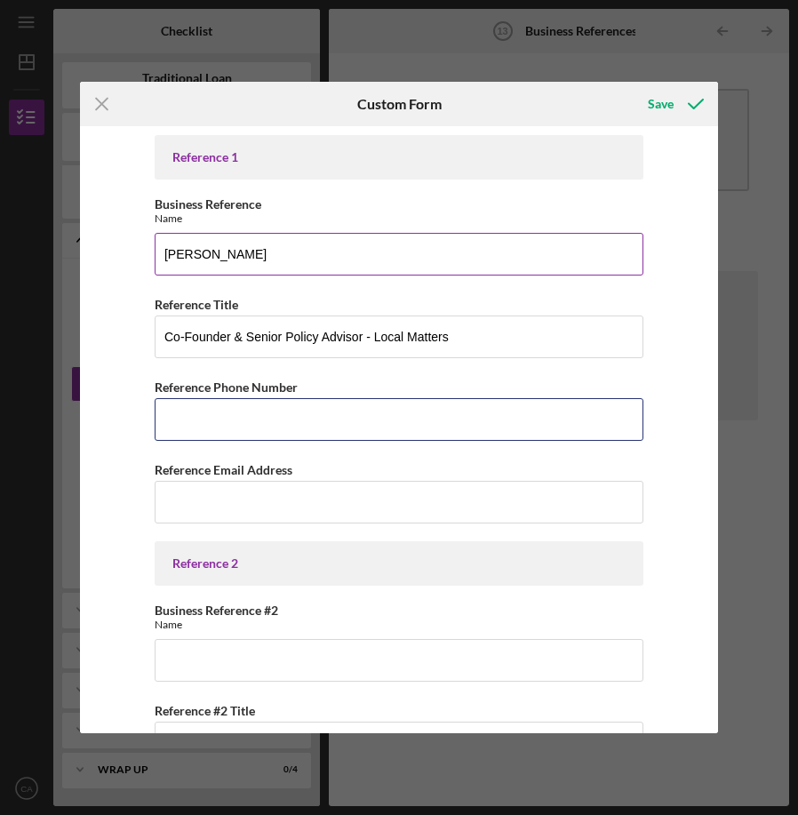
type input "(7##) ###-####"
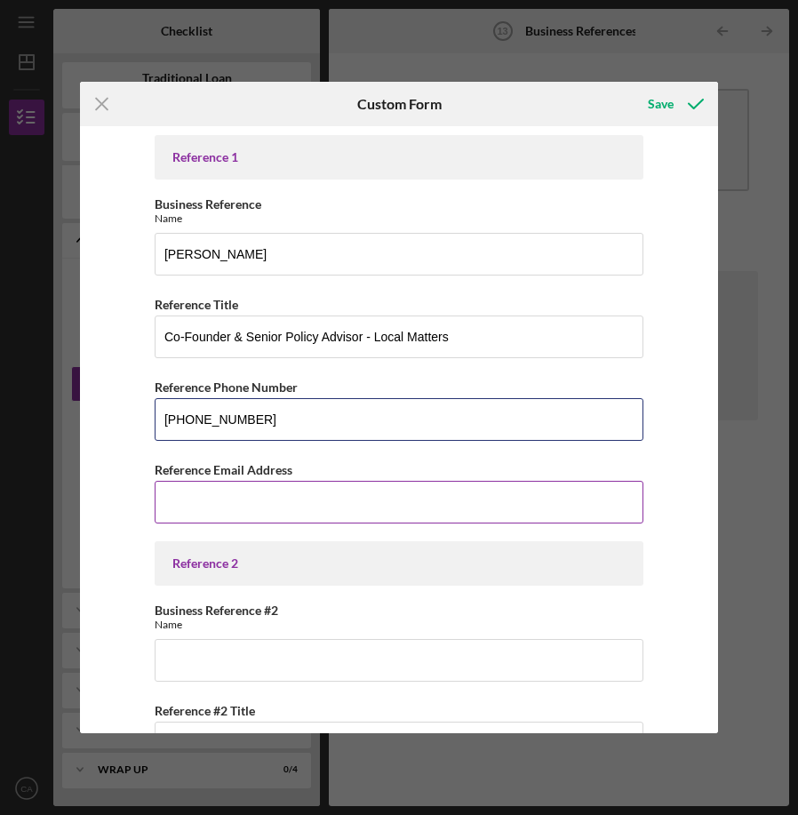
type input "[PHONE_NUMBER]"
click at [338, 507] on input "Reference Email Address" at bounding box center [399, 502] width 489 height 43
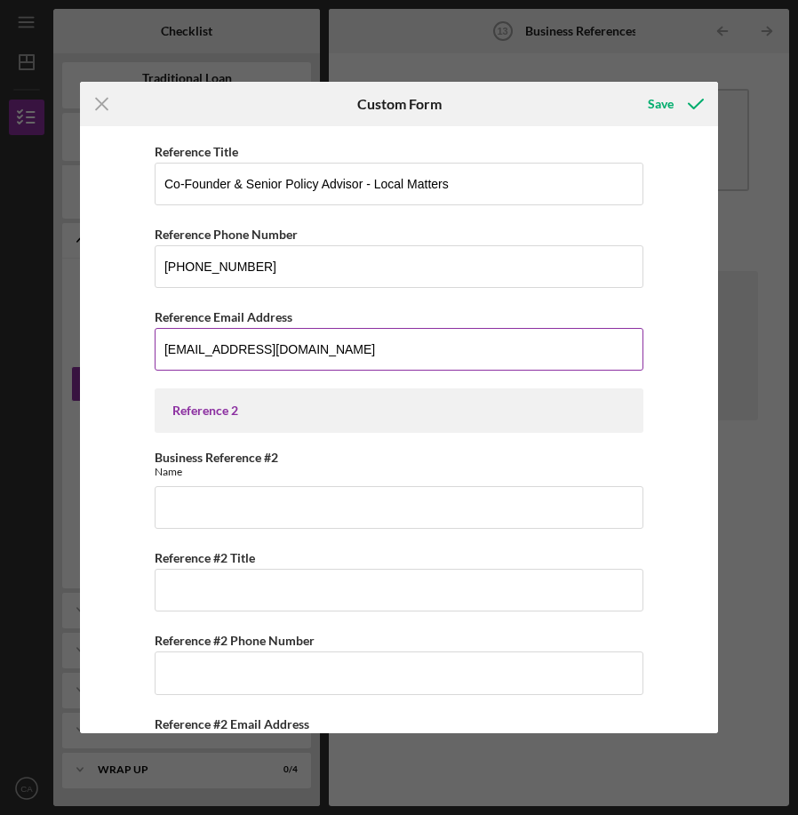
scroll to position [223, 0]
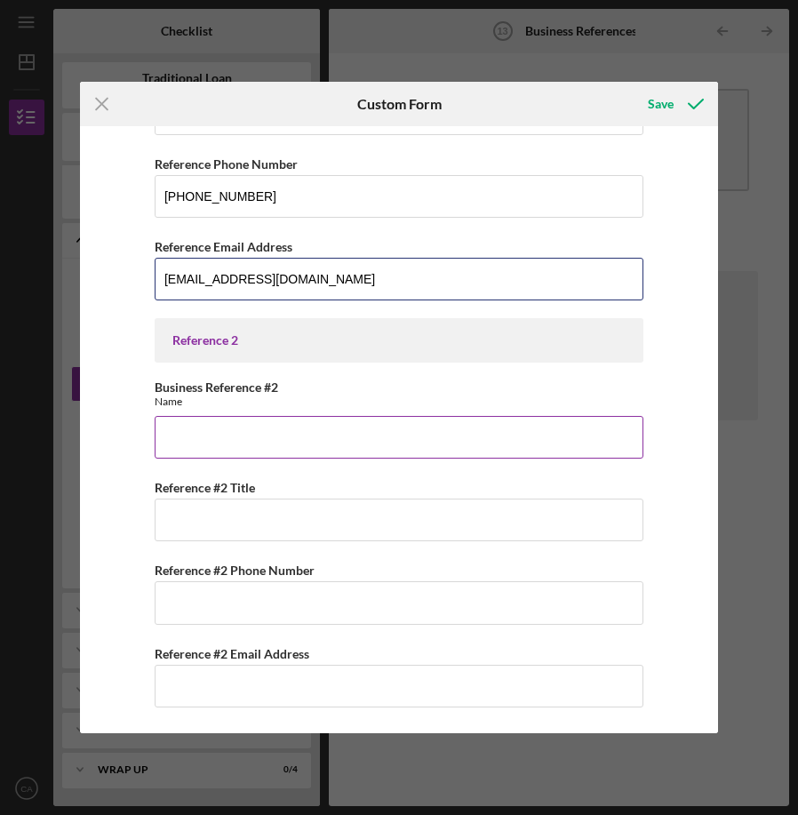
type input "[EMAIL_ADDRESS][DOMAIN_NAME]"
click at [308, 447] on input "Business Reference #2" at bounding box center [399, 437] width 489 height 43
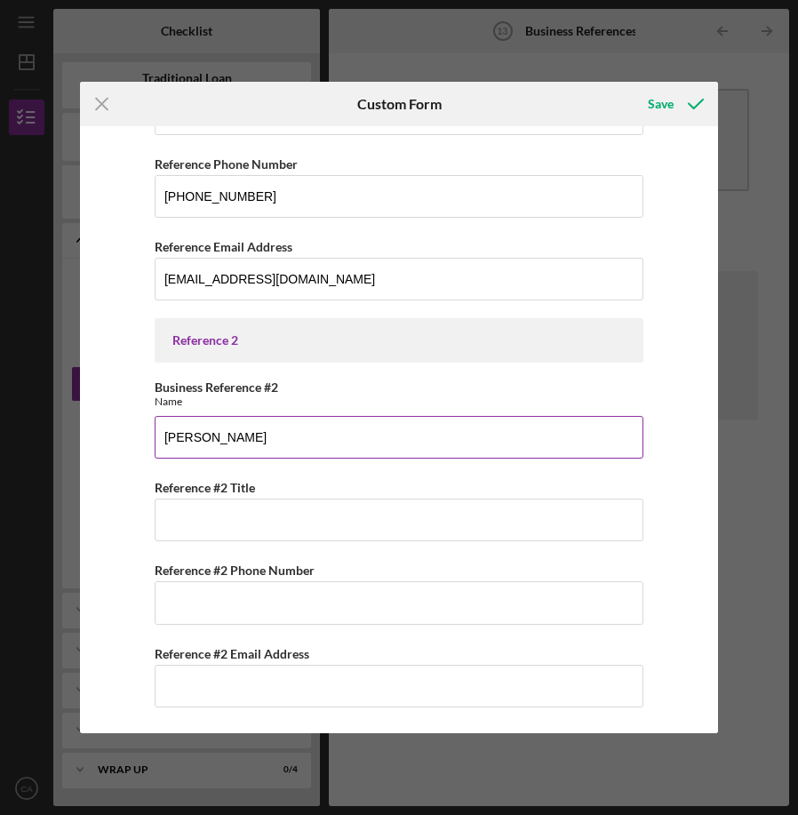
type input "[PERSON_NAME]"
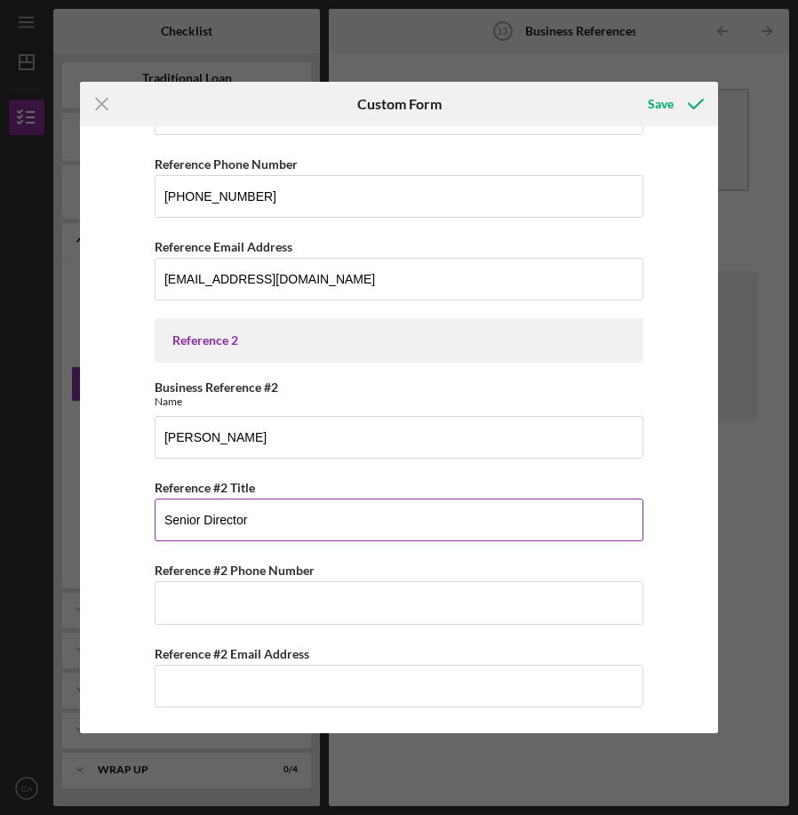
click at [364, 539] on input "Senior Director" at bounding box center [399, 520] width 489 height 43
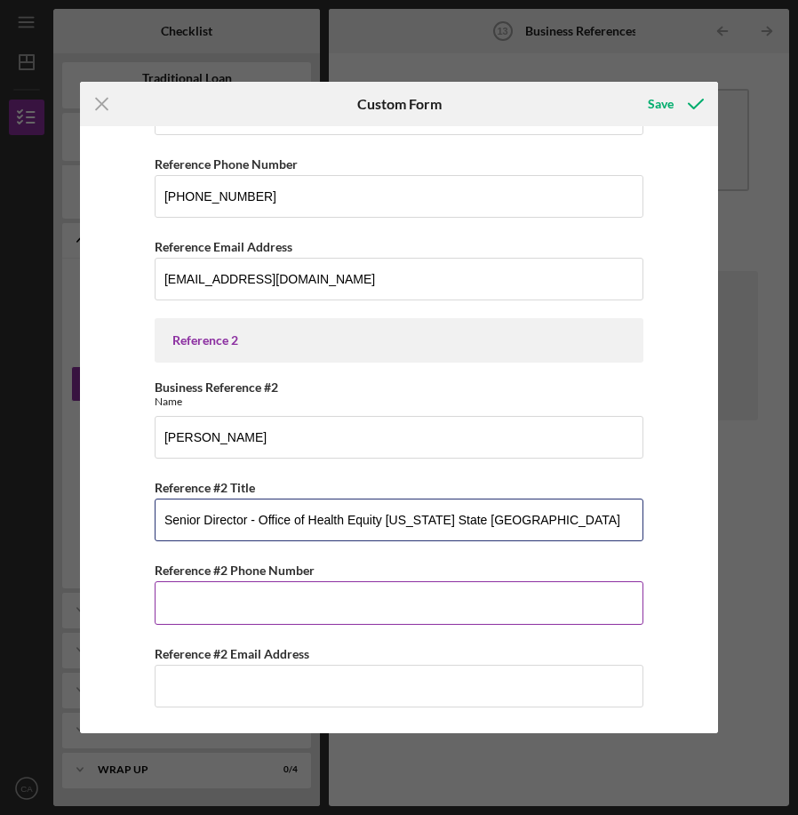
type input "Senior Director - Office of Health Equity [US_STATE] State [GEOGRAPHIC_DATA]"
click at [356, 610] on input "Reference #2 Phone Number" at bounding box center [399, 602] width 489 height 43
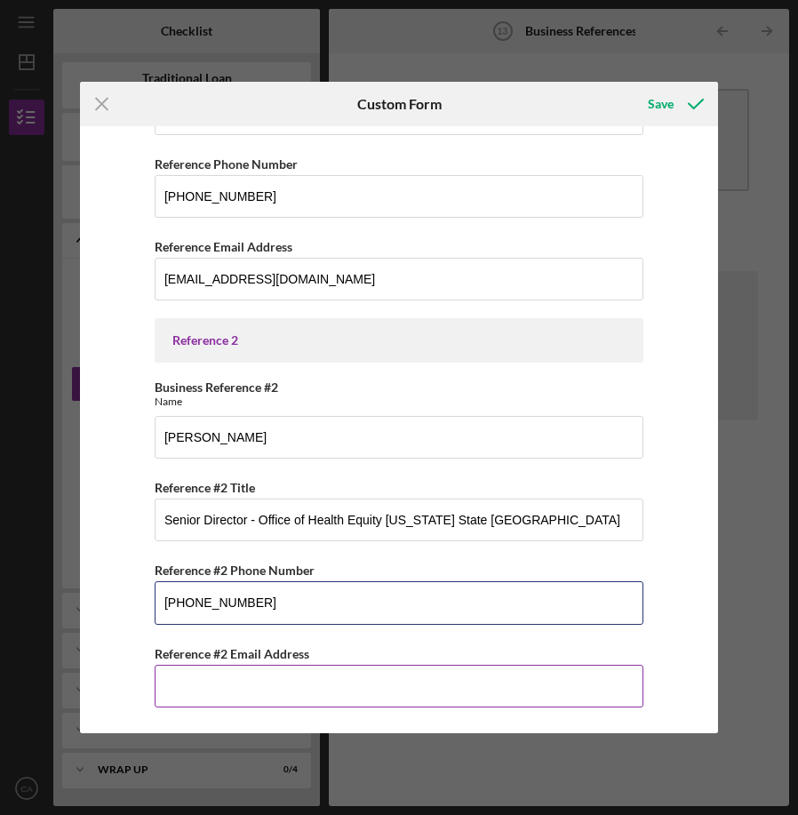
type input "[PHONE_NUMBER]"
click at [315, 690] on input "Reference #2 Email Address" at bounding box center [399, 686] width 489 height 43
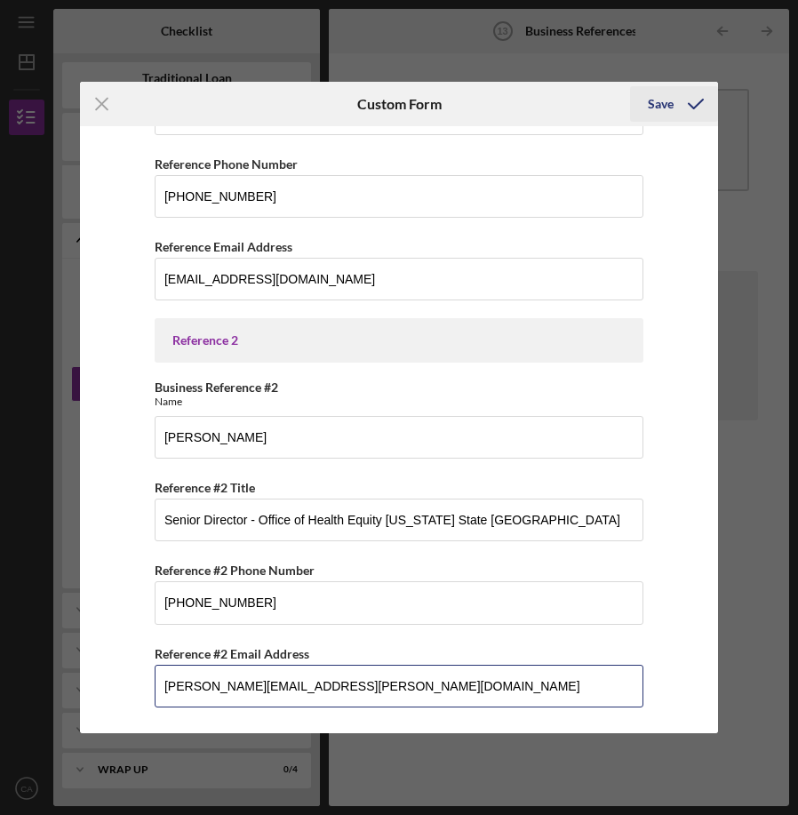
type input "[PERSON_NAME][EMAIL_ADDRESS][PERSON_NAME][DOMAIN_NAME]"
click at [658, 116] on div "Save" at bounding box center [661, 104] width 26 height 36
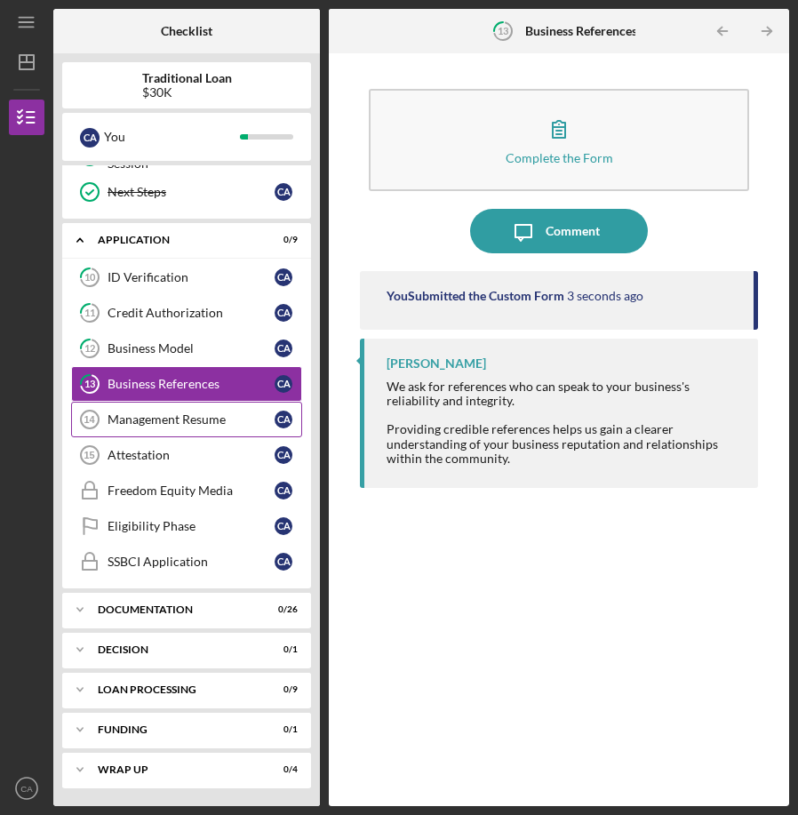
click at [234, 431] on link "Management Resume 14 Management Resume C A" at bounding box center [186, 420] width 231 height 36
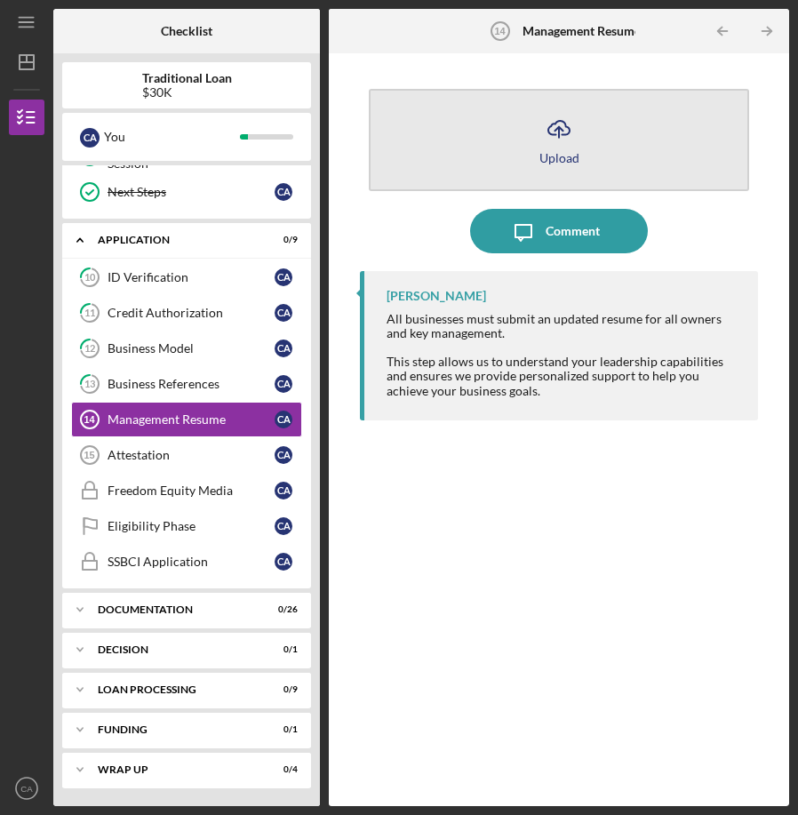
click at [564, 173] on button "Icon/Upload Upload" at bounding box center [559, 140] width 380 height 102
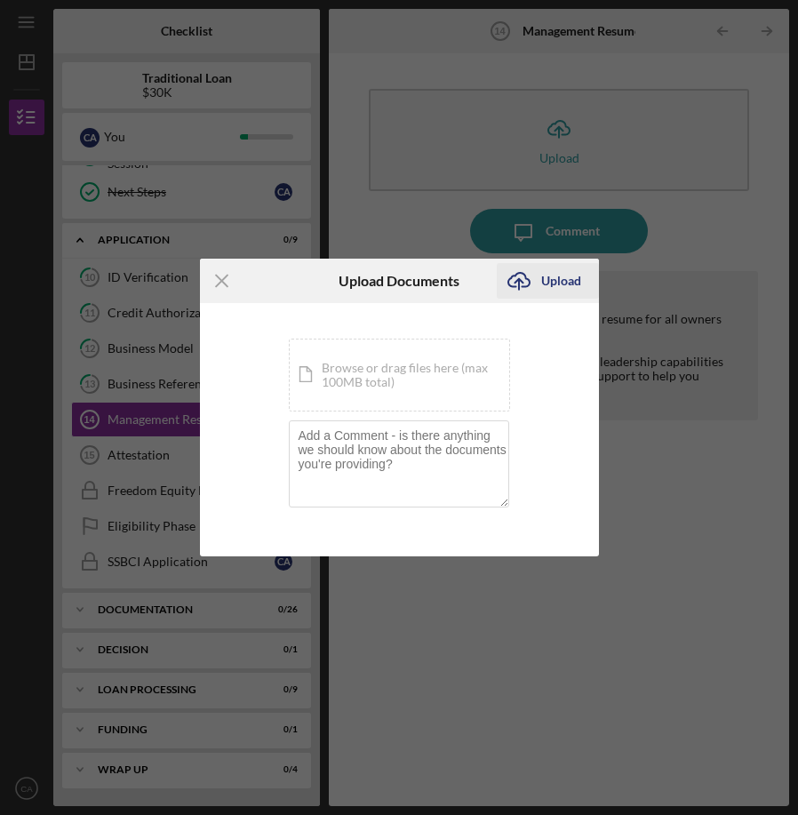
click at [531, 292] on icon "Icon/Upload" at bounding box center [519, 281] width 44 height 44
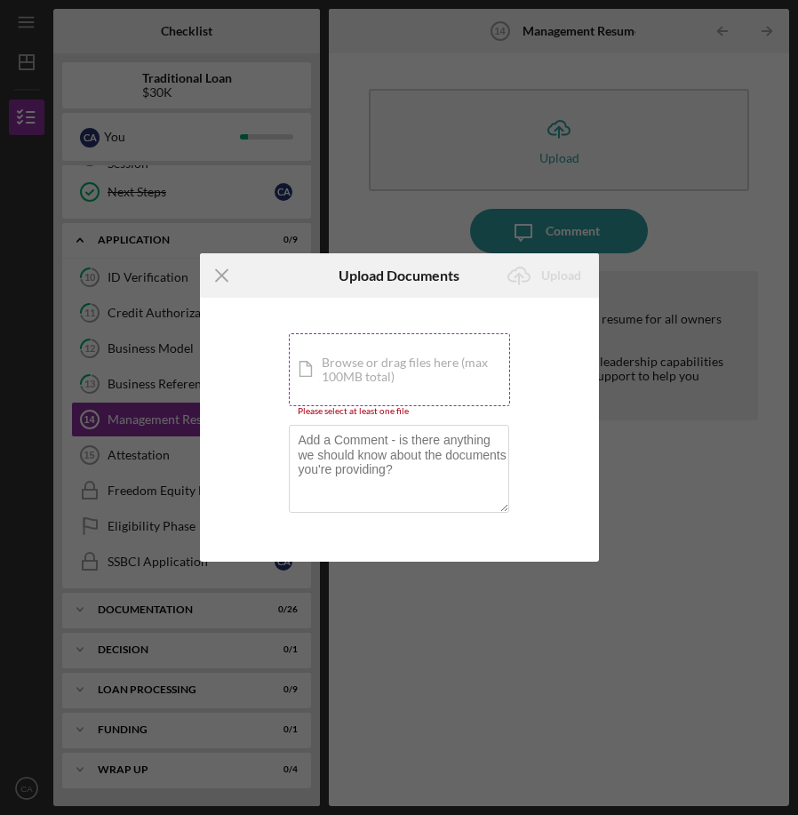
click at [400, 380] on div "Icon/Document Browse or drag files here (max 100MB total) Tap to choose files o…" at bounding box center [399, 369] width 221 height 73
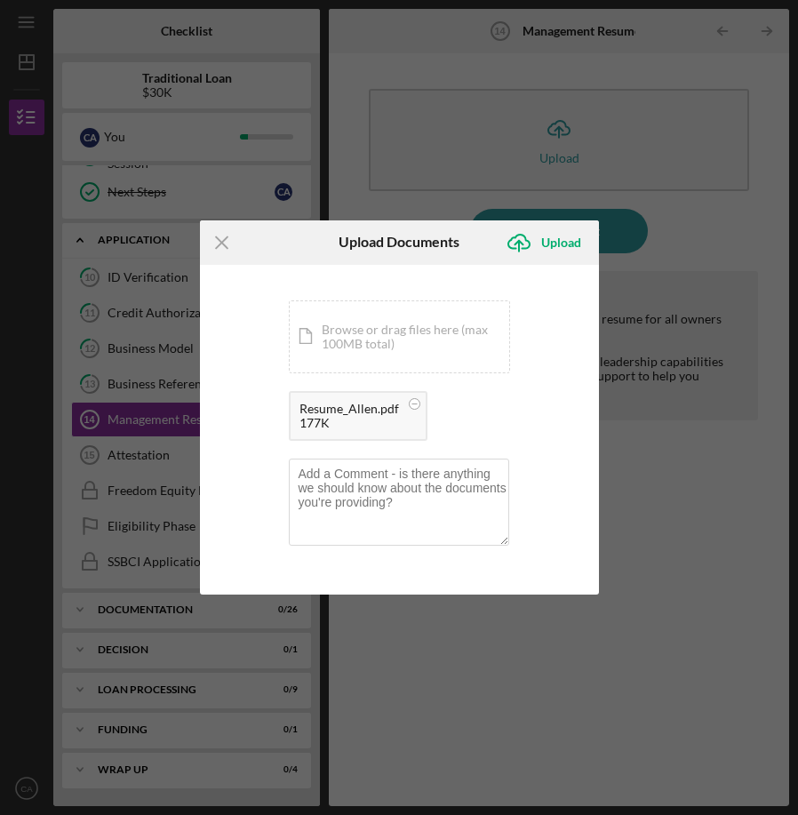
click at [411, 133] on div "Icon/Menu Close Upload Documents Icon/Upload Upload You're uploading documents …" at bounding box center [399, 407] width 798 height 815
drag, startPoint x: 362, startPoint y: 418, endPoint x: 362, endPoint y: 339, distance: 78.2
click at [362, 339] on div "Icon/Document Browse or drag files here (max 100MB total) Tap to choose files o…" at bounding box center [399, 374] width 221 height 149
click at [362, 339] on div "Icon/Document Browse or drag files here (max 100MB total) Tap to choose files o…" at bounding box center [399, 336] width 221 height 73
click at [554, 586] on div "You're uploading documents related to Management Resume . Icon/Document Browse …" at bounding box center [399, 430] width 399 height 331
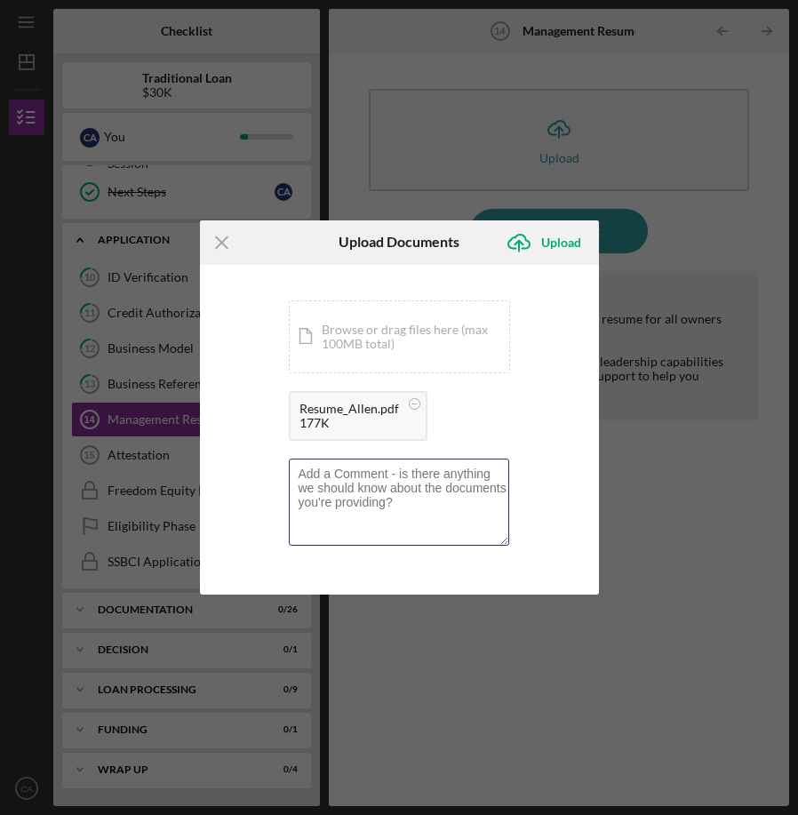
drag, startPoint x: 554, startPoint y: 586, endPoint x: 350, endPoint y: 413, distance: 267.4
click at [350, 414] on div "You're uploading documents related to Management Resume . Icon/Document Browse …" at bounding box center [399, 430] width 399 height 331
click at [213, 230] on icon "Icon/Menu Close" at bounding box center [222, 242] width 44 height 44
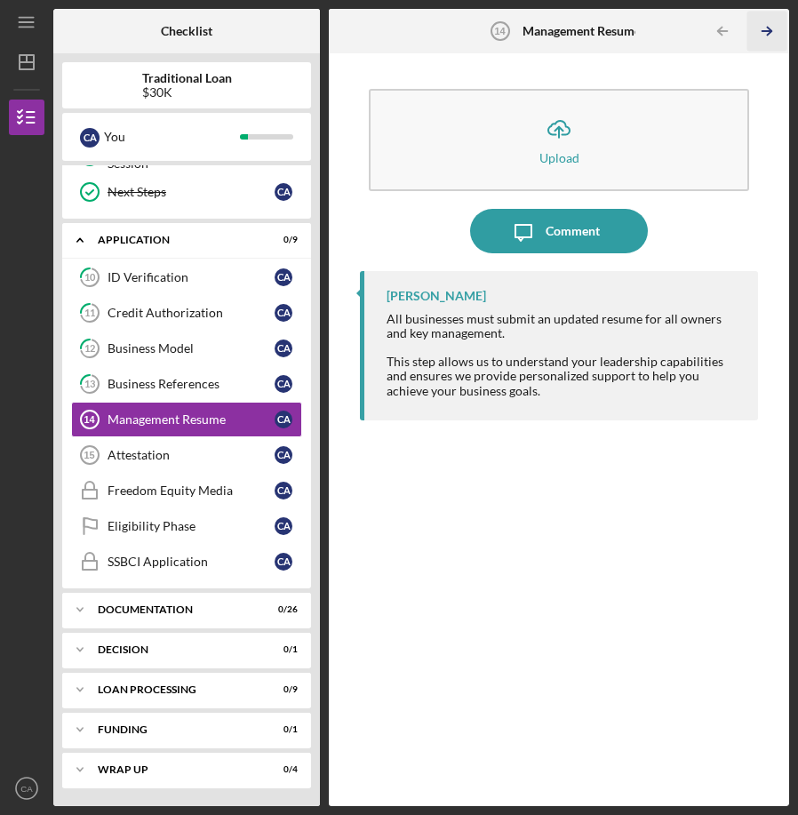
click at [767, 28] on polyline "button" at bounding box center [769, 32] width 4 height 8
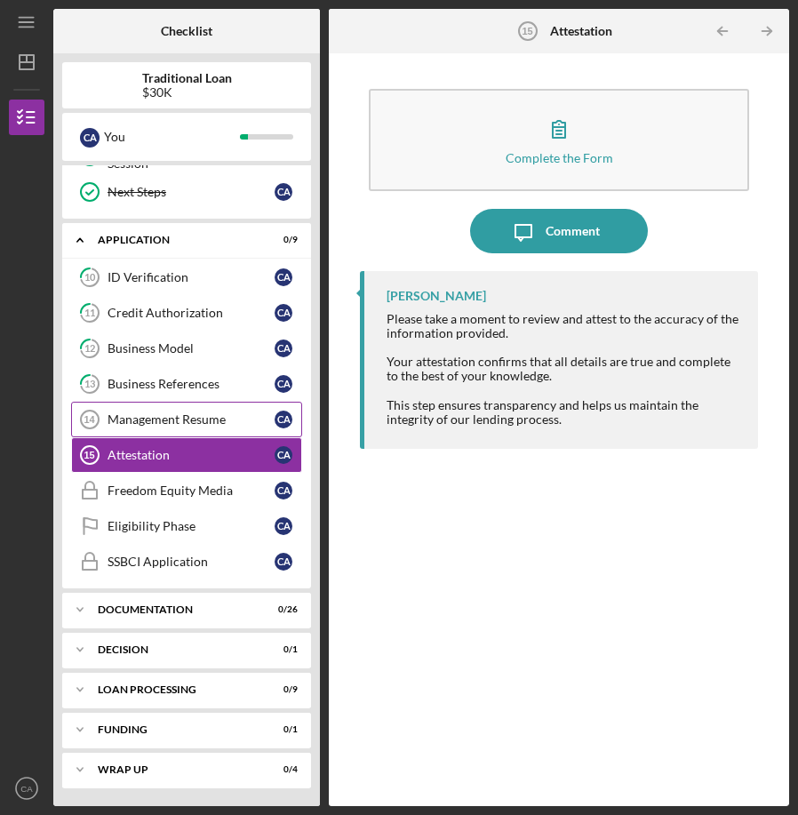
click at [203, 416] on div "Management Resume" at bounding box center [191, 419] width 167 height 14
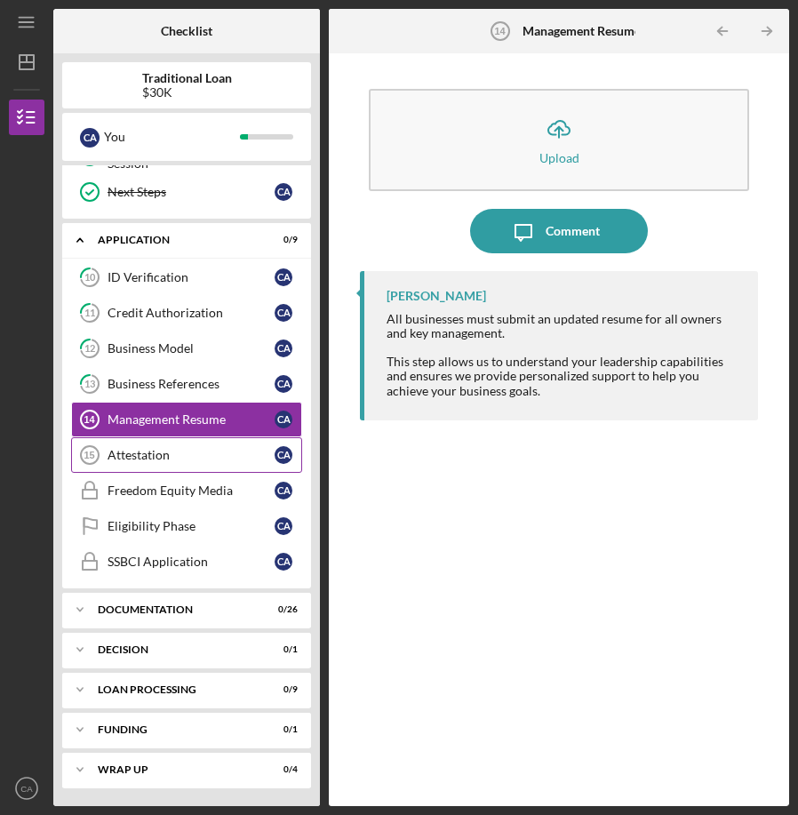
click at [203, 454] on div "Attestation" at bounding box center [191, 455] width 167 height 14
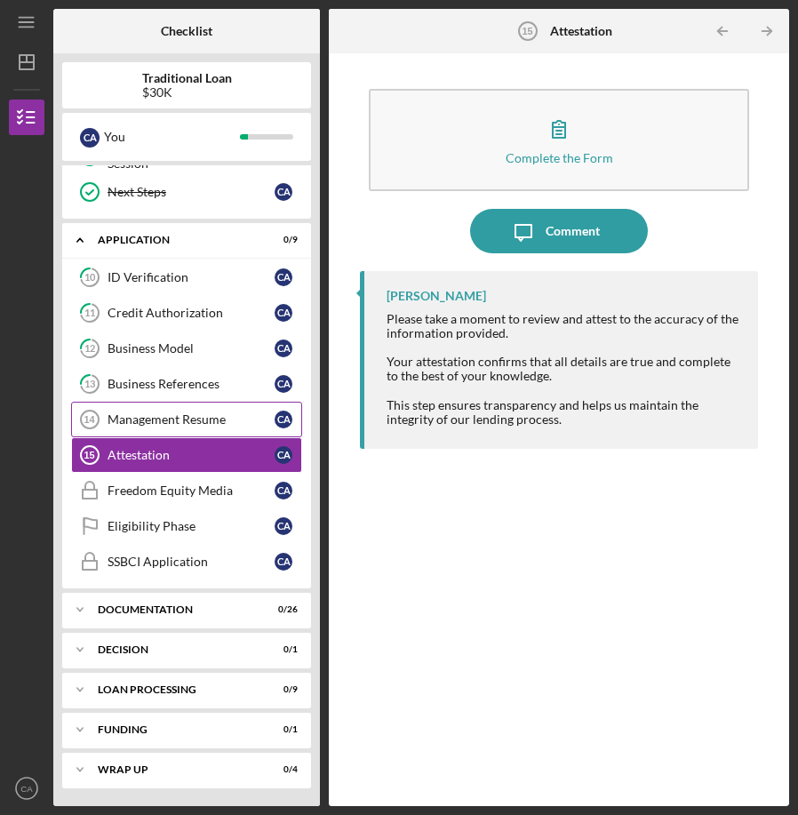
click at [195, 421] on div "Management Resume" at bounding box center [191, 419] width 167 height 14
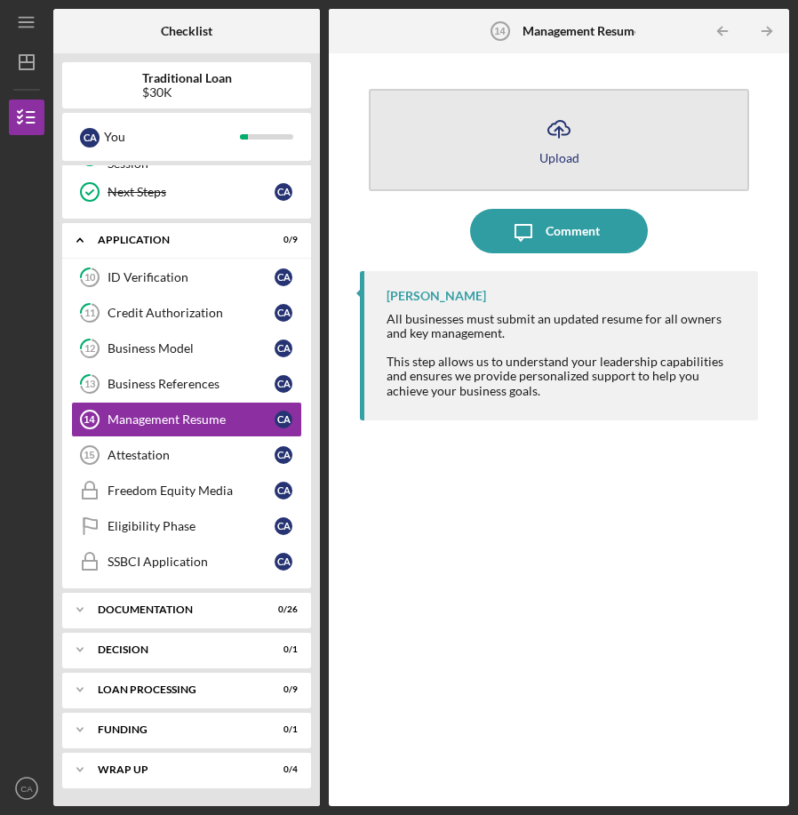
click at [523, 157] on button "Icon/Upload Upload" at bounding box center [559, 140] width 380 height 102
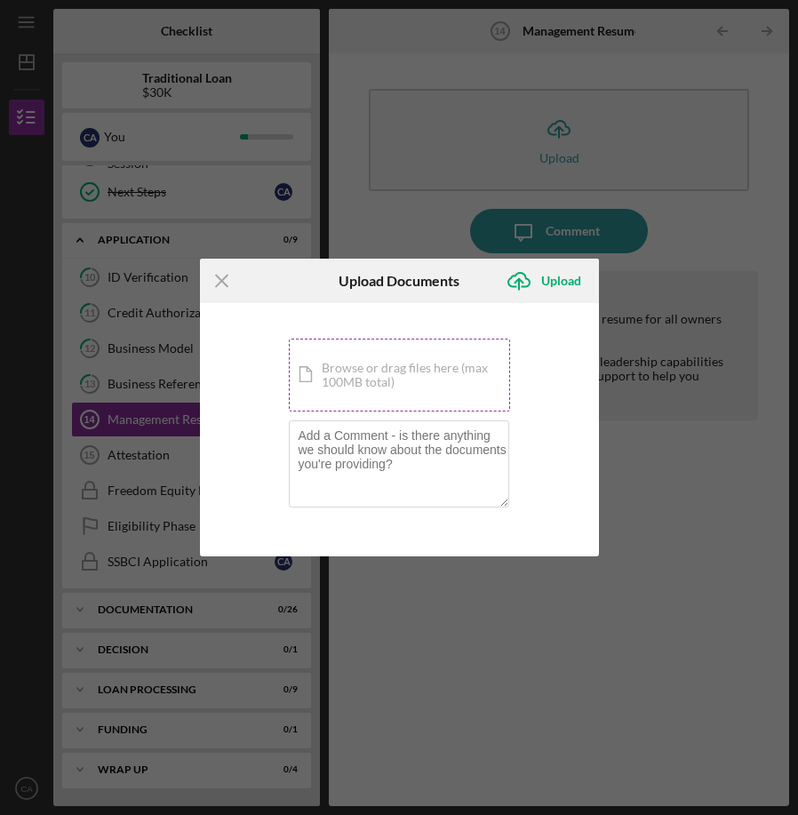
click at [423, 371] on div "Icon/Document Browse or drag files here (max 100MB total) Tap to choose files o…" at bounding box center [399, 375] width 221 height 73
click at [535, 282] on icon "Icon/Upload" at bounding box center [519, 281] width 44 height 44
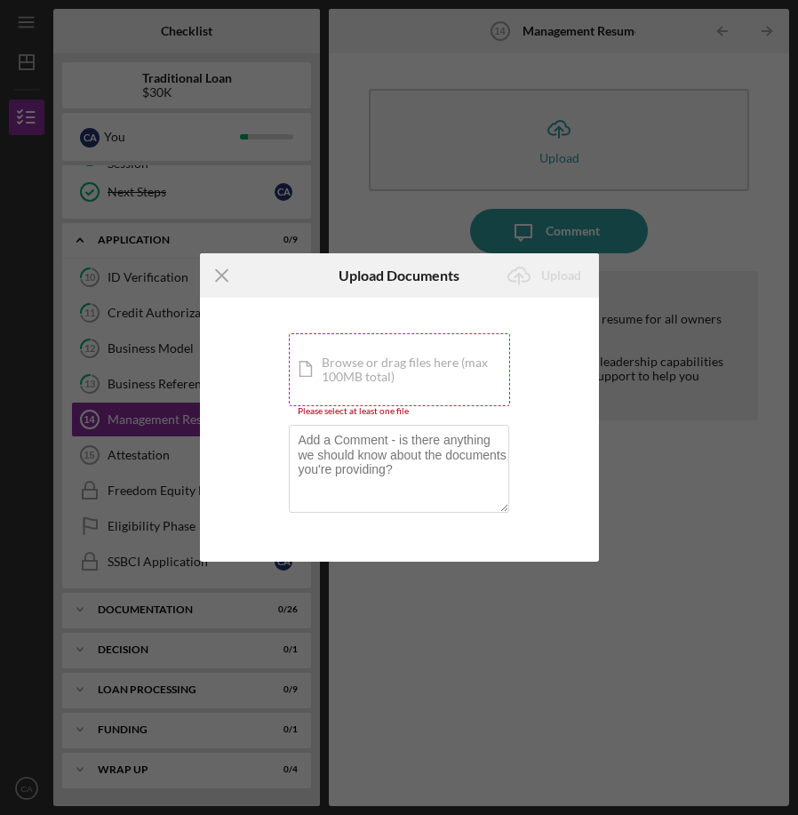
click at [431, 362] on div "Icon/Document Browse or drag files here (max 100MB total) Tap to choose files o…" at bounding box center [399, 369] width 221 height 73
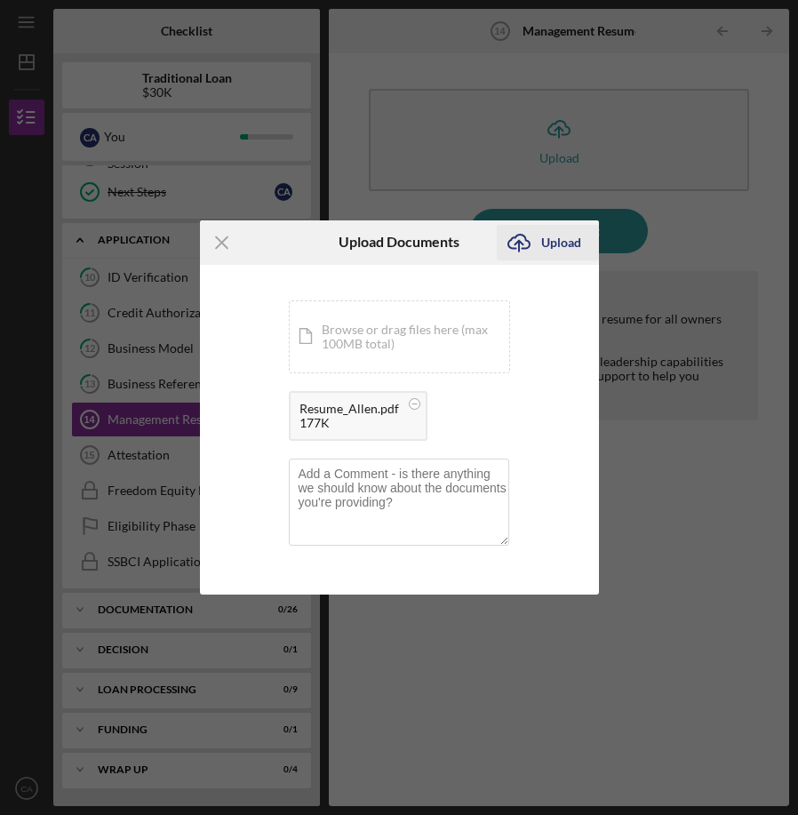
click at [553, 240] on div "Upload" at bounding box center [561, 243] width 40 height 36
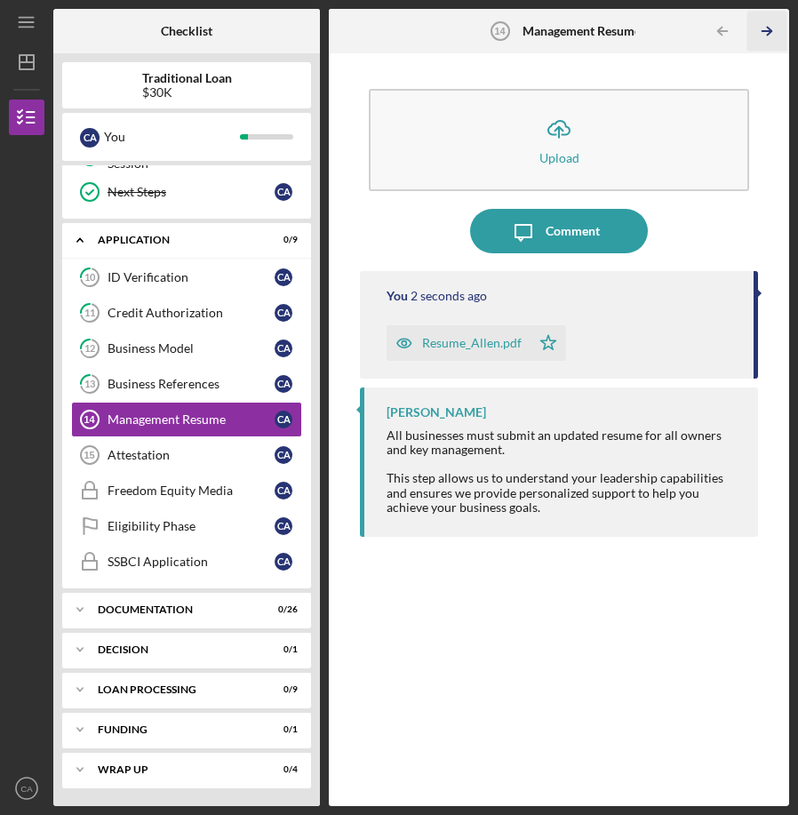
click at [764, 31] on line "button" at bounding box center [766, 31] width 9 height 0
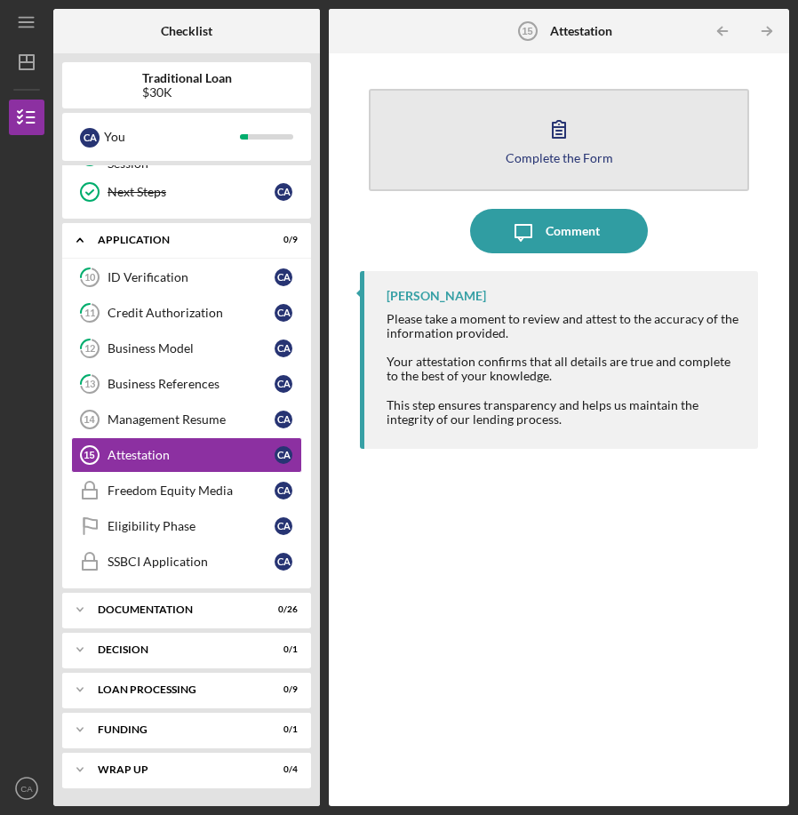
click at [496, 155] on button "Complete the Form Form" at bounding box center [559, 140] width 380 height 102
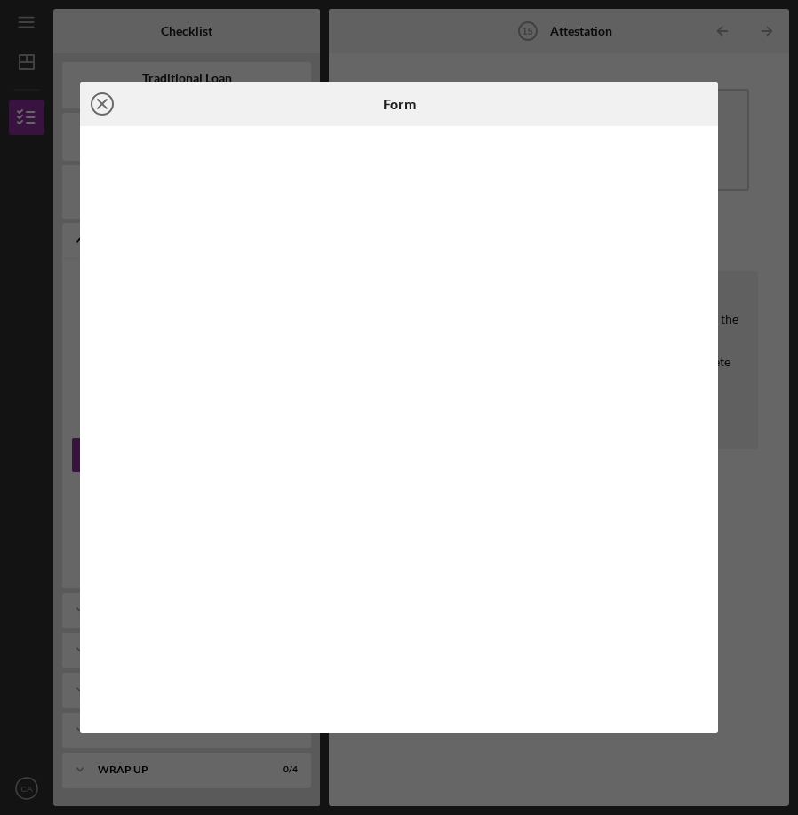
click at [115, 105] on icon "Icon/Close" at bounding box center [102, 104] width 44 height 44
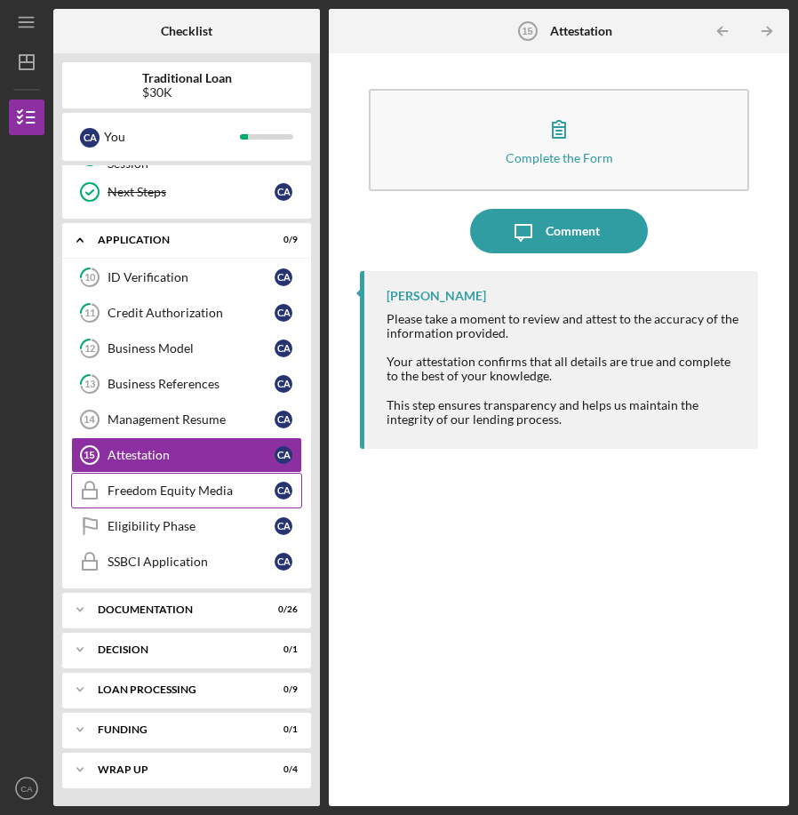
click at [195, 486] on div "Freedom Equity Media" at bounding box center [191, 490] width 167 height 14
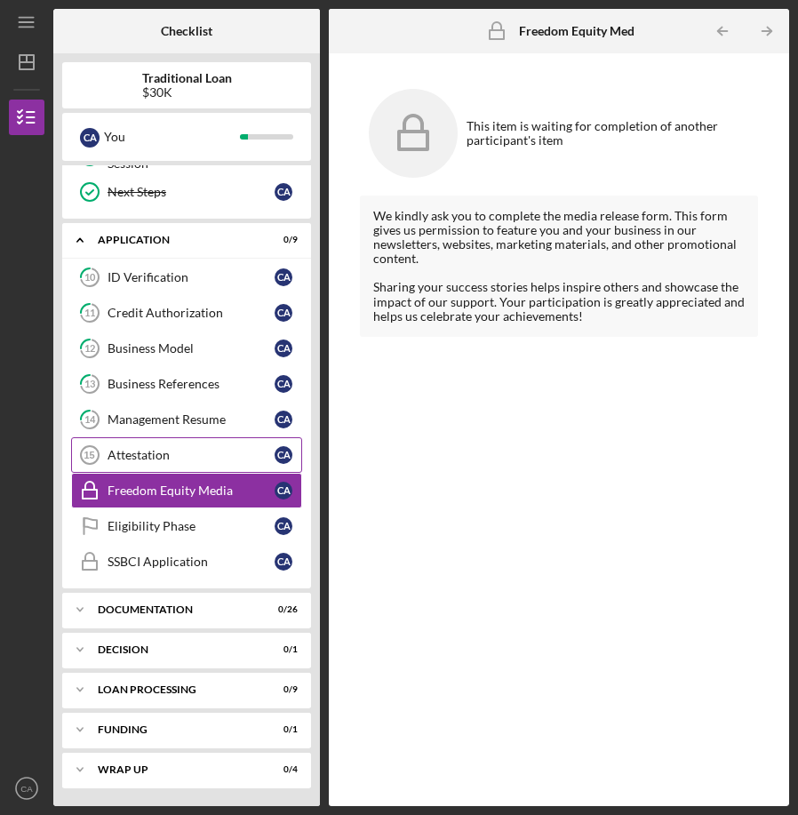
click at [191, 463] on link "Attestation 15 Attestation C A" at bounding box center [186, 455] width 231 height 36
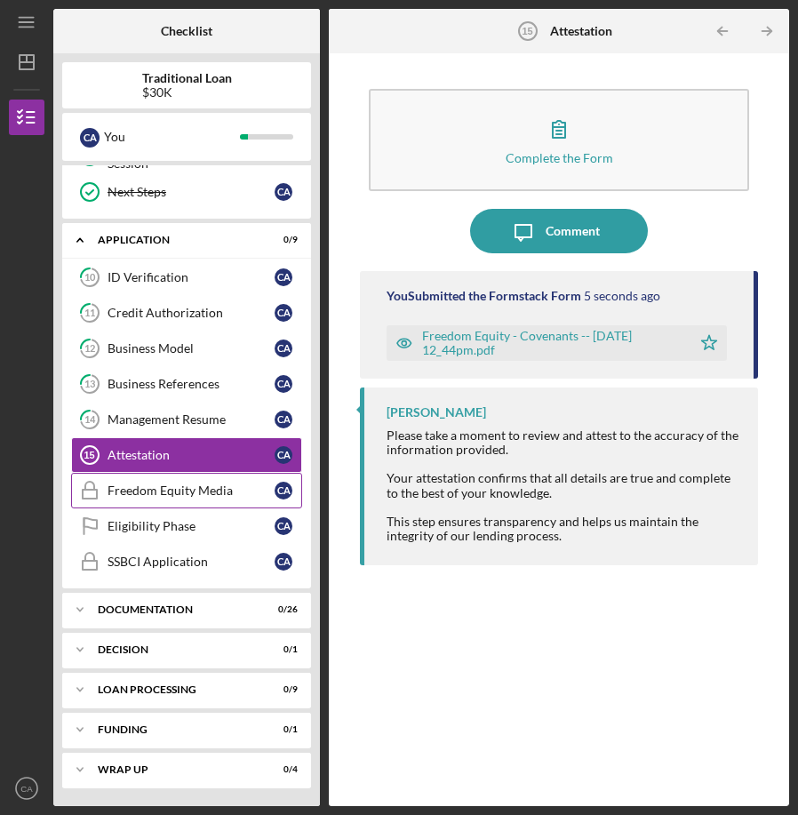
click at [208, 486] on div "Freedom Equity Media" at bounding box center [191, 490] width 167 height 14
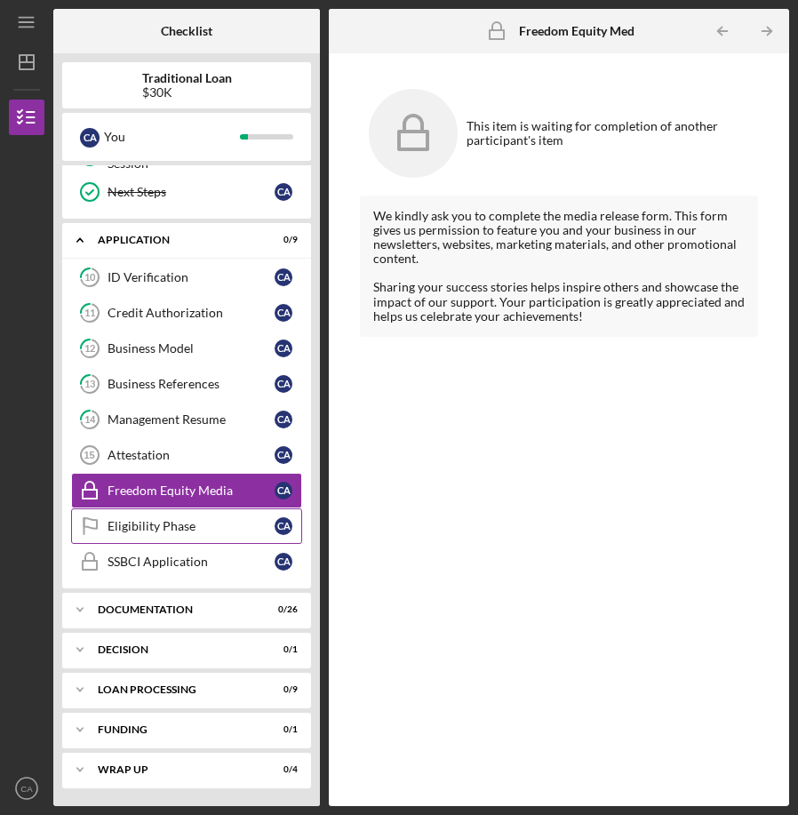
click at [198, 523] on div "Eligibility Phase" at bounding box center [191, 526] width 167 height 14
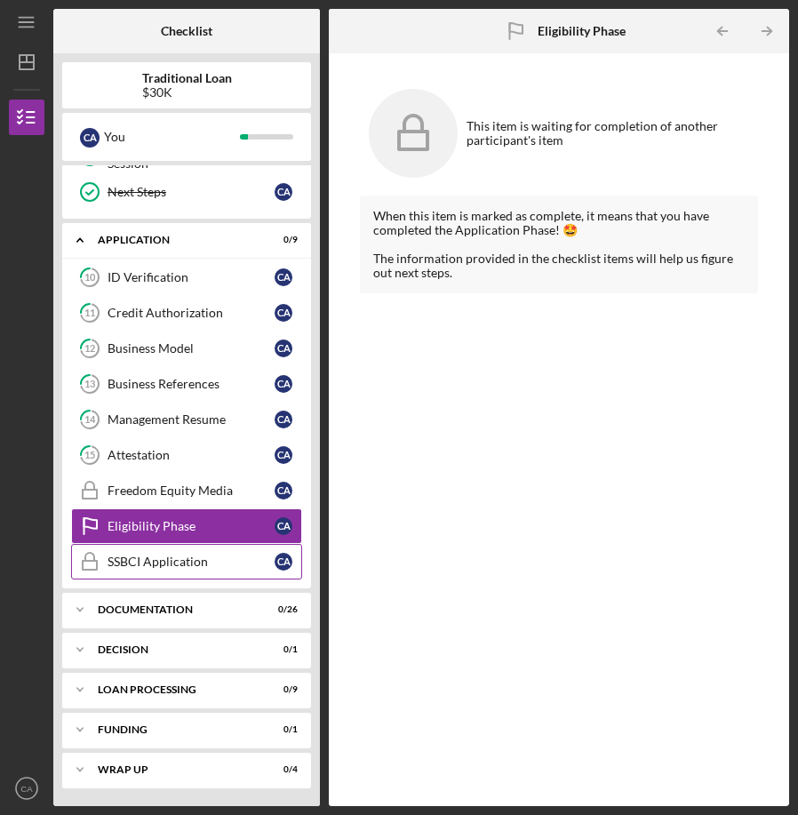
click at [194, 558] on div "SSBCI Application" at bounding box center [191, 561] width 167 height 14
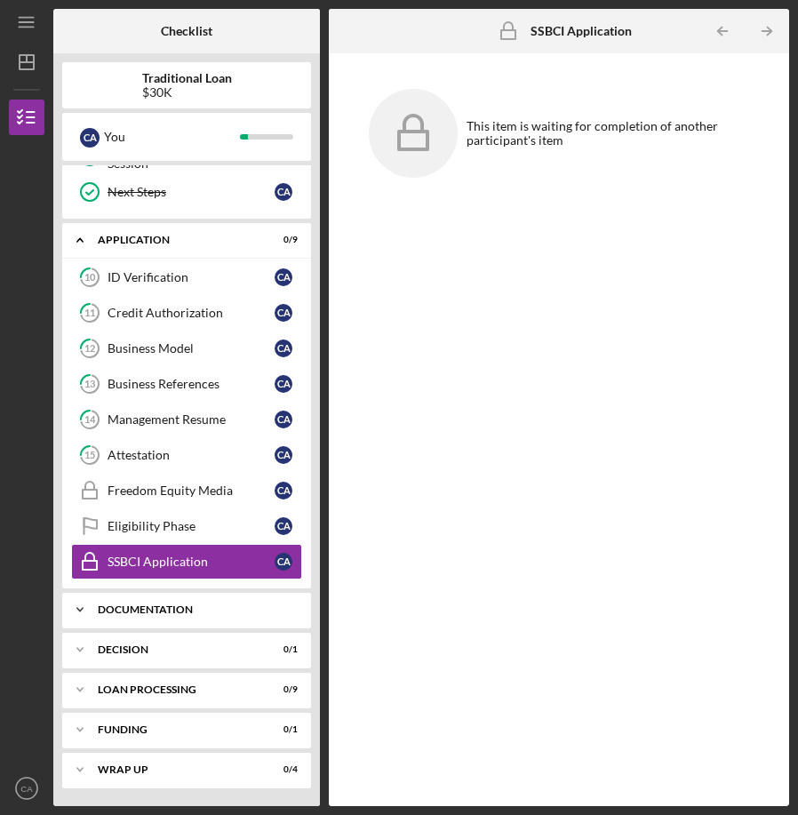
click at [185, 611] on div "Documentation" at bounding box center [193, 609] width 191 height 11
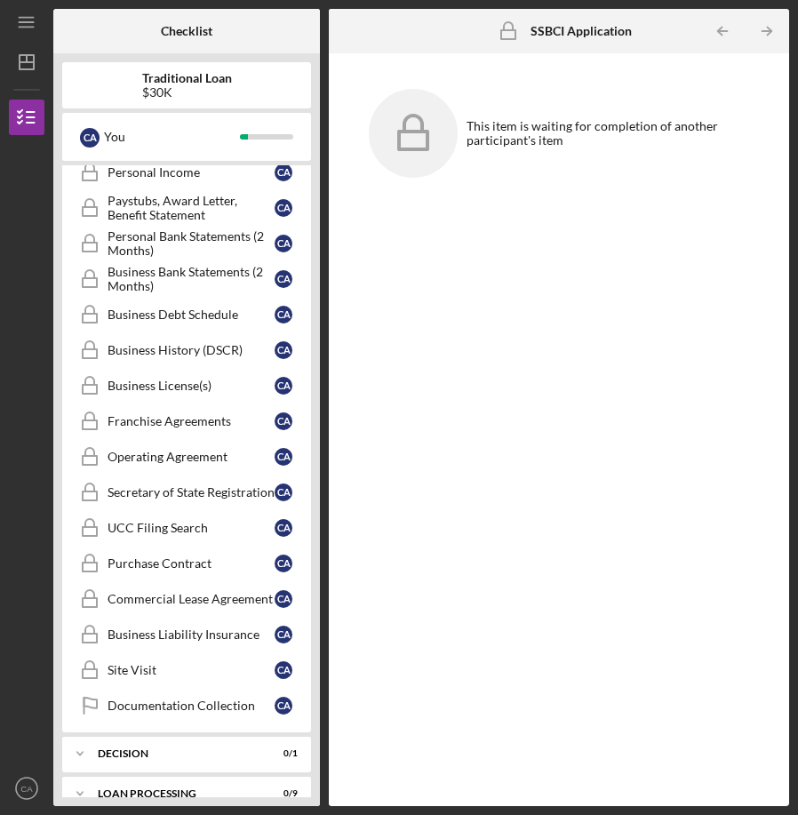
scroll to position [1184, 0]
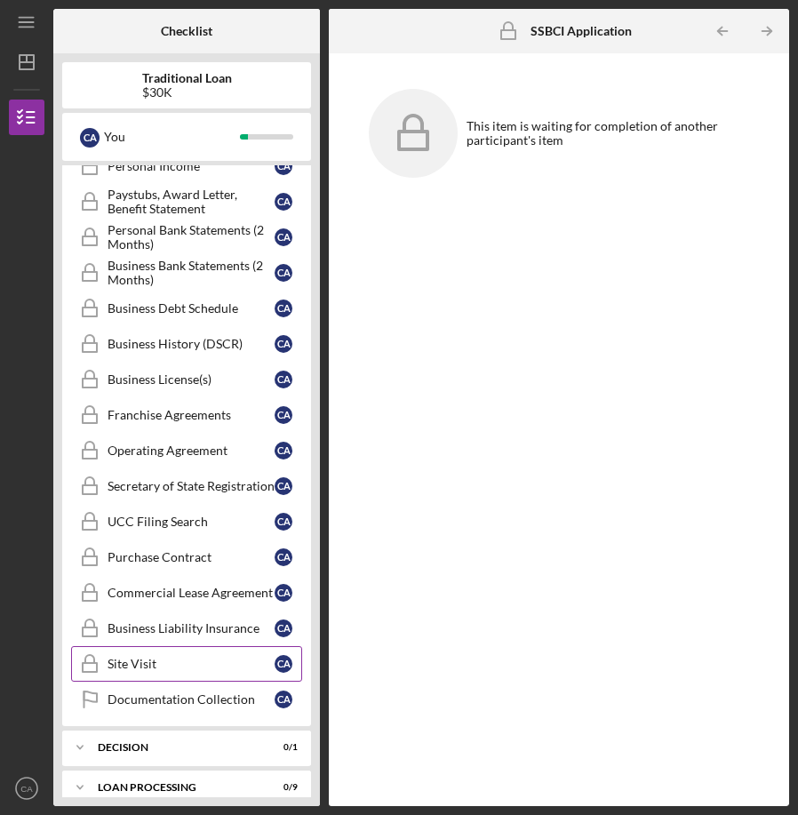
click at [191, 660] on div "Site Visit" at bounding box center [191, 664] width 167 height 14
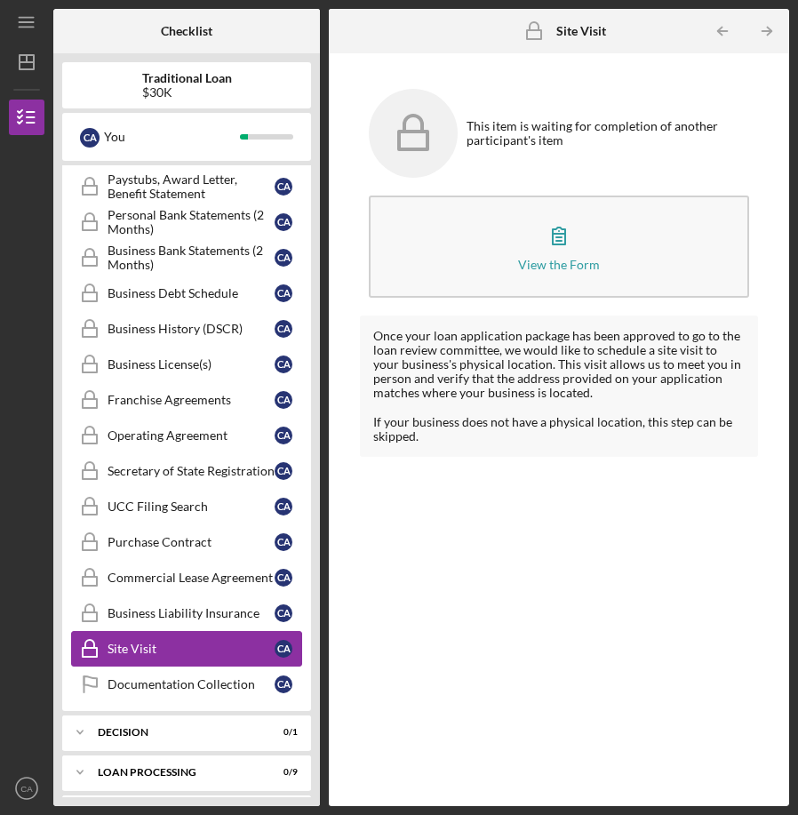
scroll to position [1195, 0]
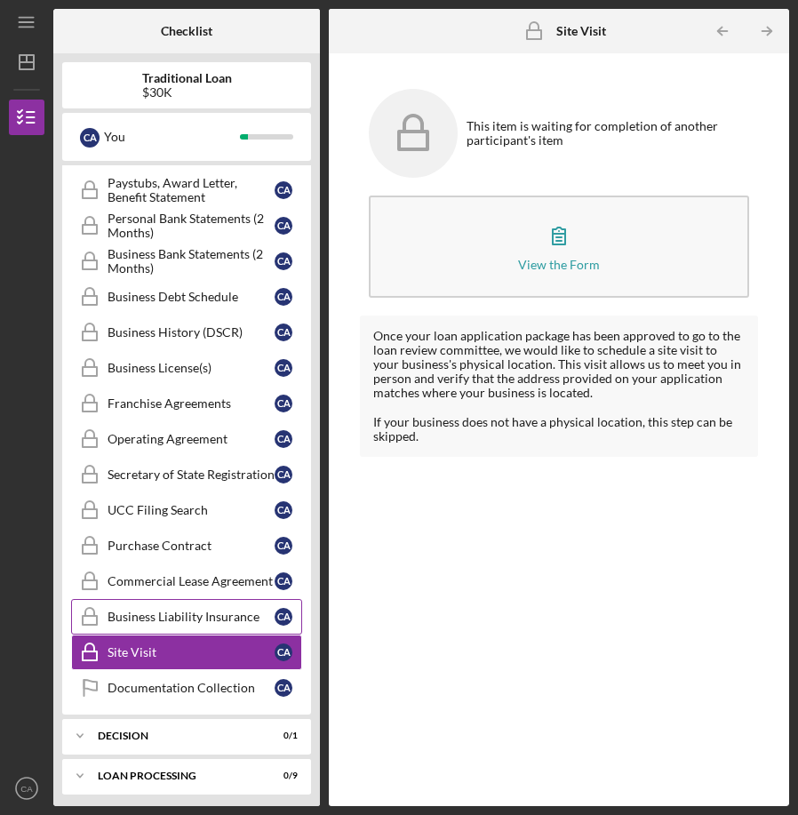
click at [188, 624] on div "Business Liability Insurance" at bounding box center [191, 617] width 167 height 14
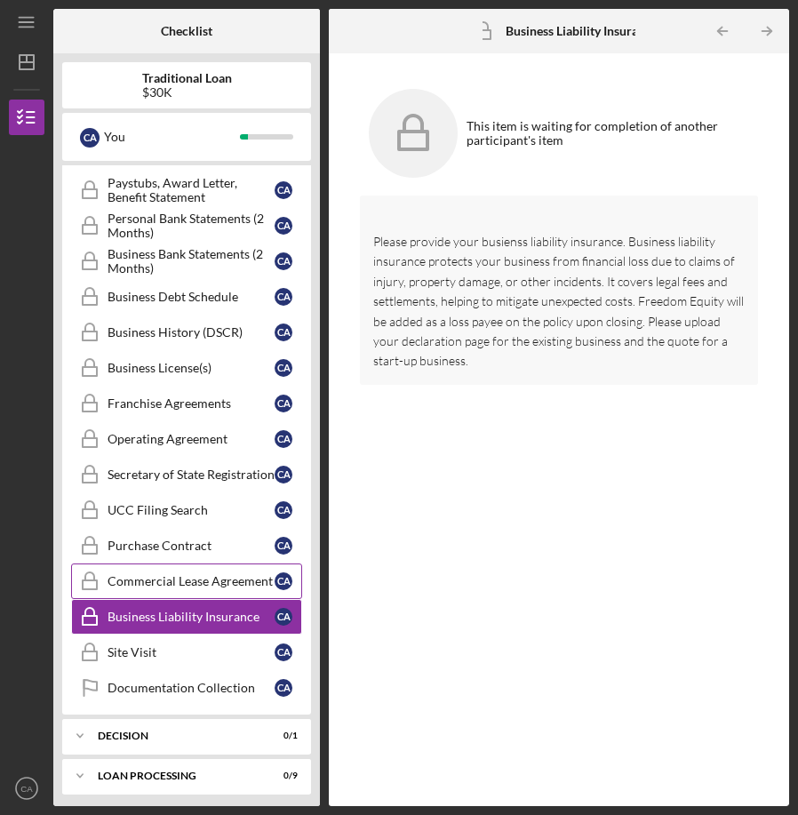
click at [211, 587] on div "Commercial Lease Agreement" at bounding box center [191, 581] width 167 height 14
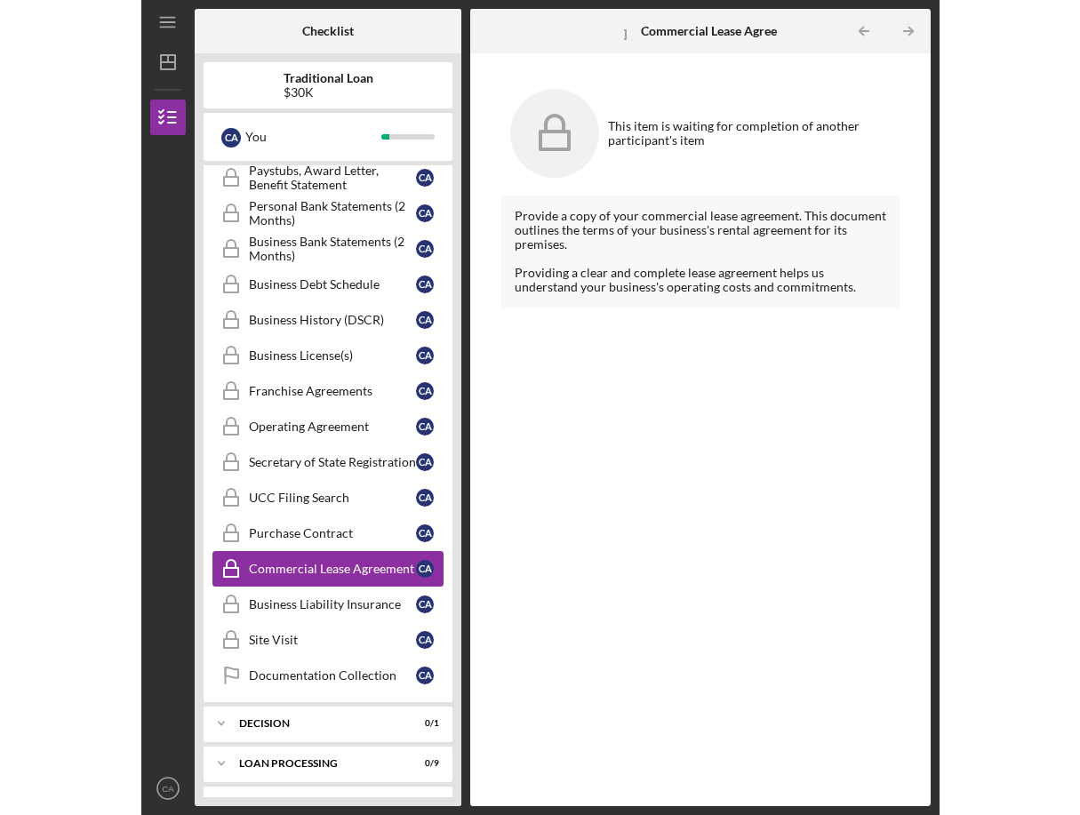
scroll to position [1209, 0]
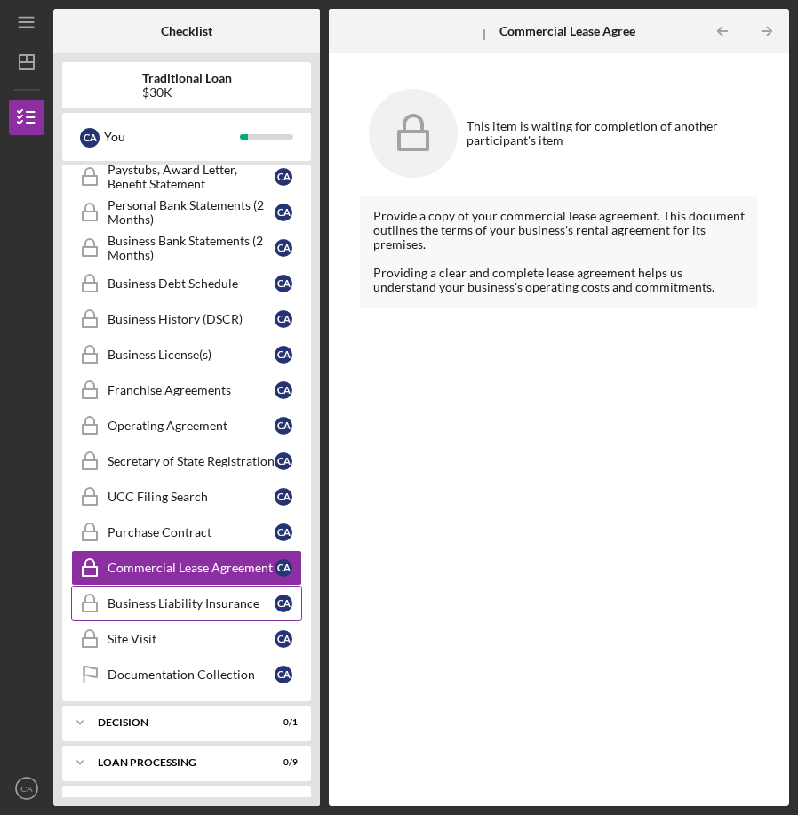
click at [207, 597] on div "Business Liability Insurance" at bounding box center [191, 603] width 167 height 14
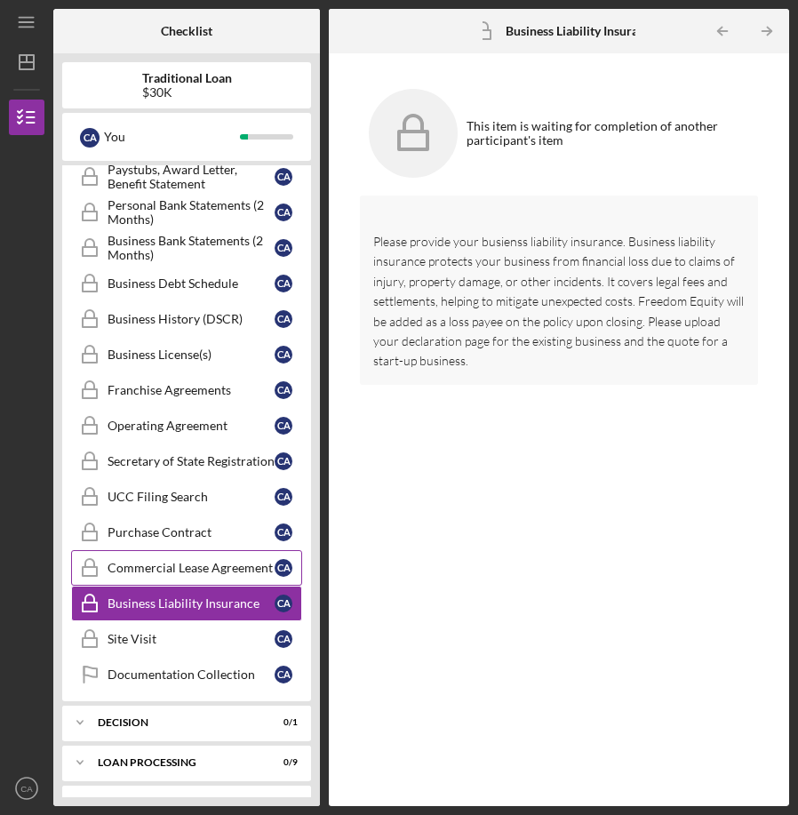
click at [202, 576] on link "Commercial Lease Agreement Commercial Lease Agreement C A" at bounding box center [186, 568] width 231 height 36
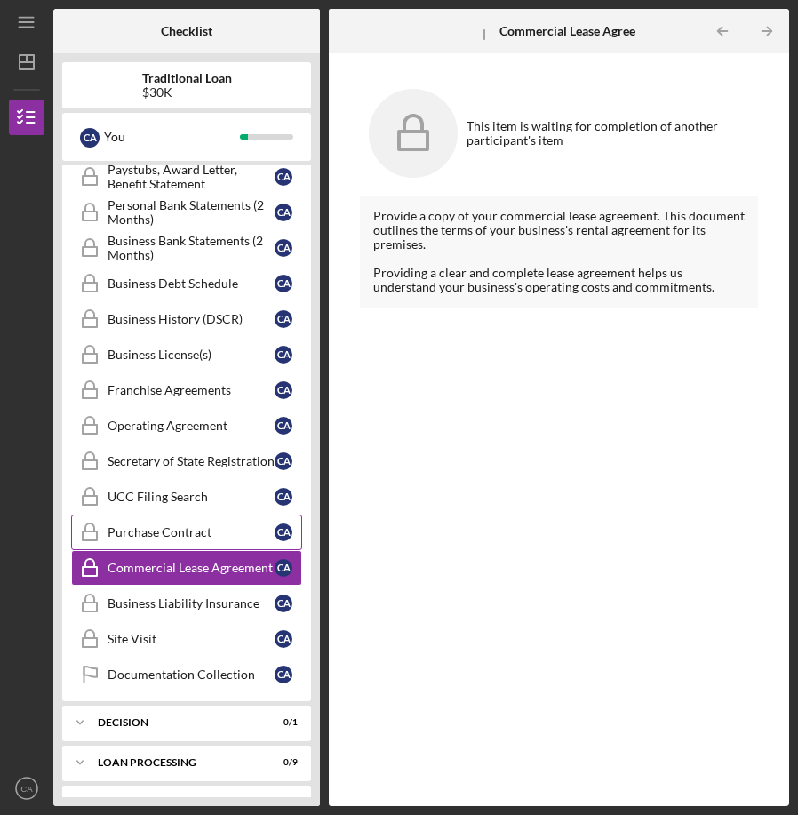
click at [226, 545] on link "Purchase Contract Purchase Contract C A" at bounding box center [186, 533] width 231 height 36
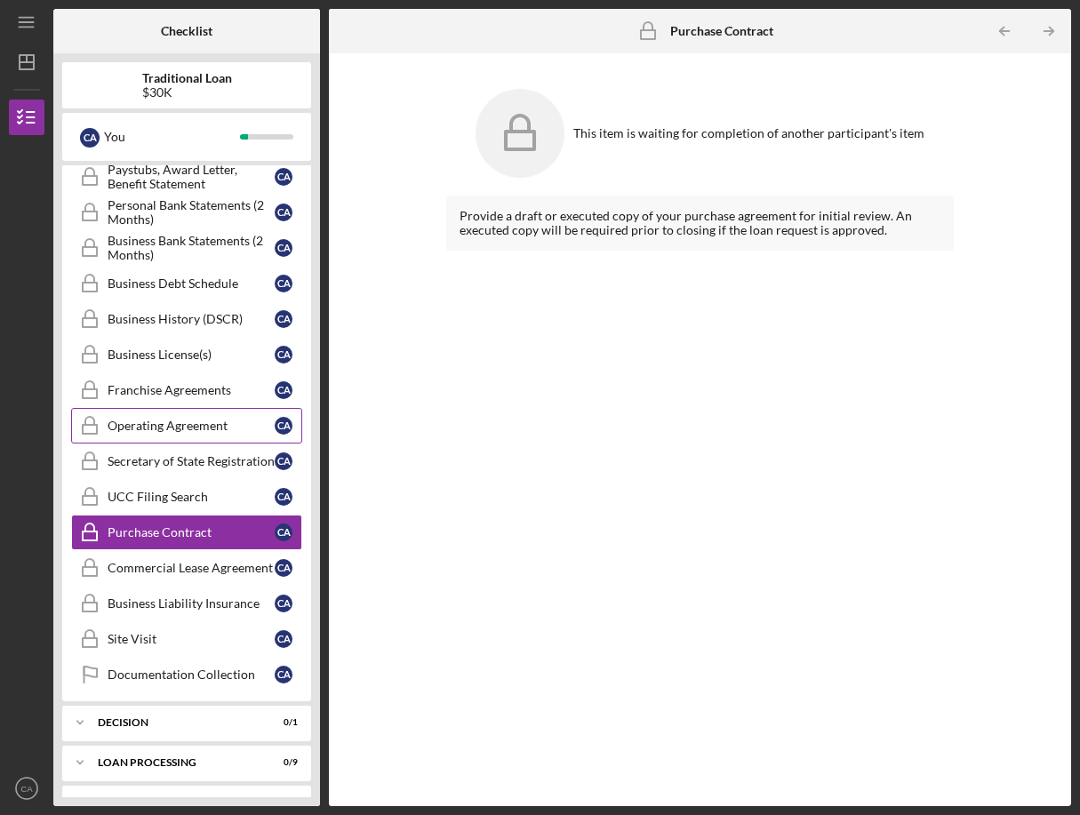
click at [225, 427] on div "Operating Agreement" at bounding box center [191, 426] width 167 height 14
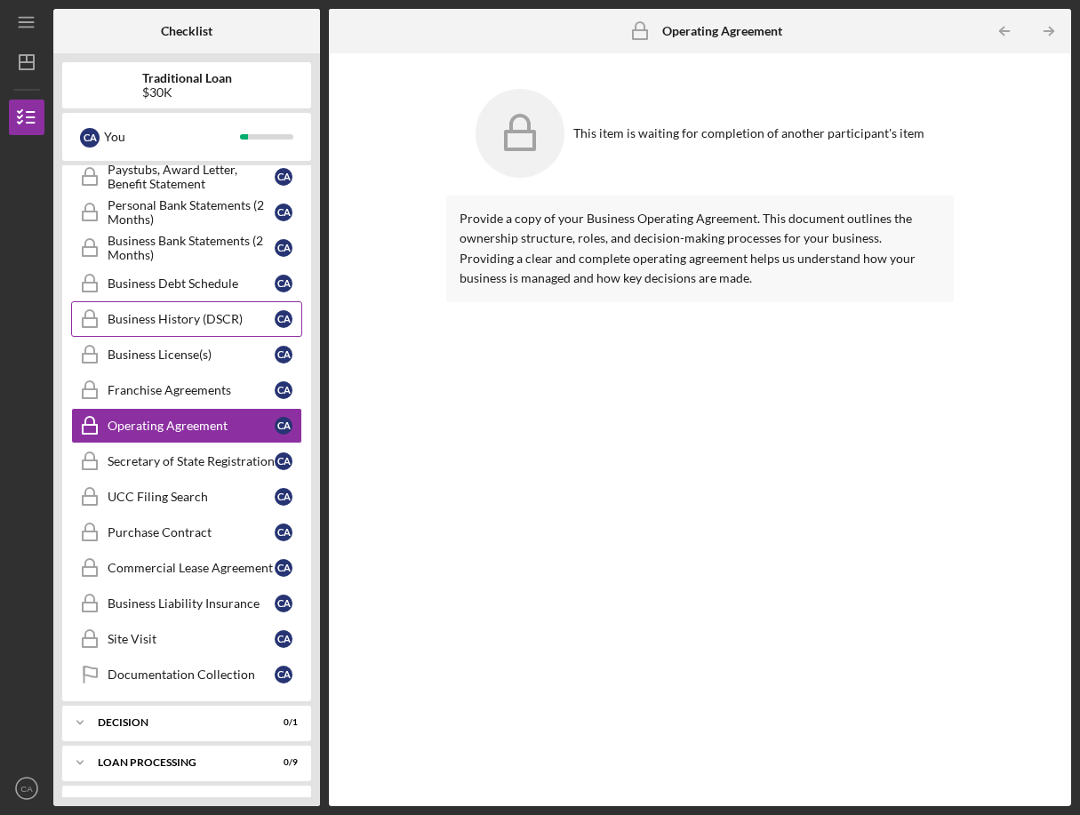
click at [229, 321] on div "Business History (DSCR)" at bounding box center [191, 319] width 167 height 14
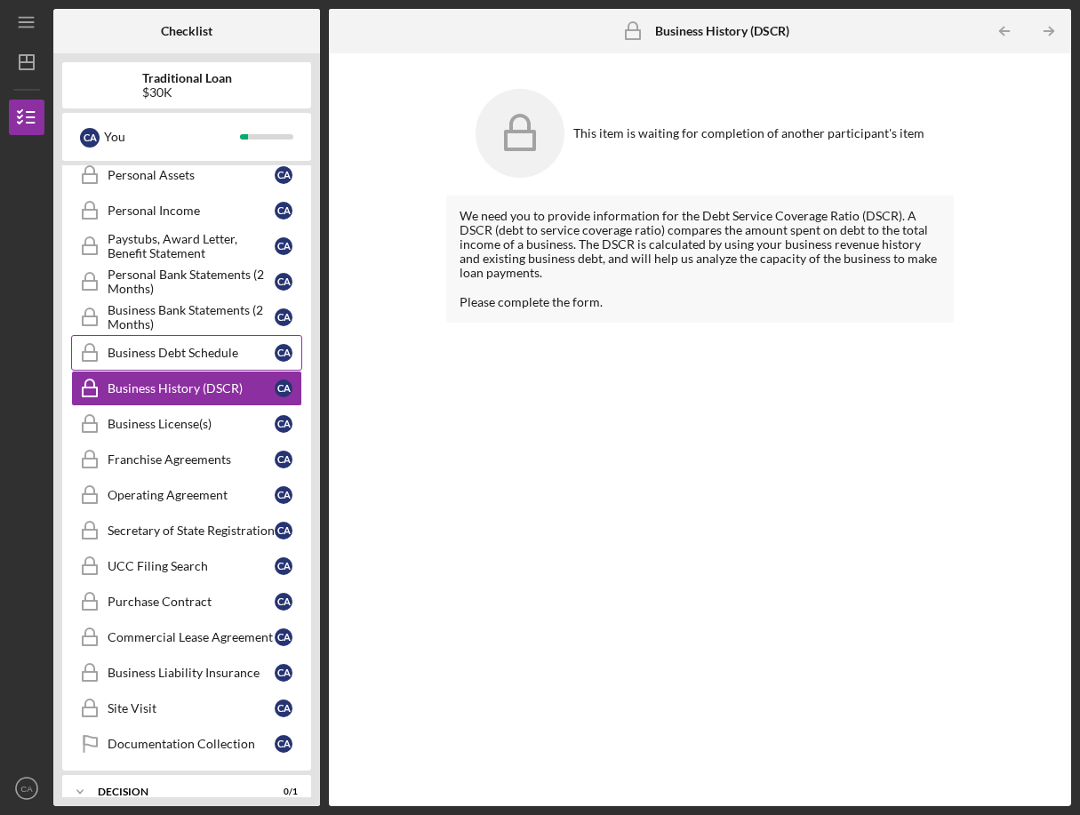
scroll to position [1135, 0]
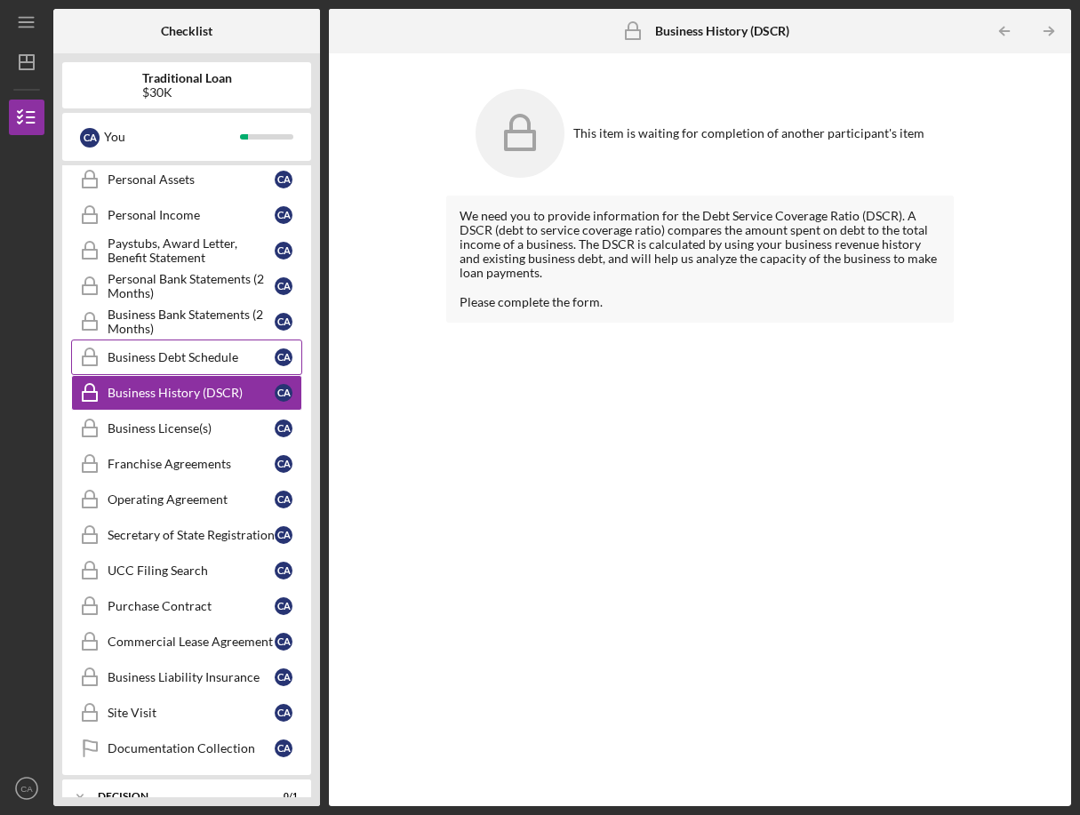
click at [233, 342] on link "Business Debt Schedule Business Debt Schedule C A" at bounding box center [186, 357] width 231 height 36
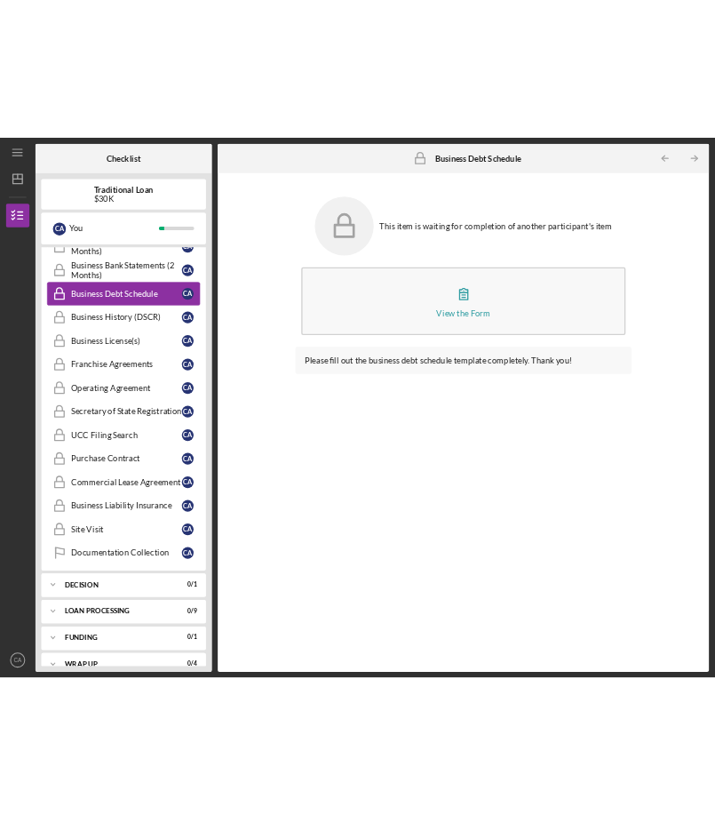
scroll to position [1259, 0]
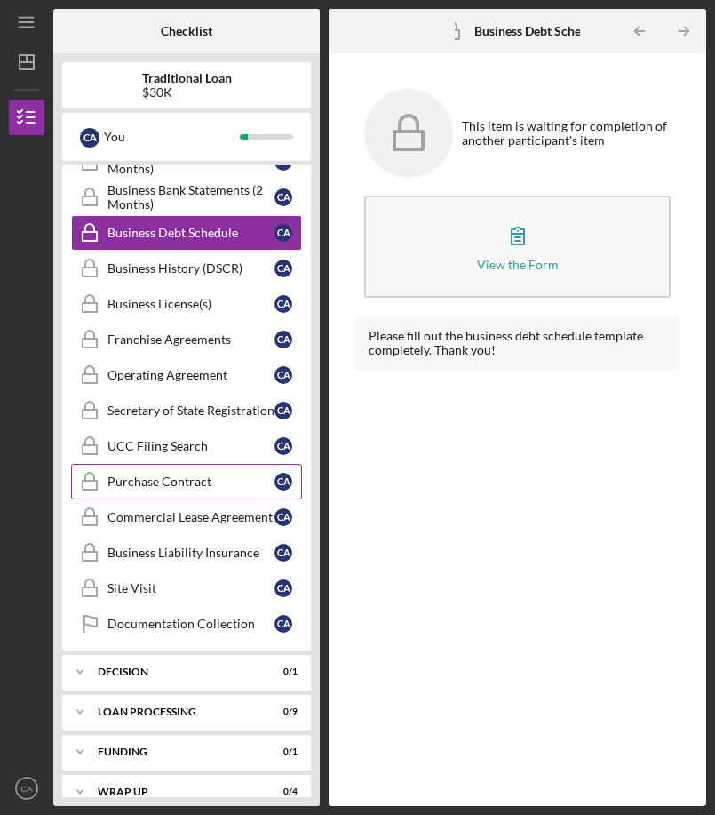
click at [190, 482] on div "Purchase Contract" at bounding box center [191, 482] width 167 height 14
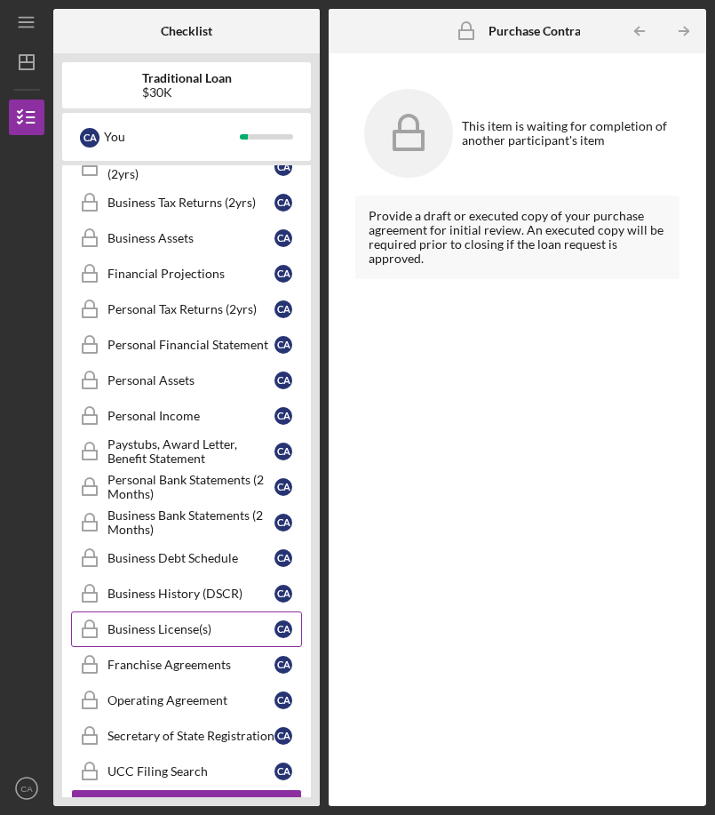
scroll to position [1281, 0]
